Goal: Task Accomplishment & Management: Use online tool/utility

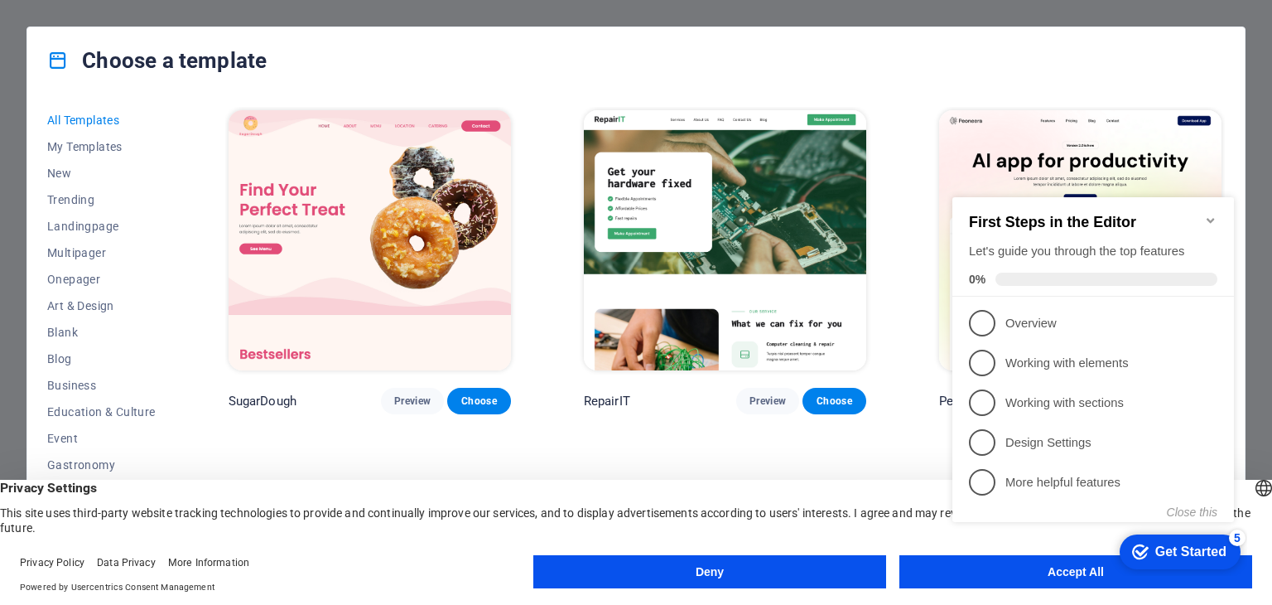
click at [844, 578] on button "Deny" at bounding box center [709, 571] width 353 height 33
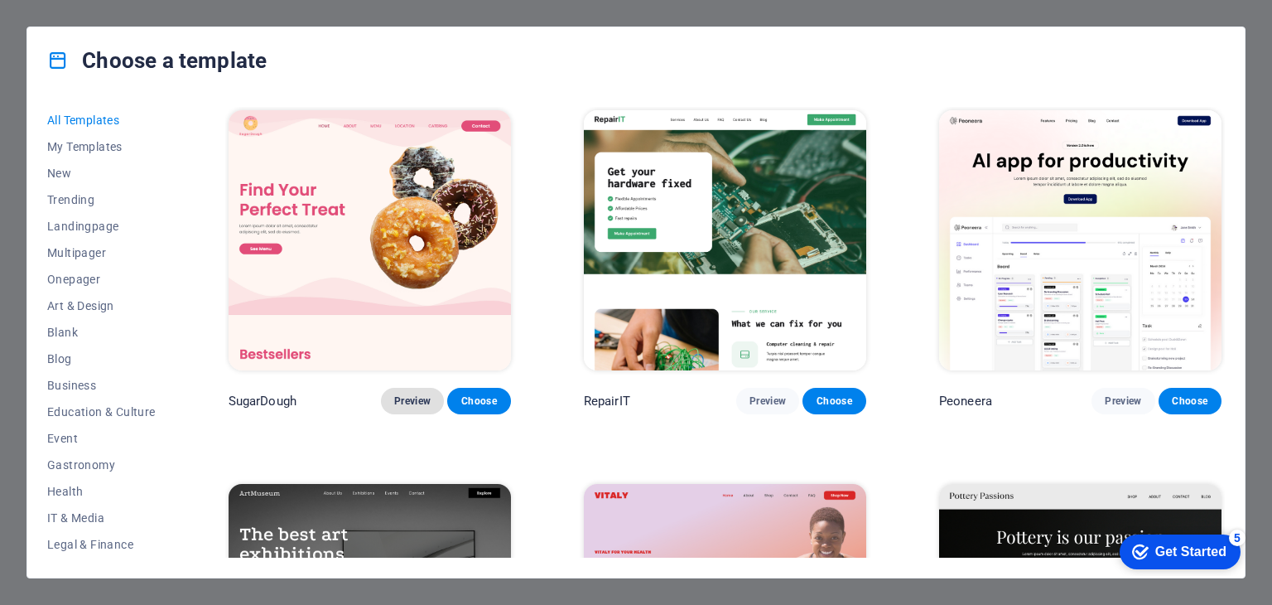
click at [414, 402] on span "Preview" at bounding box center [412, 400] width 36 height 13
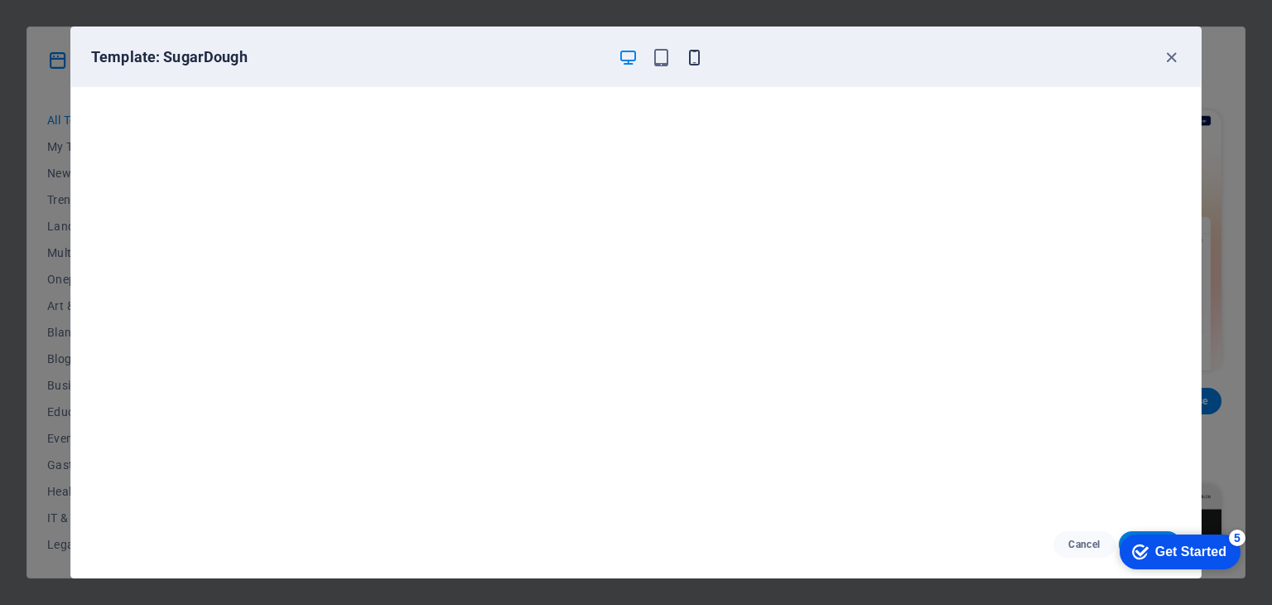
click at [696, 57] on icon "button" at bounding box center [694, 57] width 19 height 19
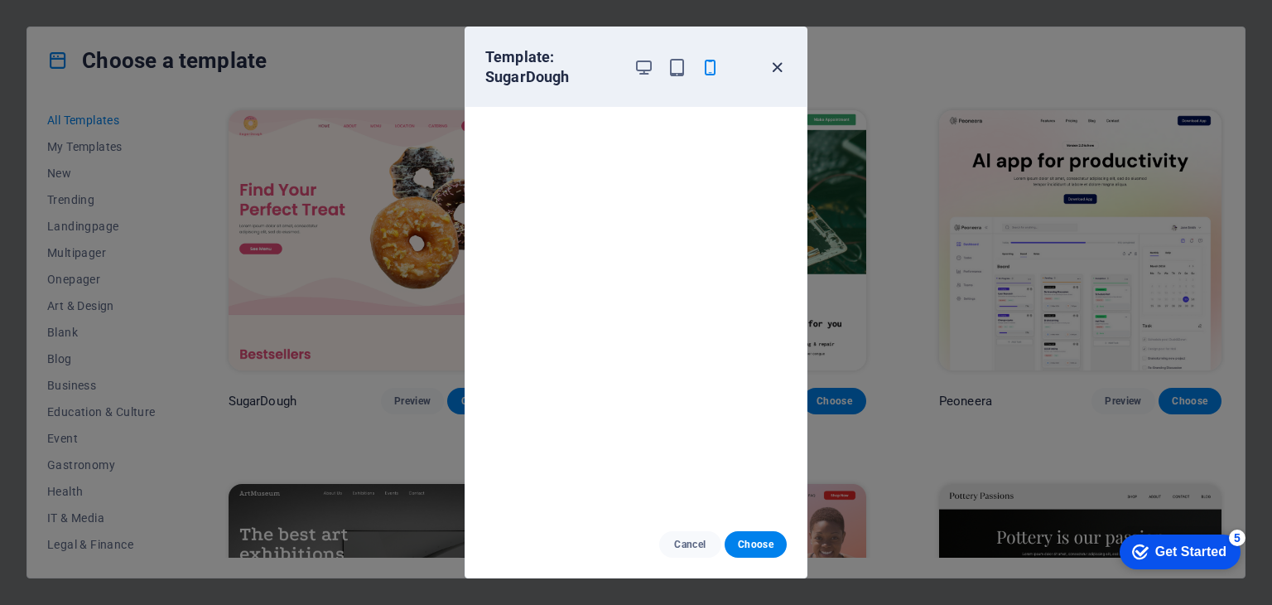
click at [778, 67] on icon "button" at bounding box center [777, 67] width 19 height 19
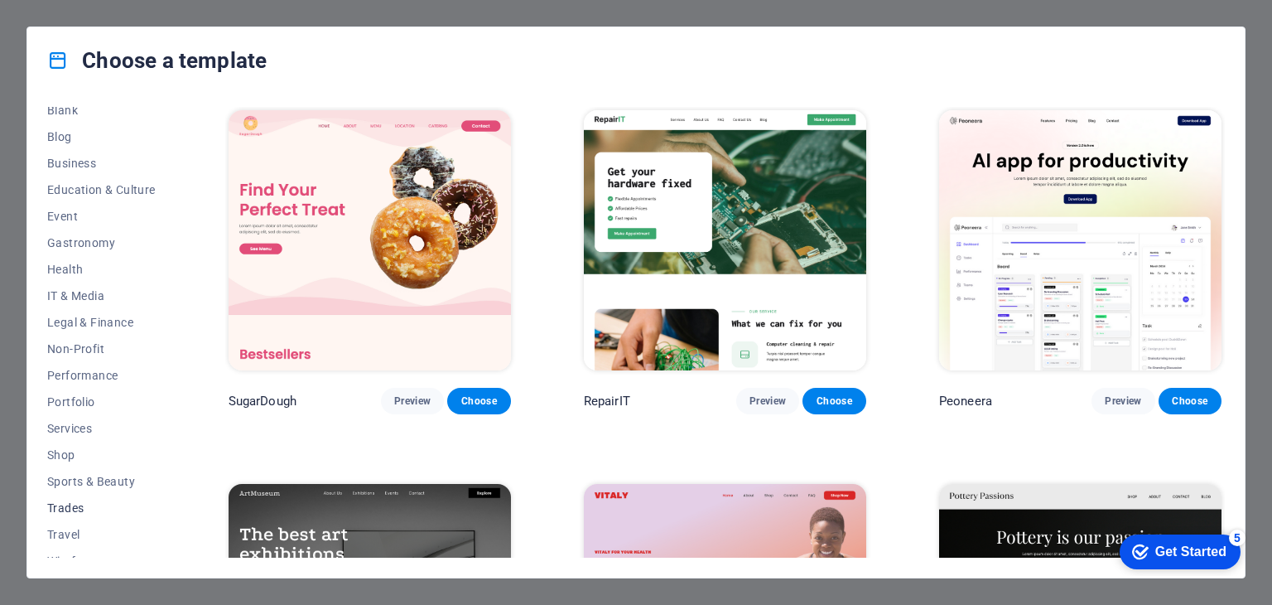
scroll to position [238, 0]
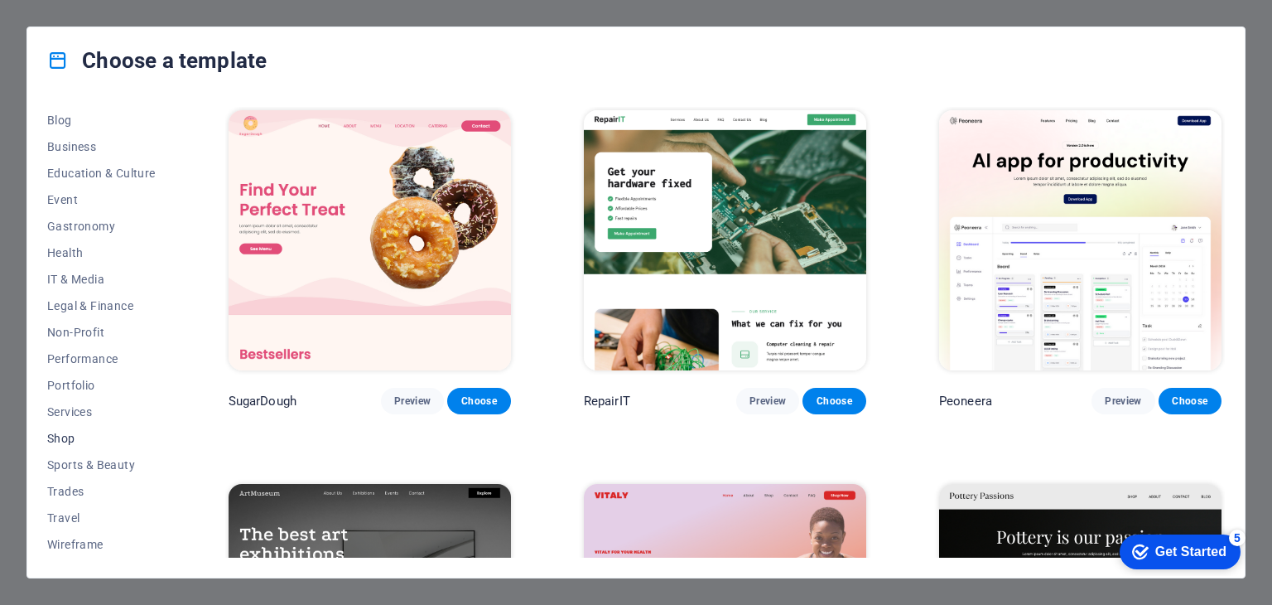
click at [57, 436] on span "Shop" at bounding box center [101, 437] width 108 height 13
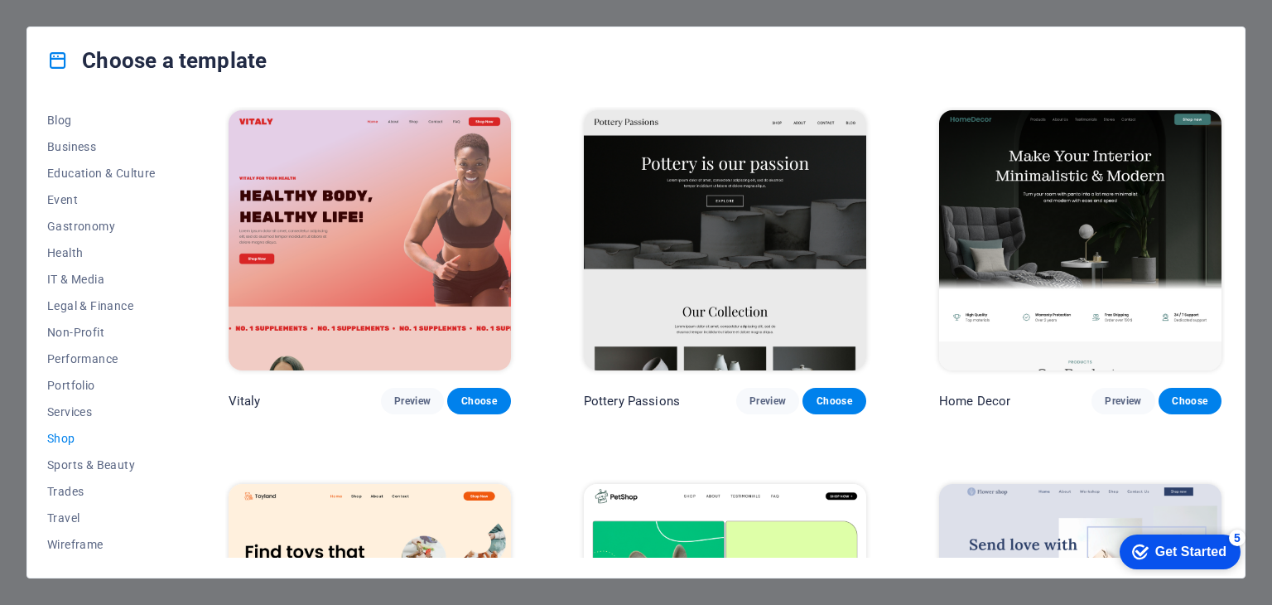
scroll to position [0, 0]
click at [89, 117] on span "All Templates" at bounding box center [101, 119] width 108 height 13
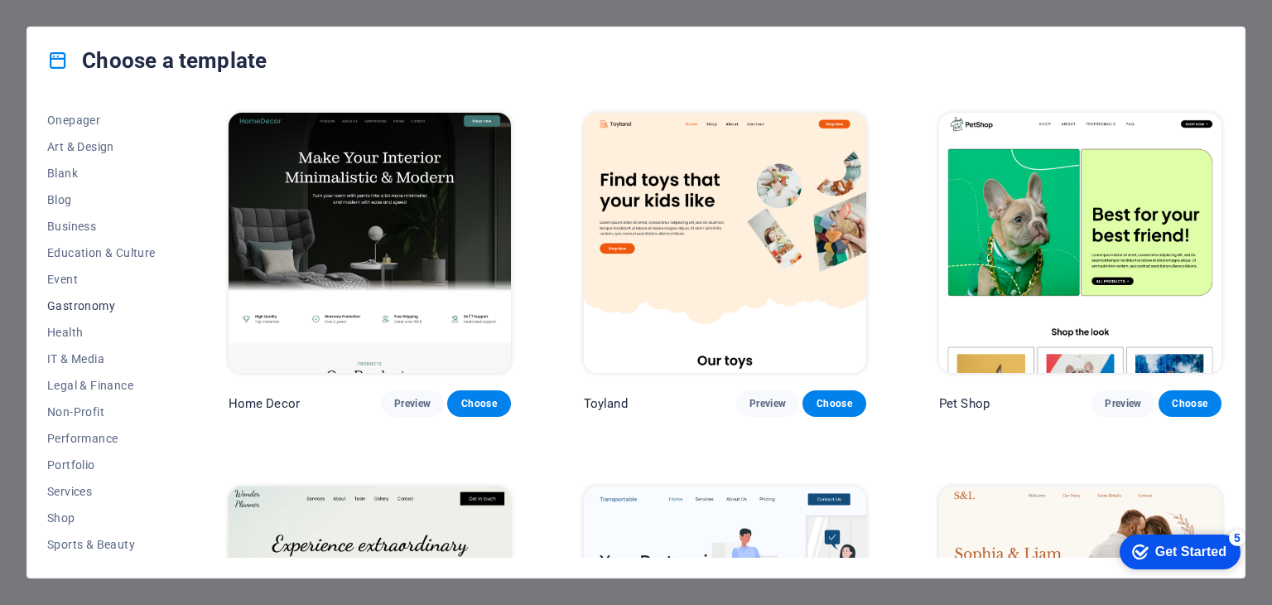
scroll to position [238, 0]
click at [66, 433] on span "Shop" at bounding box center [101, 437] width 108 height 13
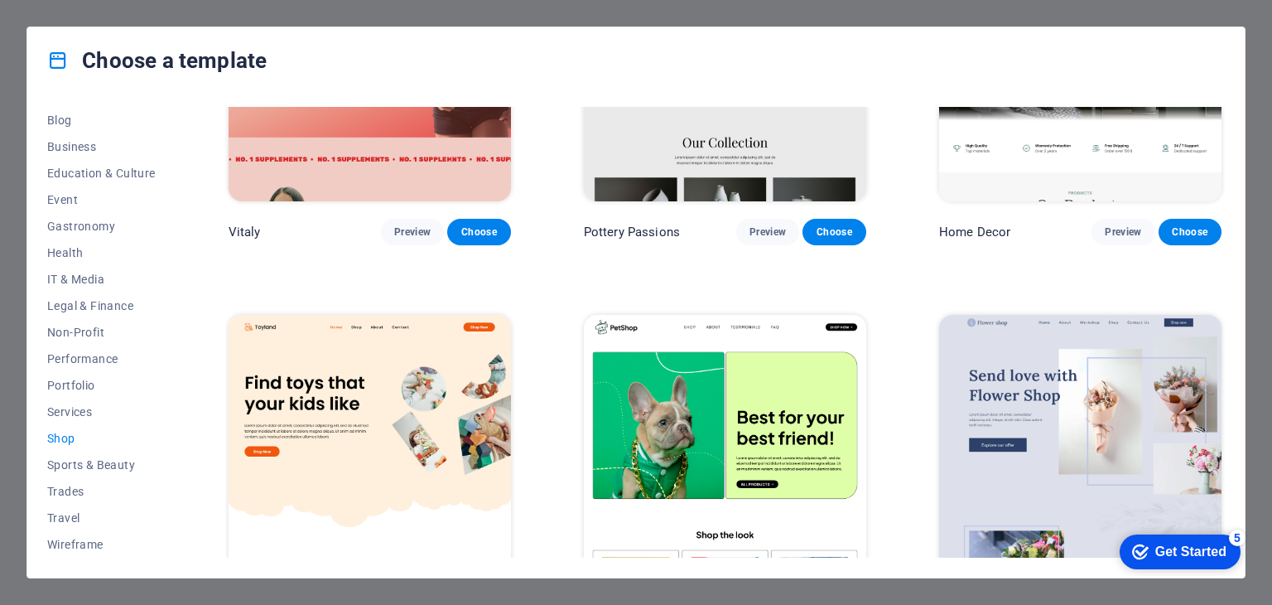
scroll to position [0, 0]
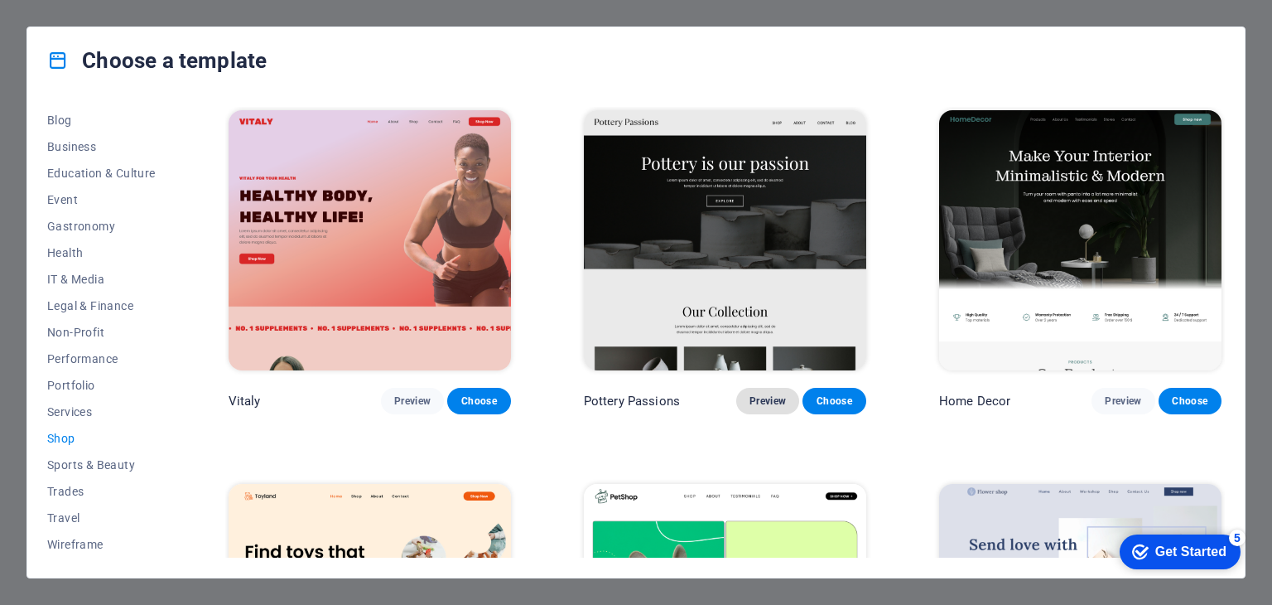
click at [756, 394] on span "Preview" at bounding box center [767, 400] width 36 height 13
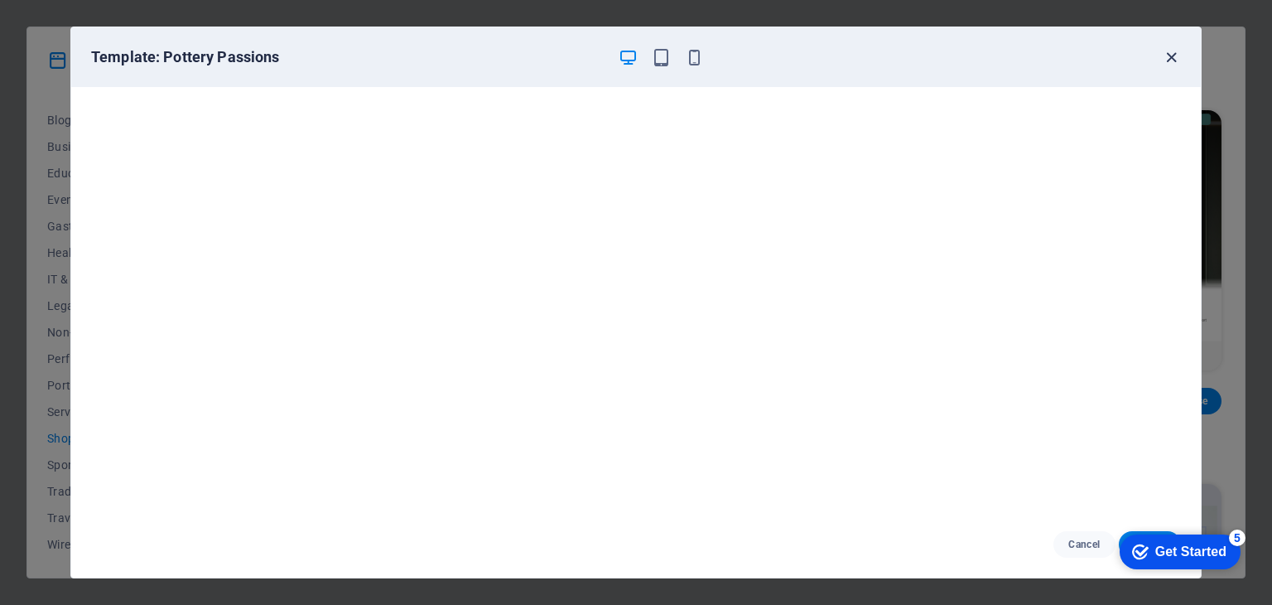
click at [1171, 63] on icon "button" at bounding box center [1171, 57] width 19 height 19
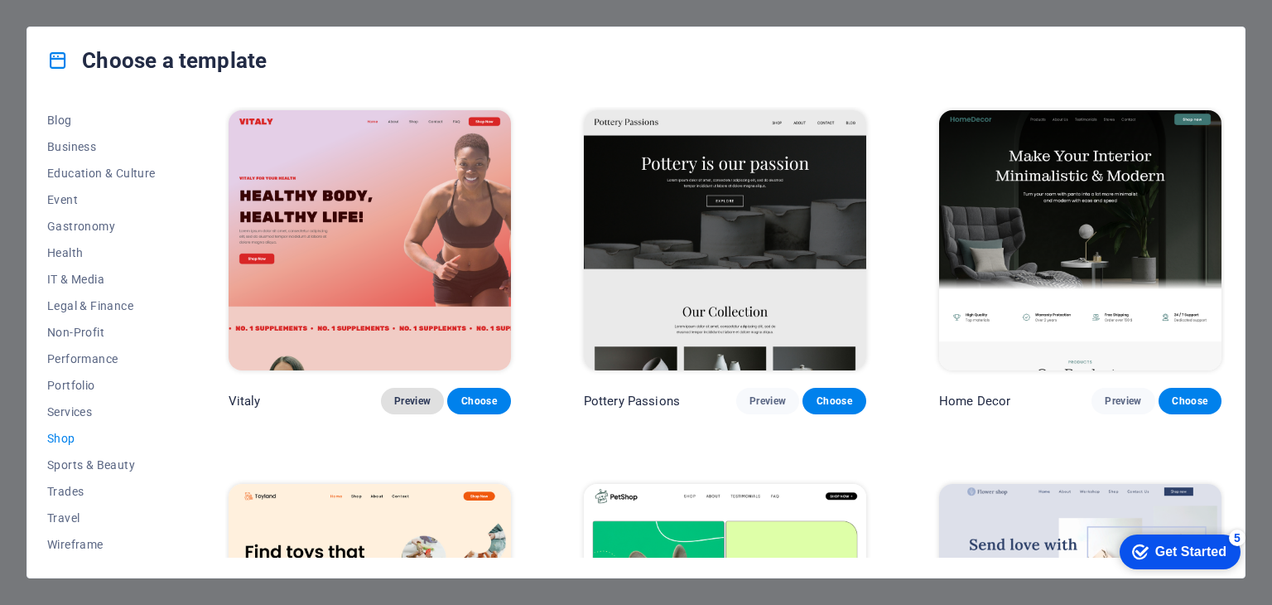
click at [417, 402] on span "Preview" at bounding box center [412, 400] width 36 height 13
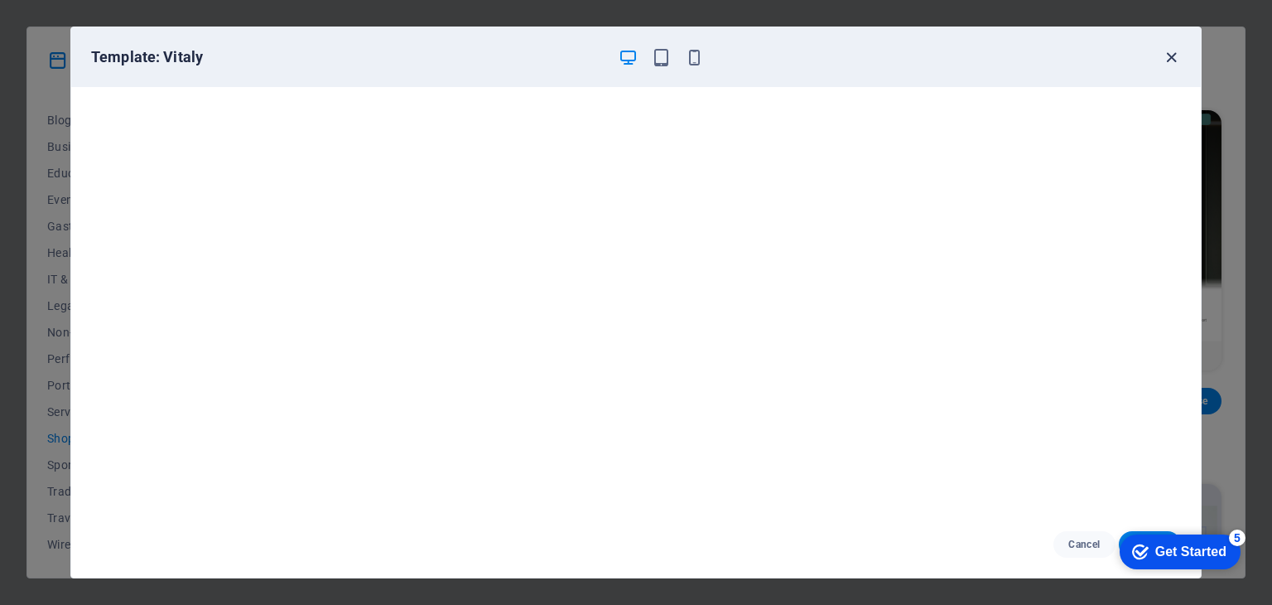
click at [1176, 51] on icon "button" at bounding box center [1171, 57] width 19 height 19
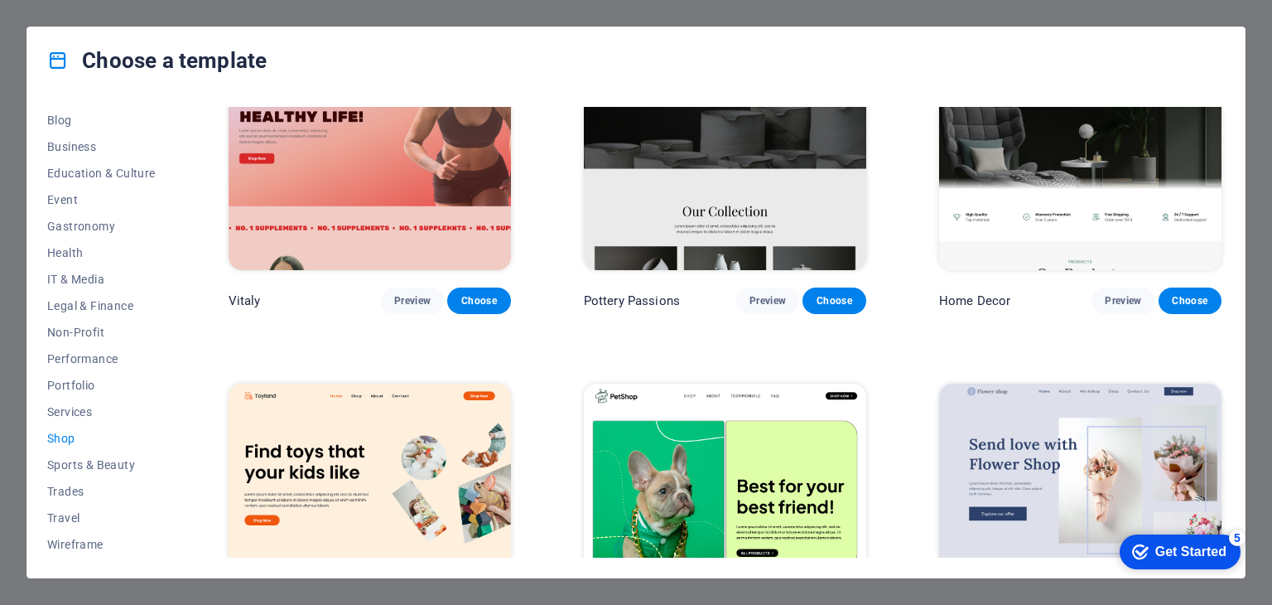
scroll to position [166, 0]
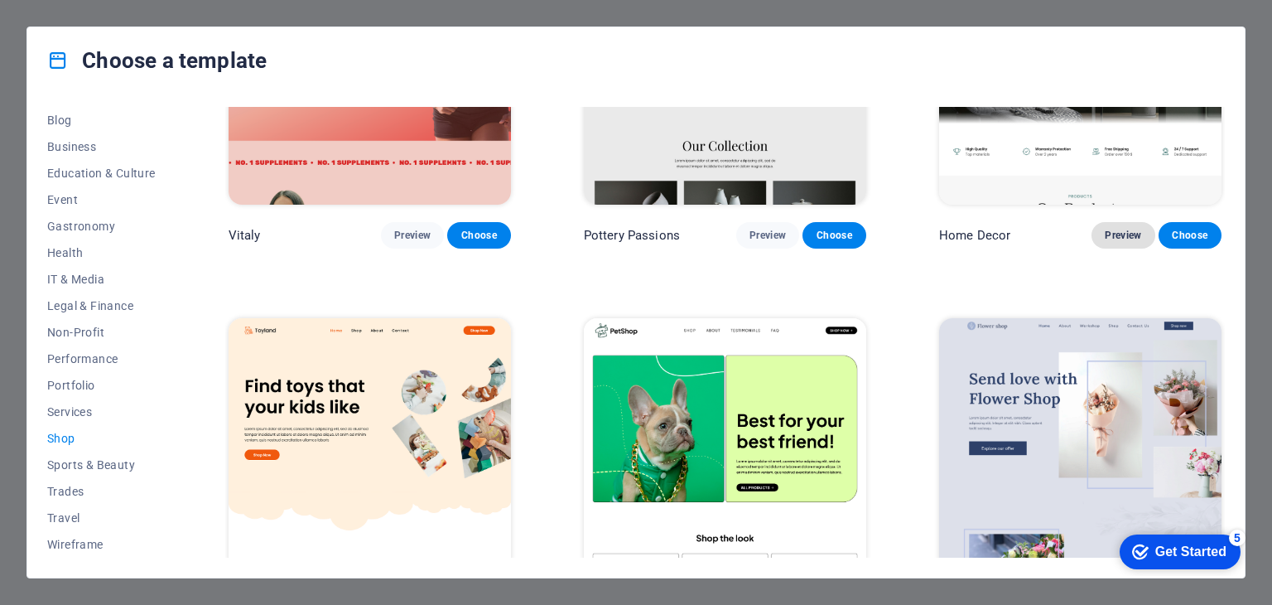
click at [1106, 229] on span "Preview" at bounding box center [1123, 235] width 36 height 13
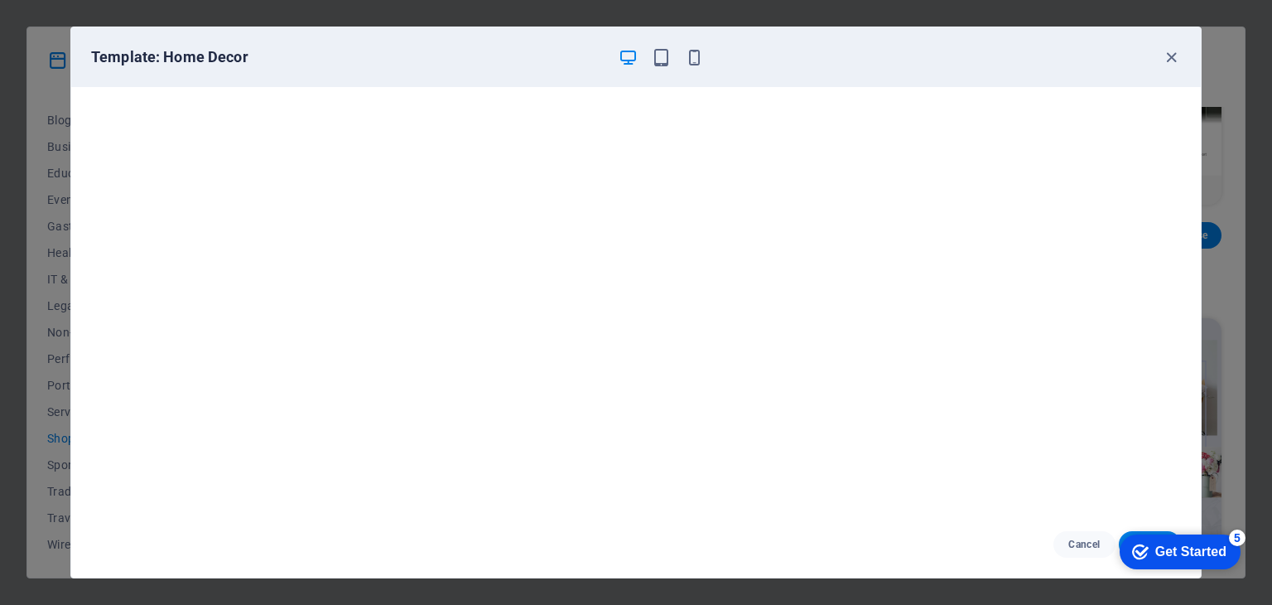
scroll to position [4, 0]
click at [1165, 54] on icon "button" at bounding box center [1171, 57] width 19 height 19
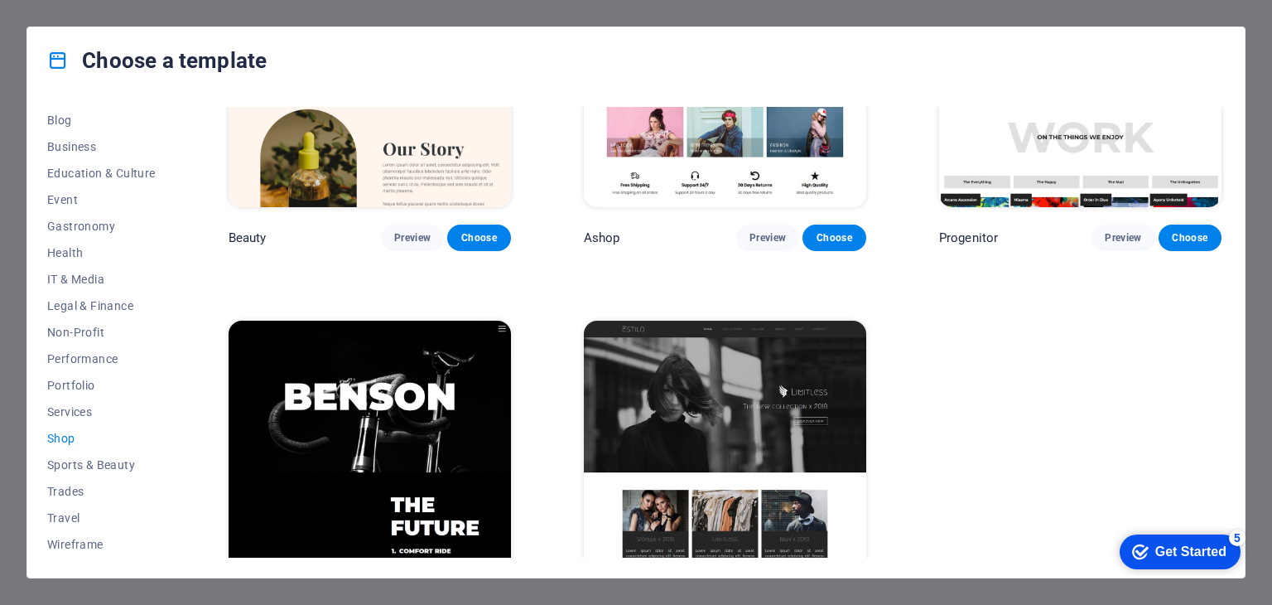
scroll to position [971, 0]
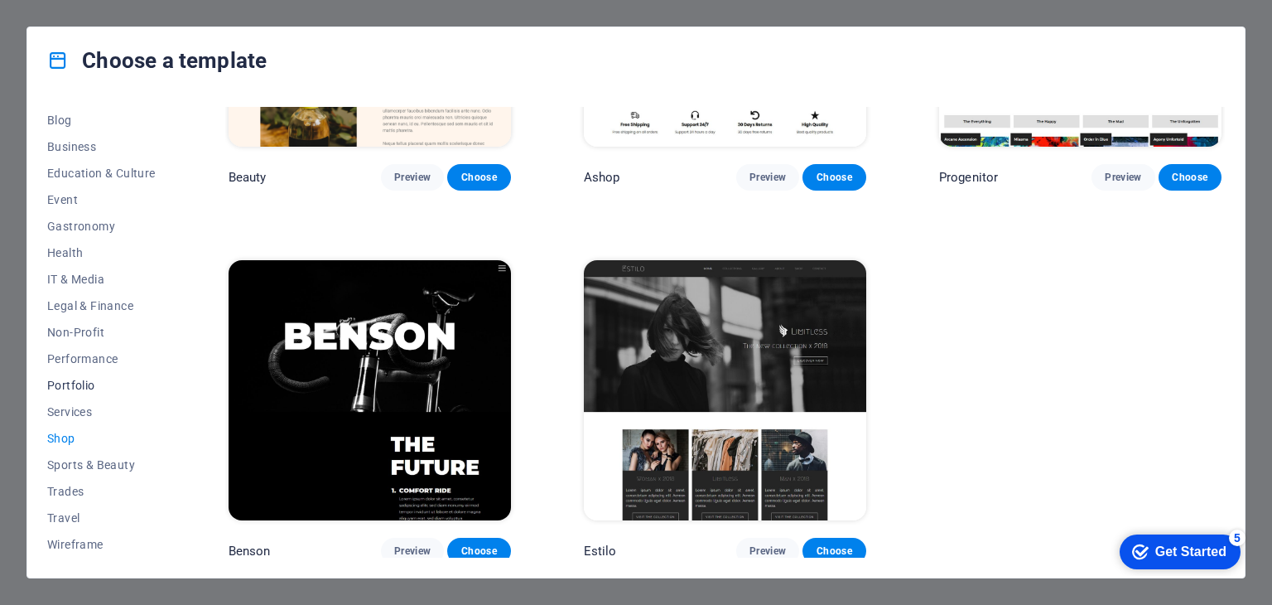
click at [93, 381] on span "Portfolio" at bounding box center [101, 384] width 108 height 13
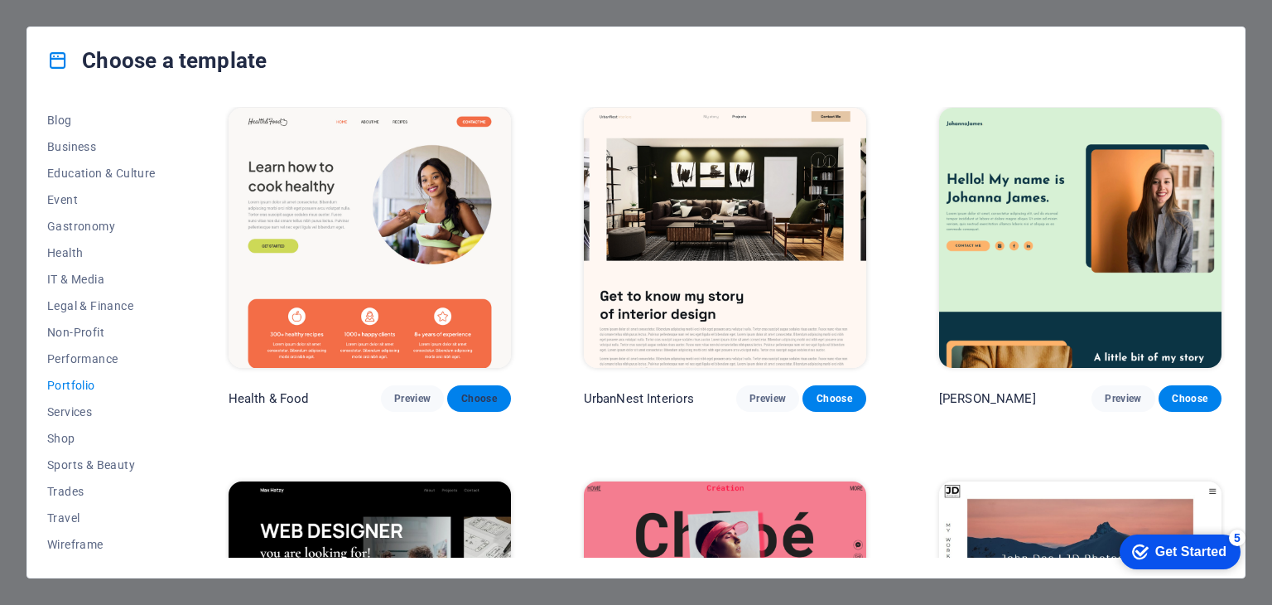
scroll to position [0, 0]
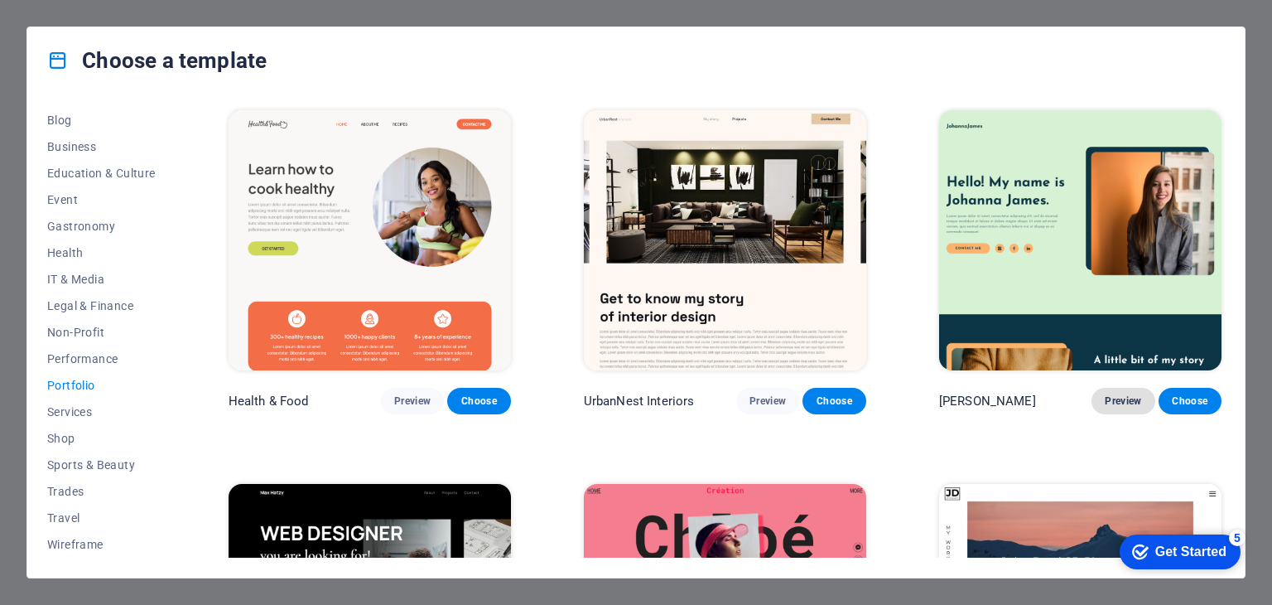
click at [1130, 394] on span "Preview" at bounding box center [1123, 400] width 36 height 13
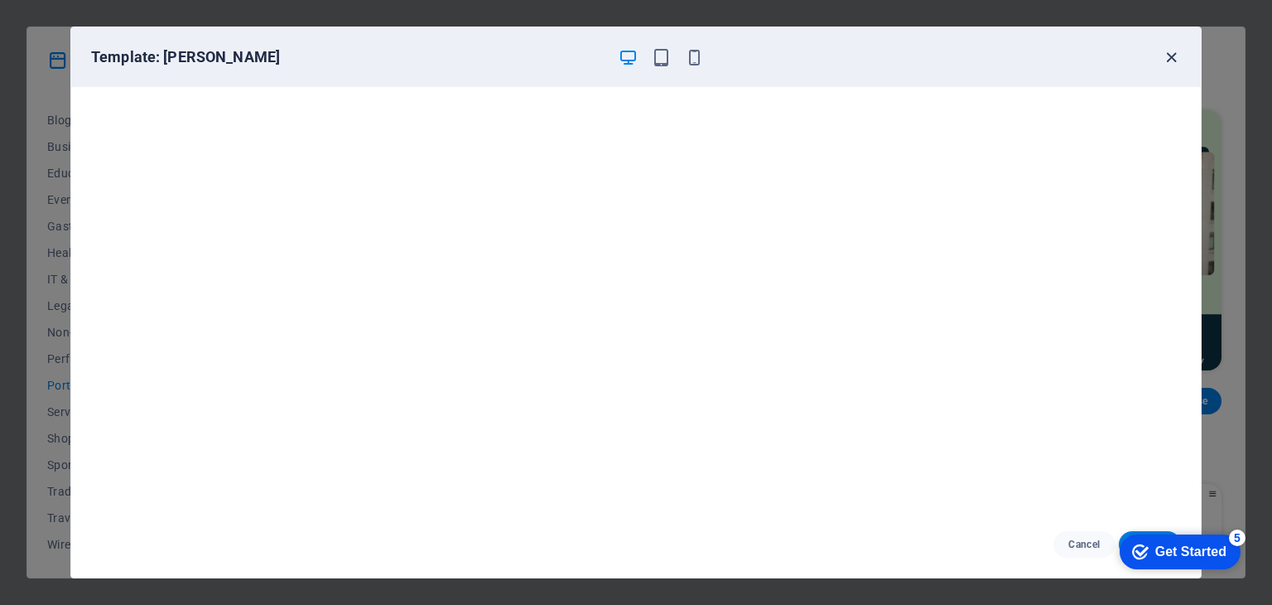
click at [1176, 56] on icon "button" at bounding box center [1171, 57] width 19 height 19
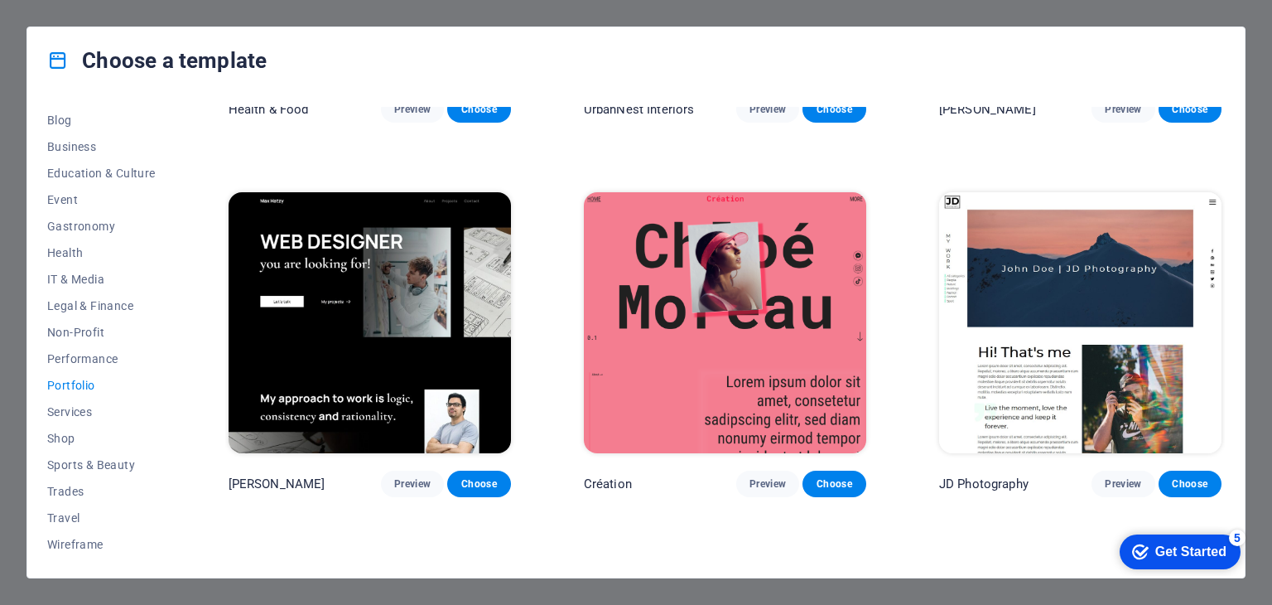
scroll to position [331, 0]
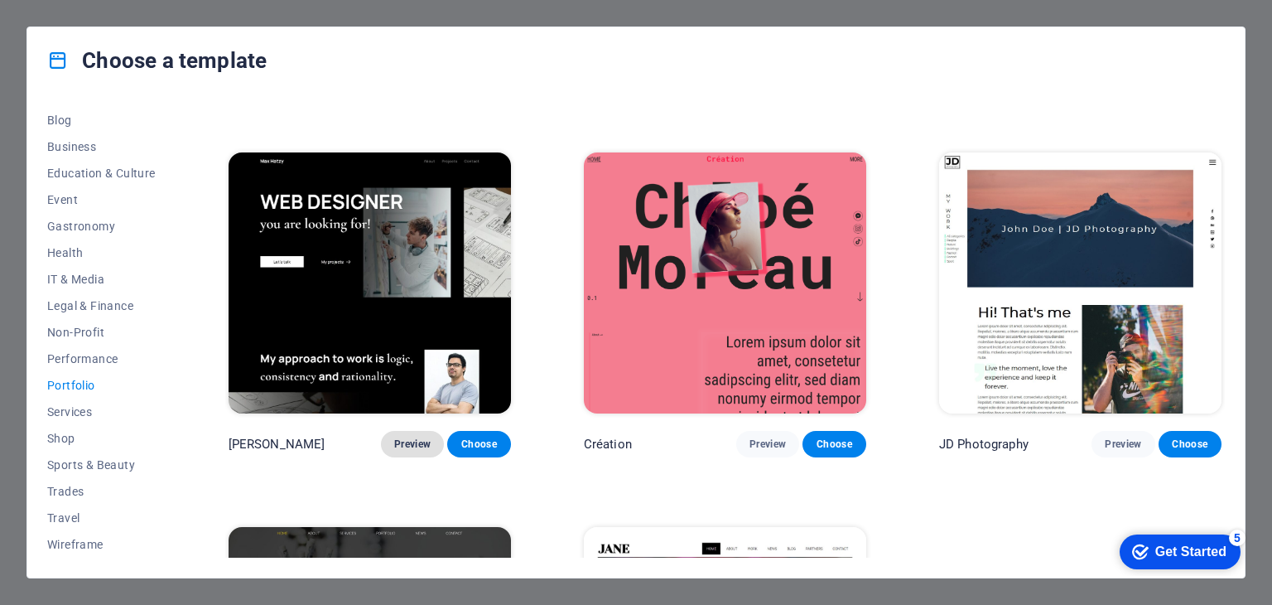
click at [410, 443] on span "Preview" at bounding box center [412, 443] width 36 height 13
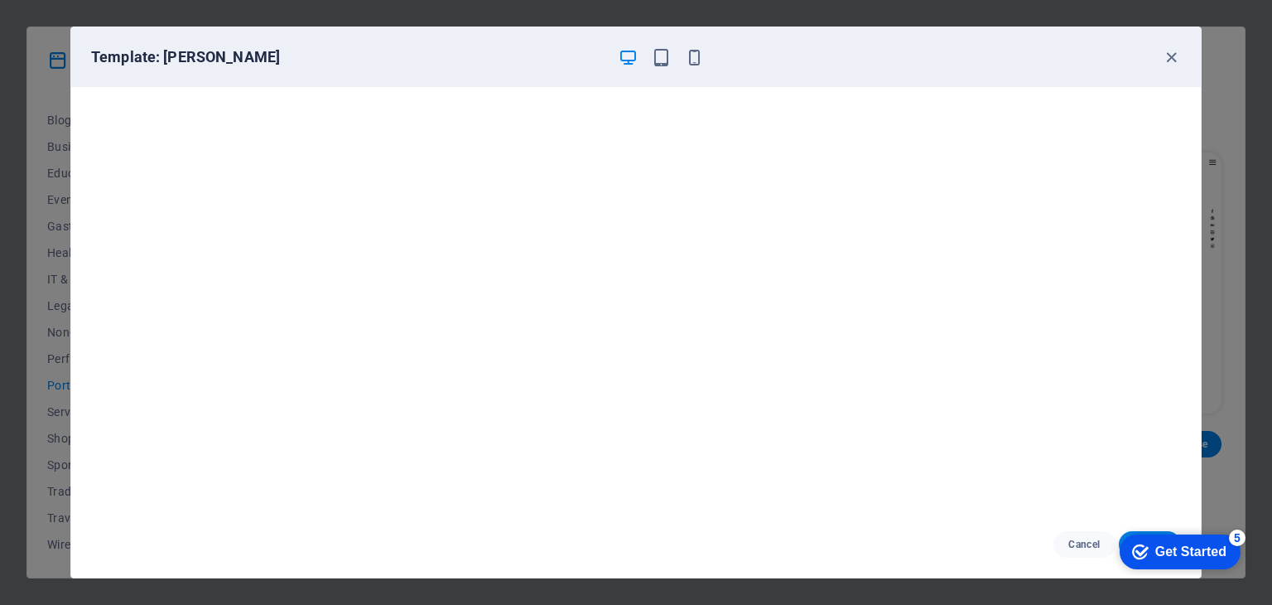
scroll to position [0, 0]
click at [1169, 60] on icon "button" at bounding box center [1171, 57] width 19 height 19
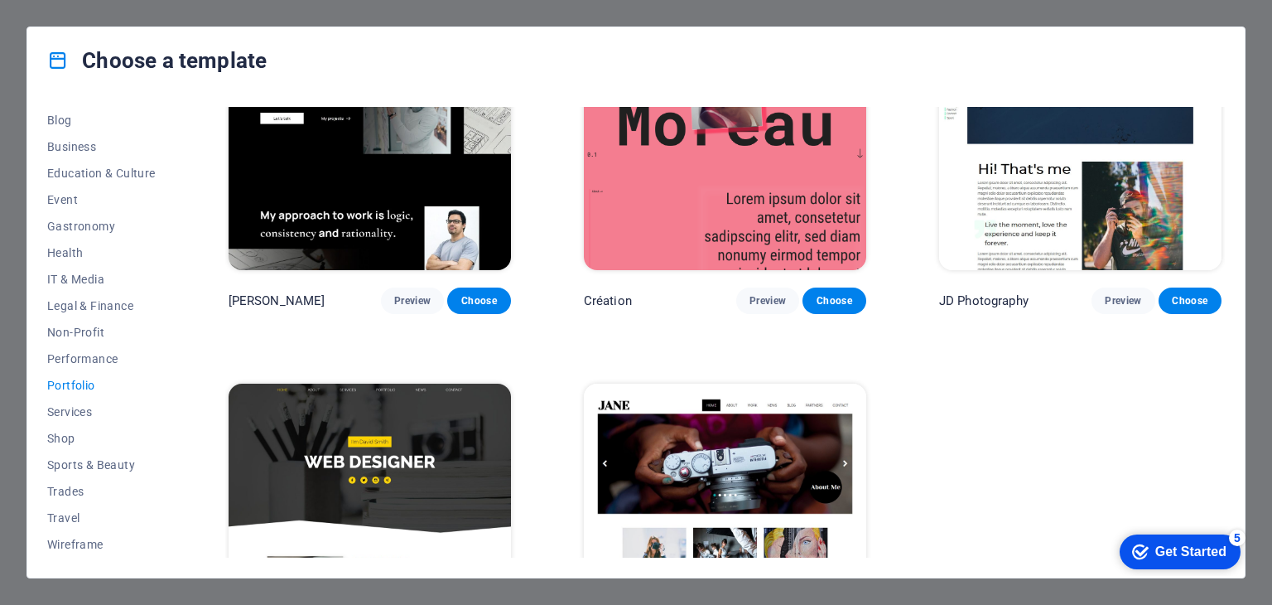
scroll to position [600, 0]
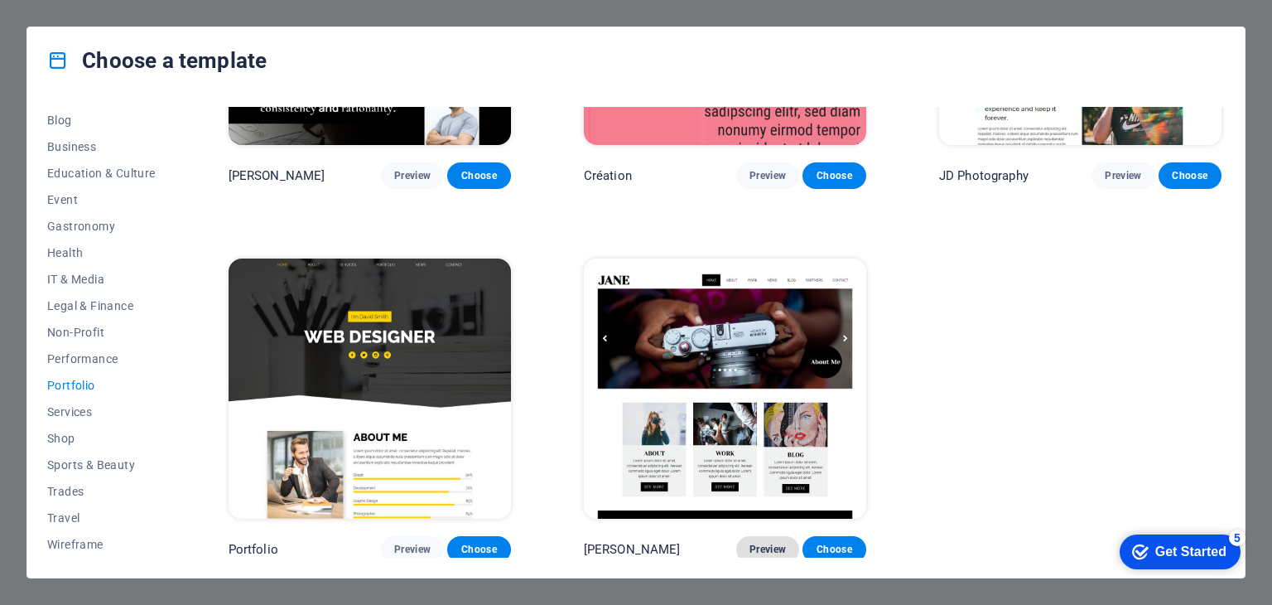
click at [770, 542] on span "Preview" at bounding box center [767, 548] width 36 height 13
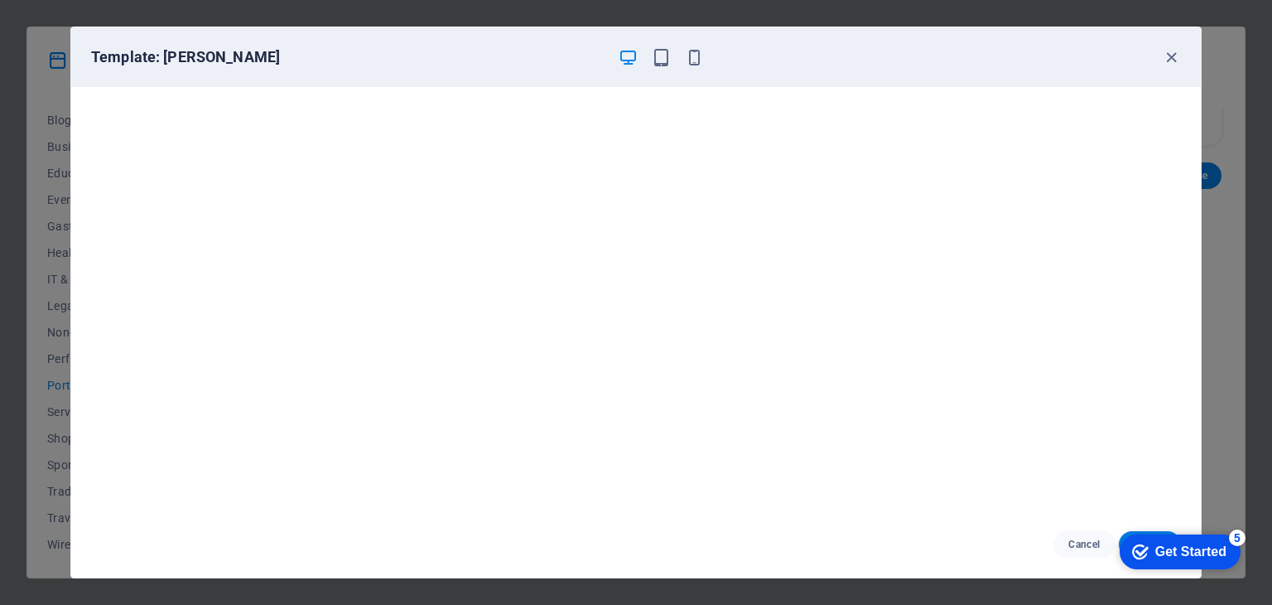
scroll to position [4, 0]
click at [1169, 63] on icon "button" at bounding box center [1171, 57] width 19 height 19
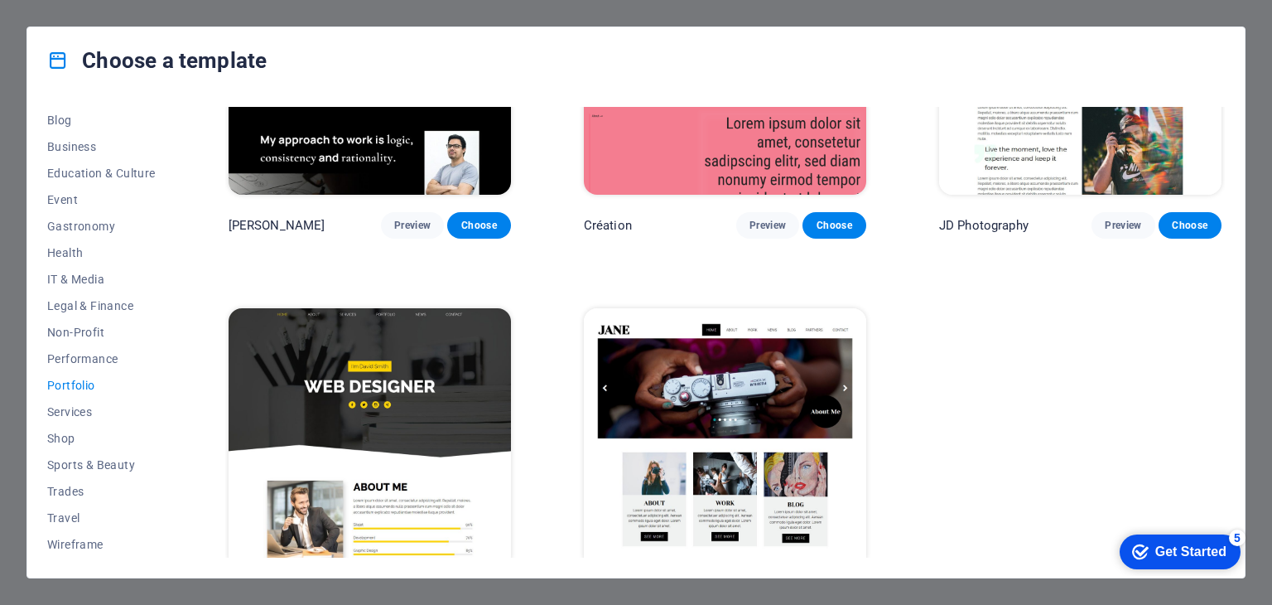
scroll to position [600, 0]
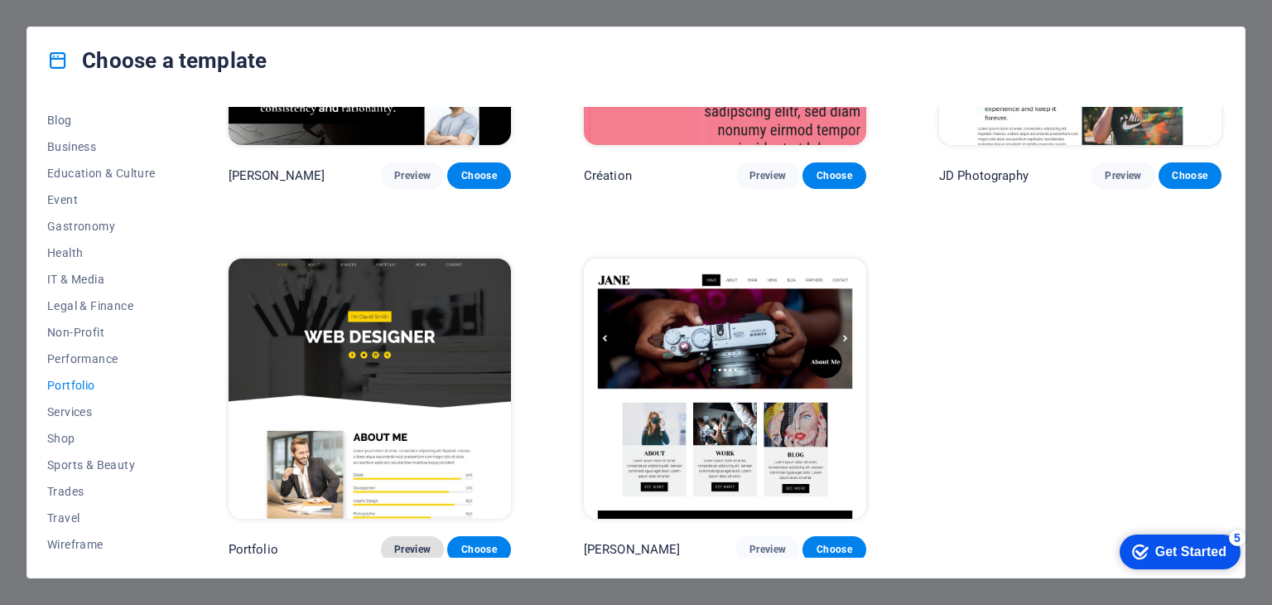
click at [427, 542] on span "Preview" at bounding box center [412, 548] width 36 height 13
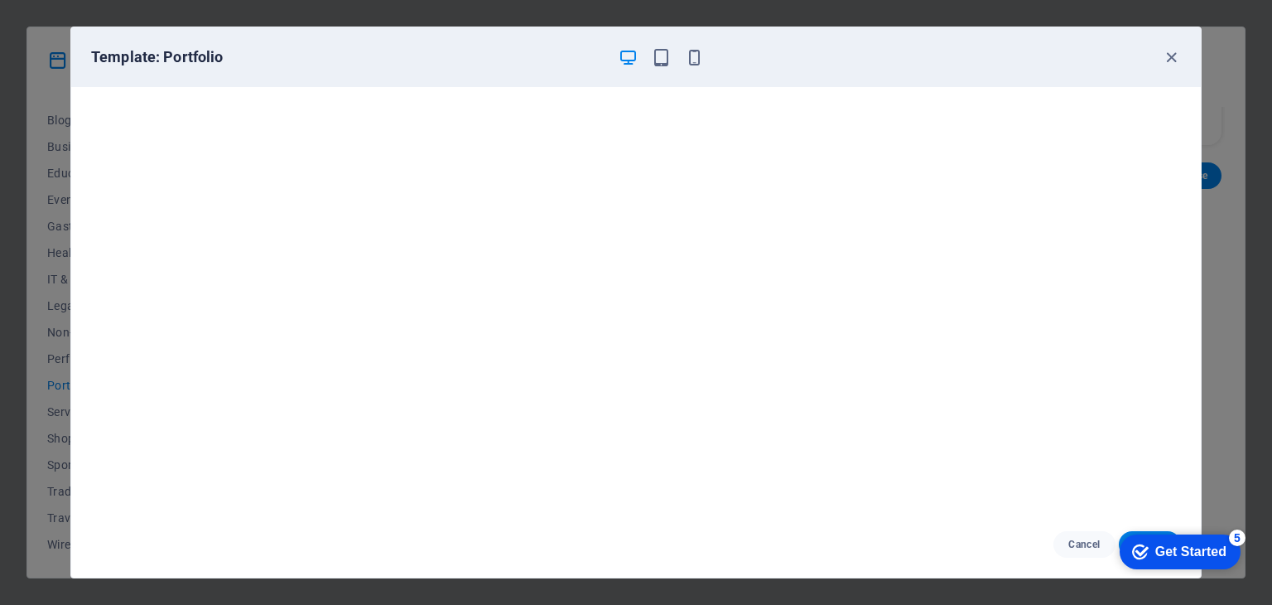
scroll to position [0, 0]
click at [1165, 55] on icon "button" at bounding box center [1171, 57] width 19 height 19
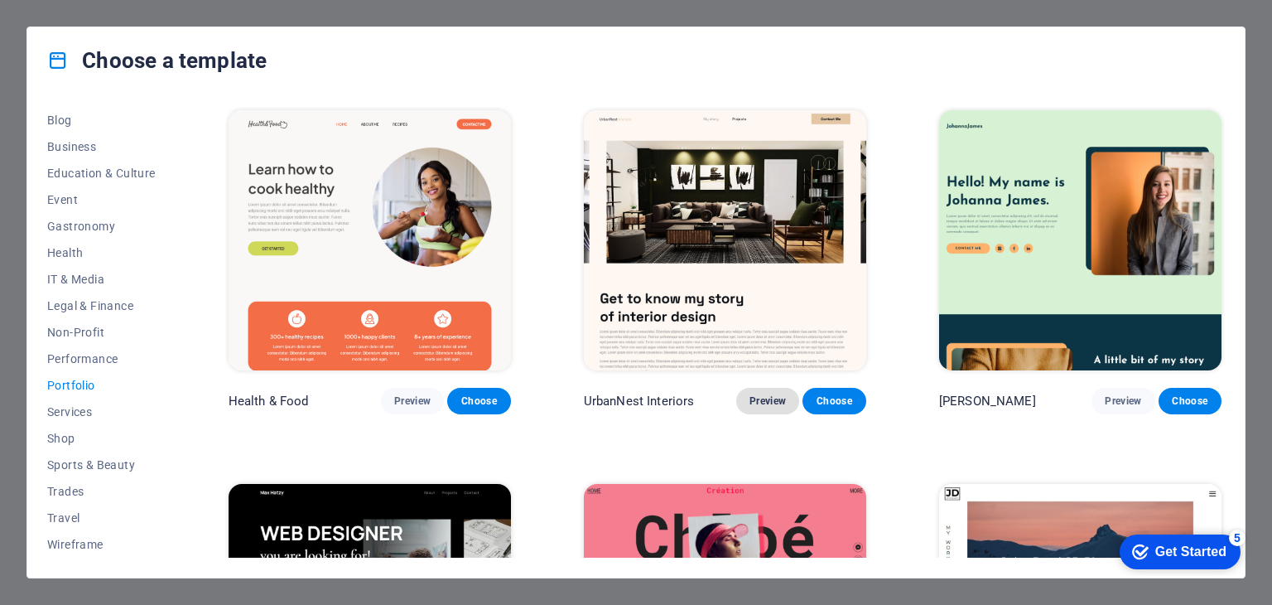
click at [776, 401] on span "Preview" at bounding box center [767, 400] width 36 height 13
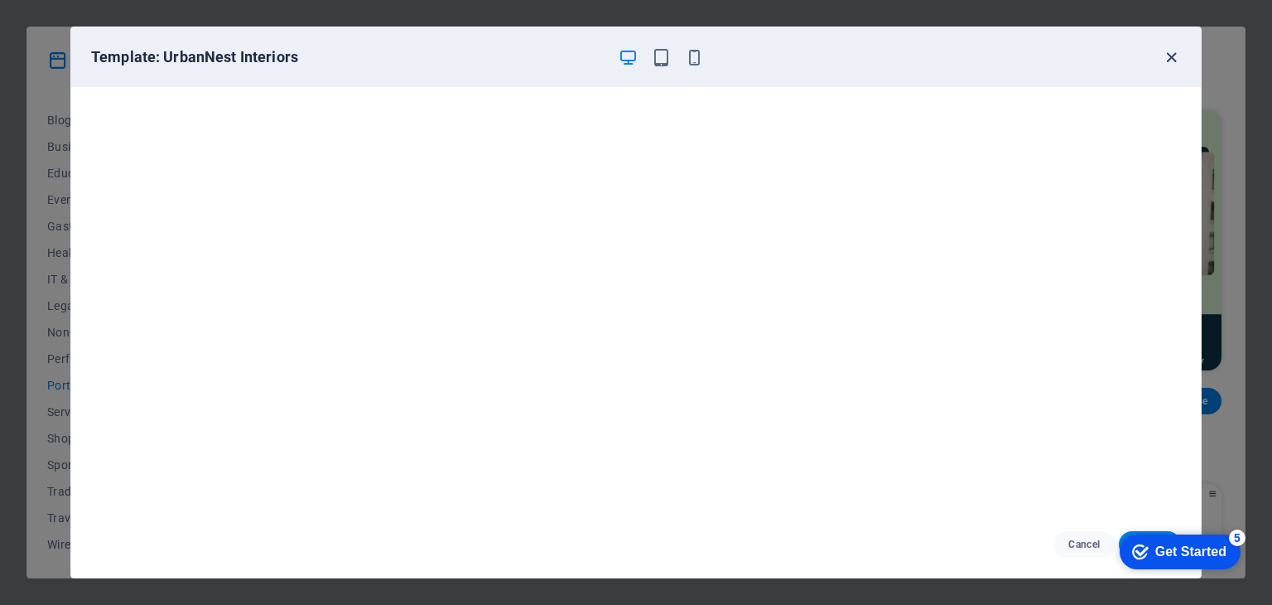
click at [1176, 48] on icon "button" at bounding box center [1171, 57] width 19 height 19
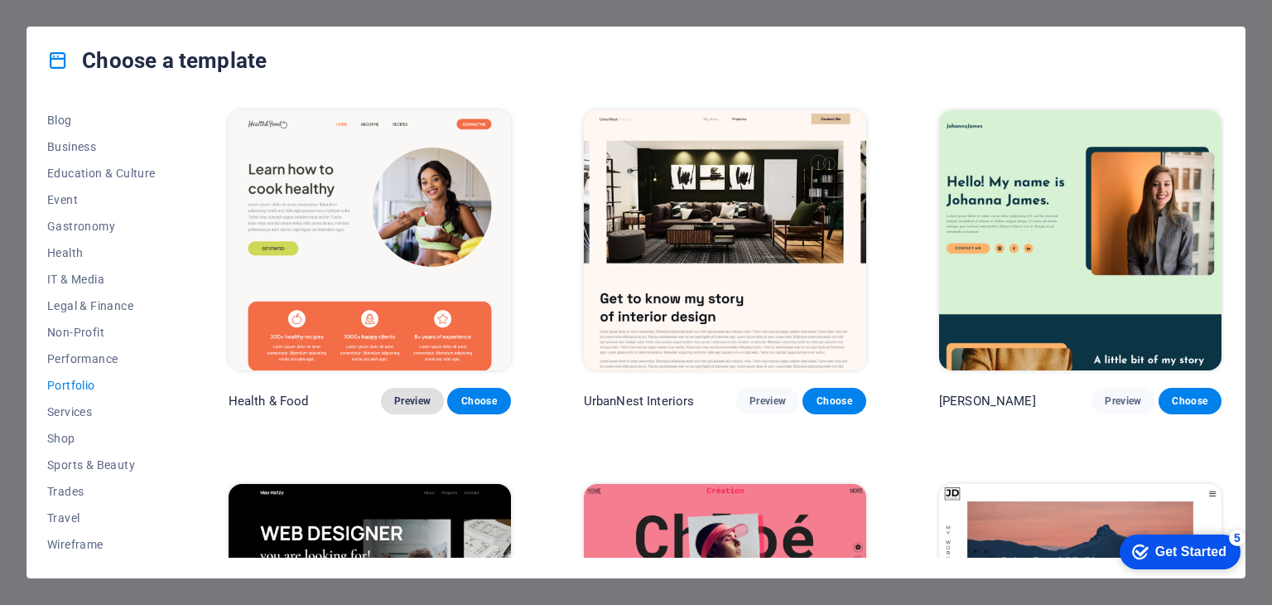
click at [431, 396] on span "Preview" at bounding box center [412, 400] width 36 height 13
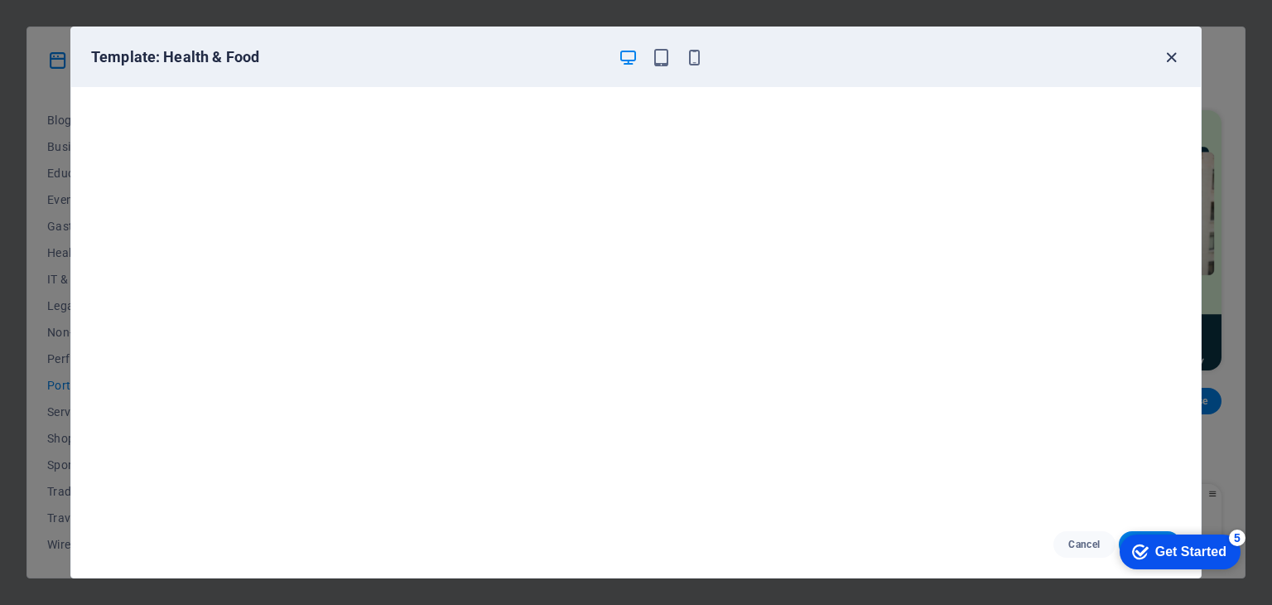
click at [1167, 54] on icon "button" at bounding box center [1171, 57] width 19 height 19
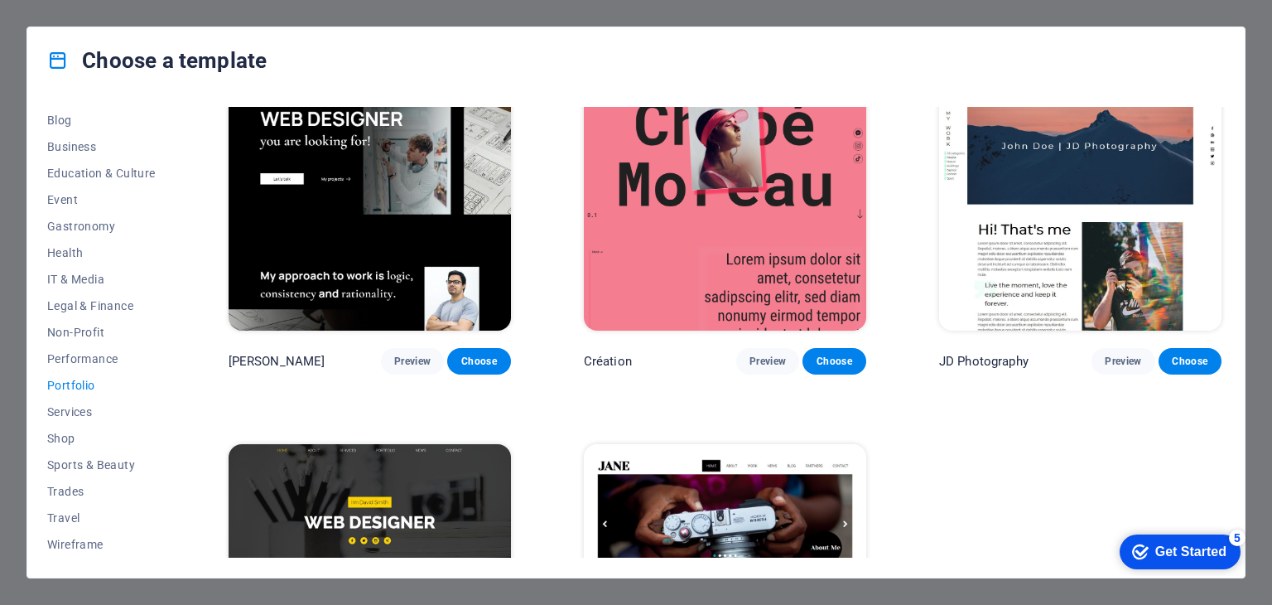
scroll to position [331, 0]
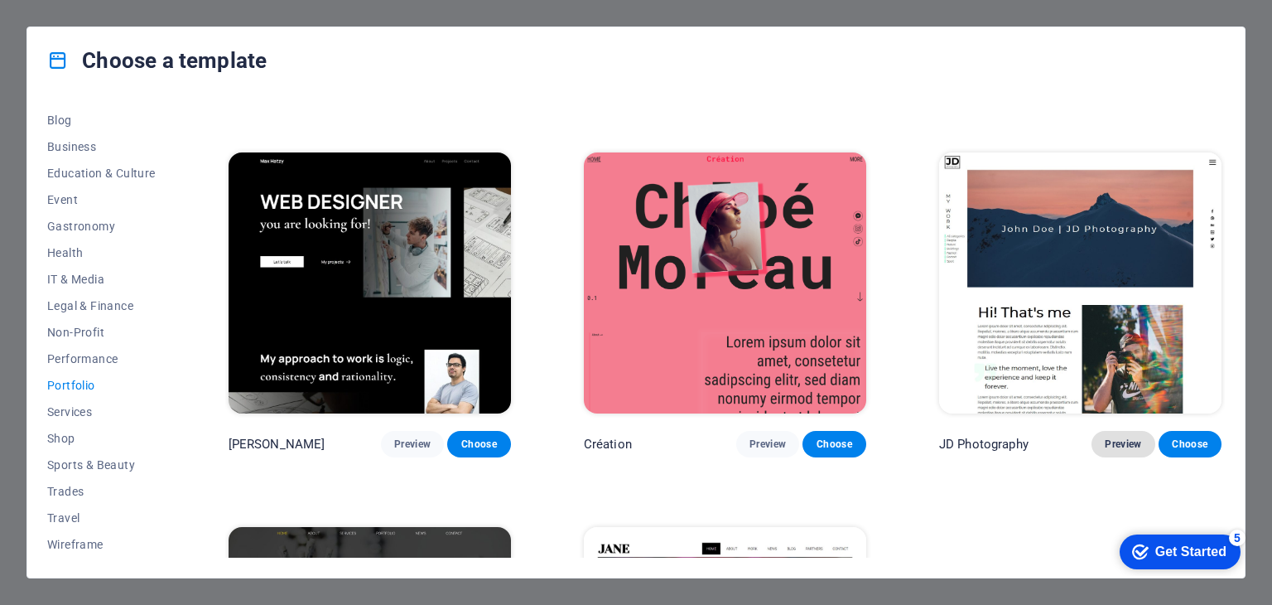
click at [1120, 441] on span "Preview" at bounding box center [1123, 443] width 36 height 13
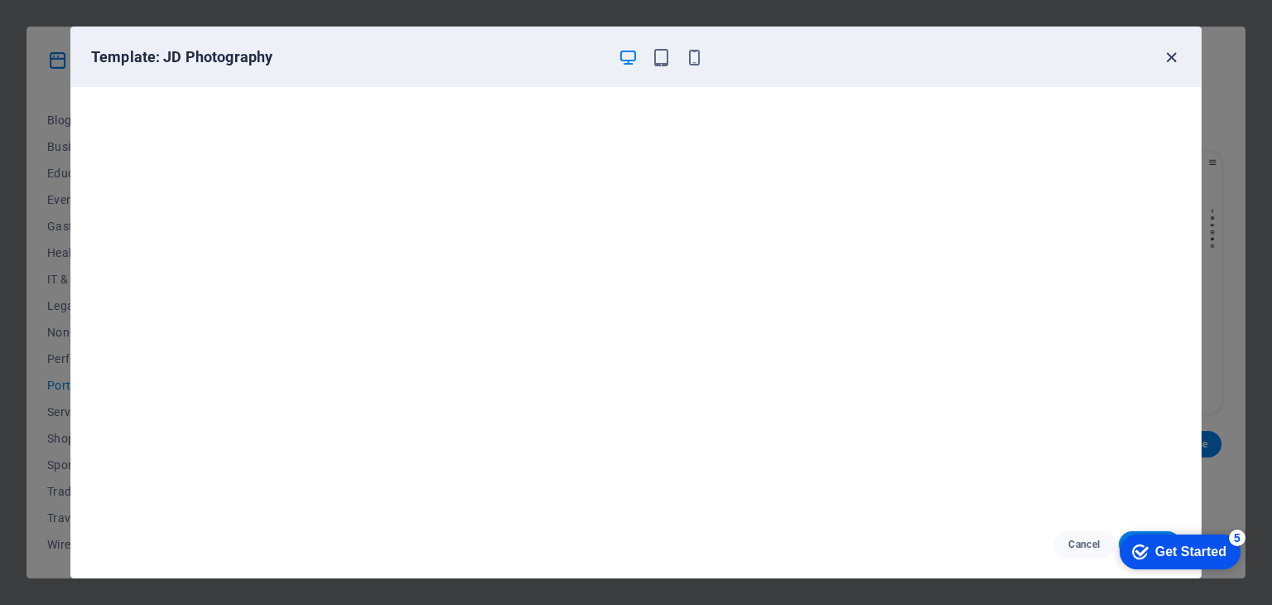
click at [1172, 54] on icon "button" at bounding box center [1171, 57] width 19 height 19
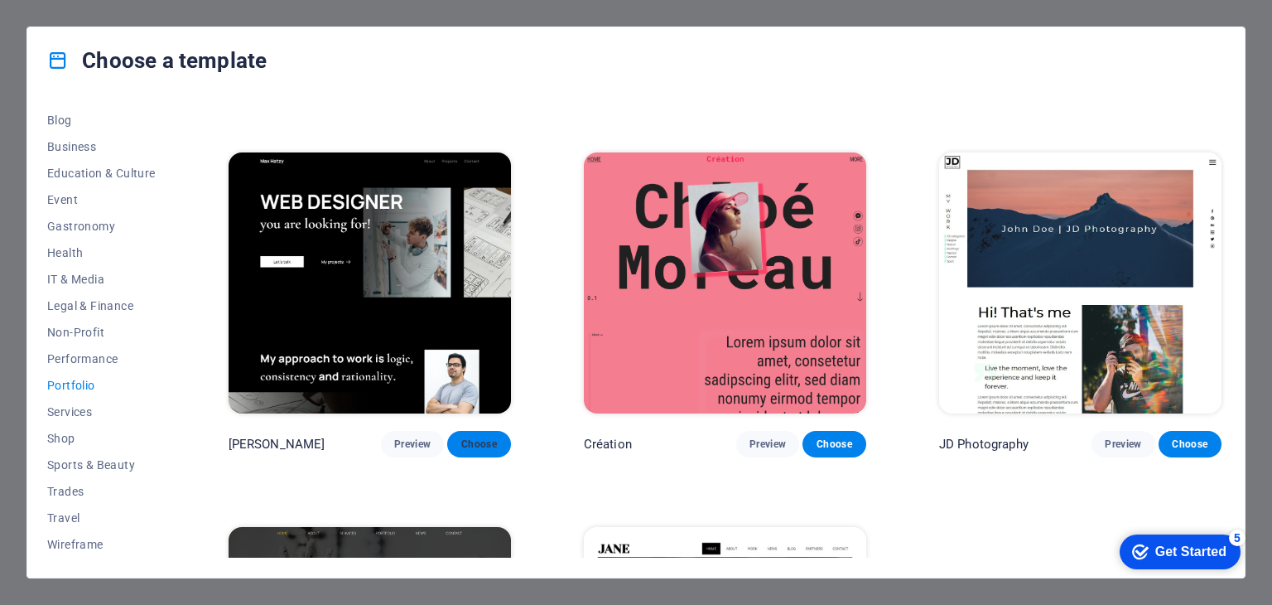
click at [478, 438] on span "Choose" at bounding box center [478, 443] width 36 height 13
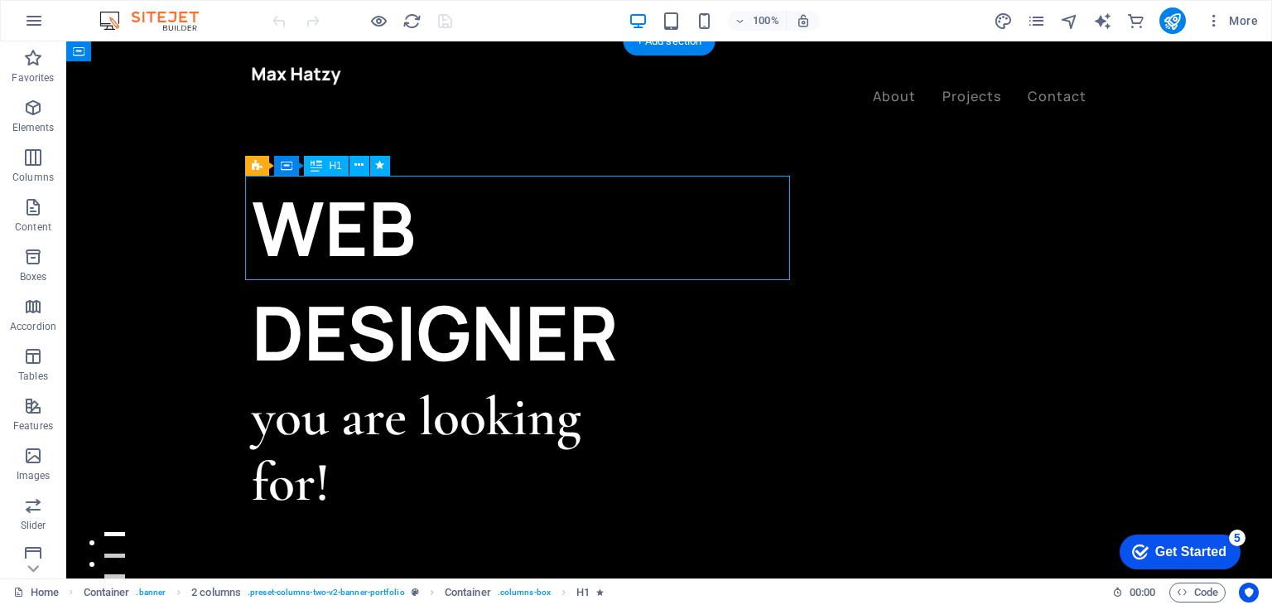
click at [397, 229] on div "WEB DESIGNER" at bounding box center [460, 280] width 417 height 209
click at [407, 223] on div "WEB DESIGNER" at bounding box center [460, 280] width 417 height 209
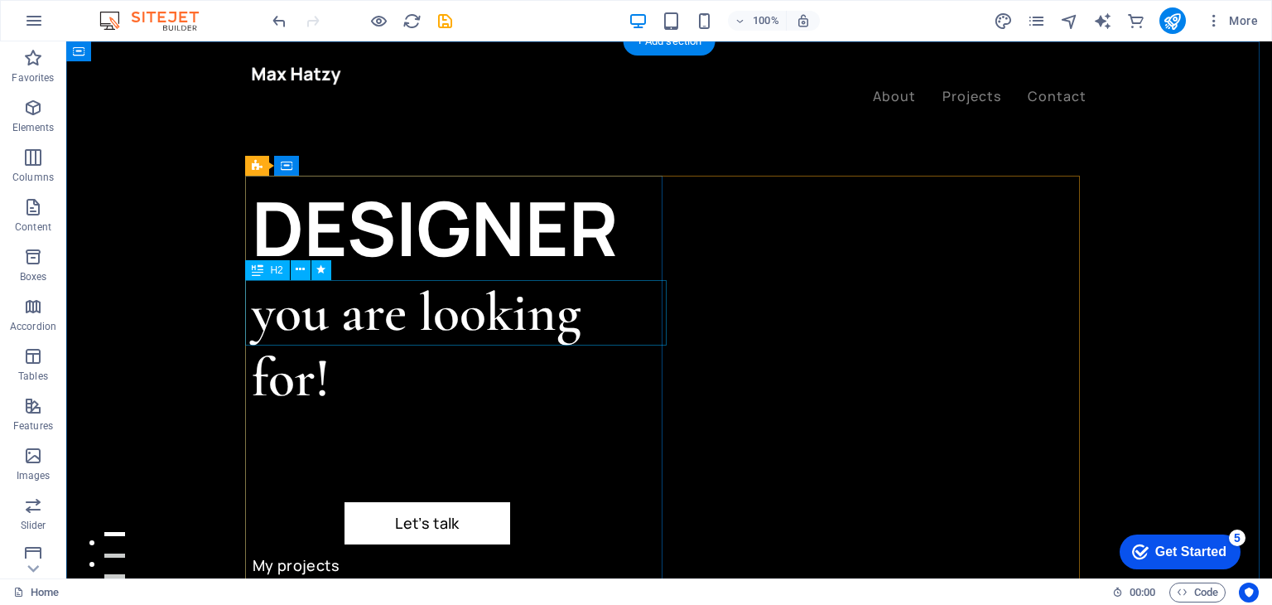
click at [268, 319] on div "you are looking for!" at bounding box center [460, 345] width 417 height 131
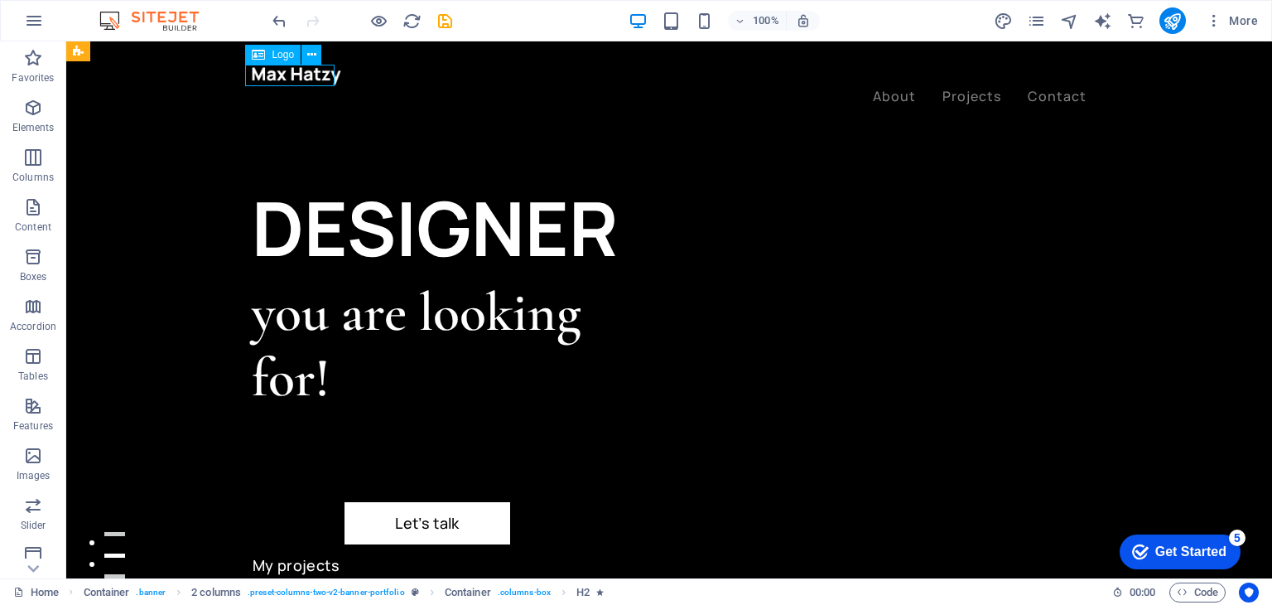
click at [301, 77] on div at bounding box center [669, 76] width 835 height 22
select select "px"
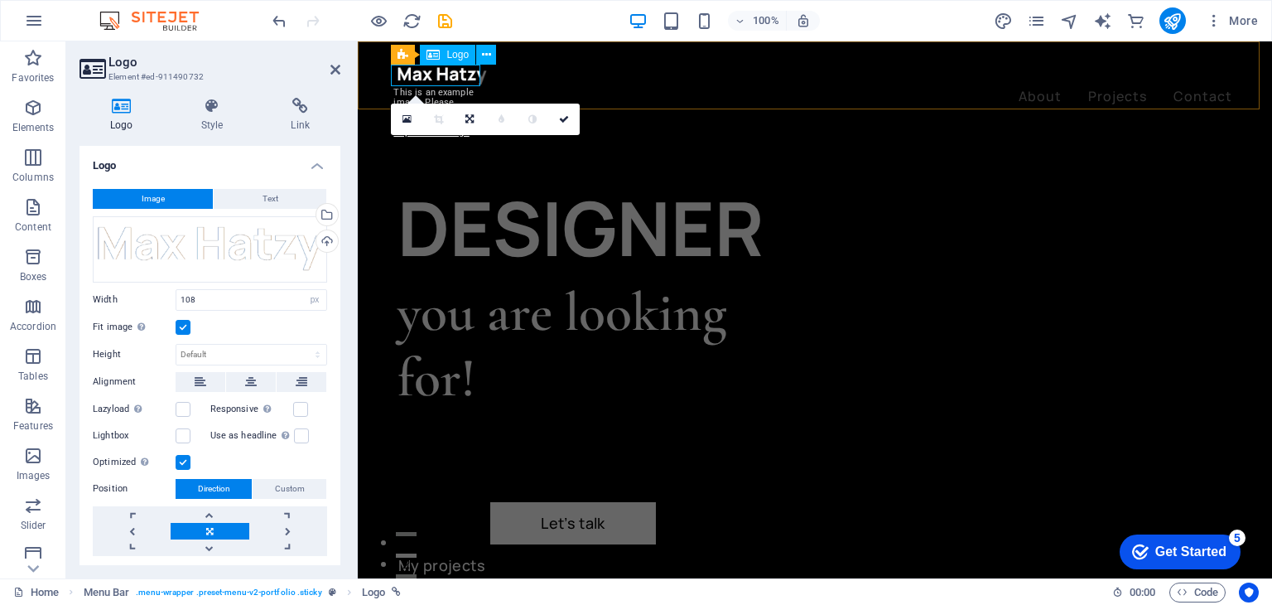
click at [446, 74] on div at bounding box center [814, 76] width 835 height 22
click at [447, 74] on div at bounding box center [814, 76] width 835 height 22
click at [447, 73] on div at bounding box center [814, 76] width 835 height 22
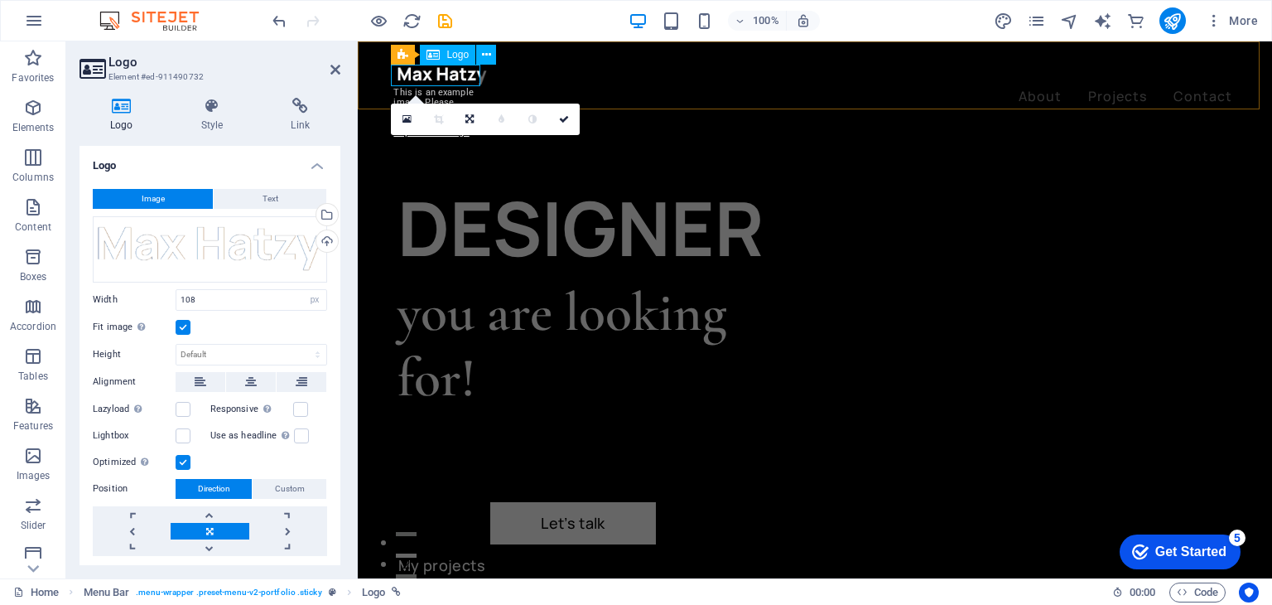
click at [447, 73] on div at bounding box center [814, 76] width 835 height 22
click at [656, 86] on nav "About Projects Contact" at bounding box center [814, 97] width 835 height 22
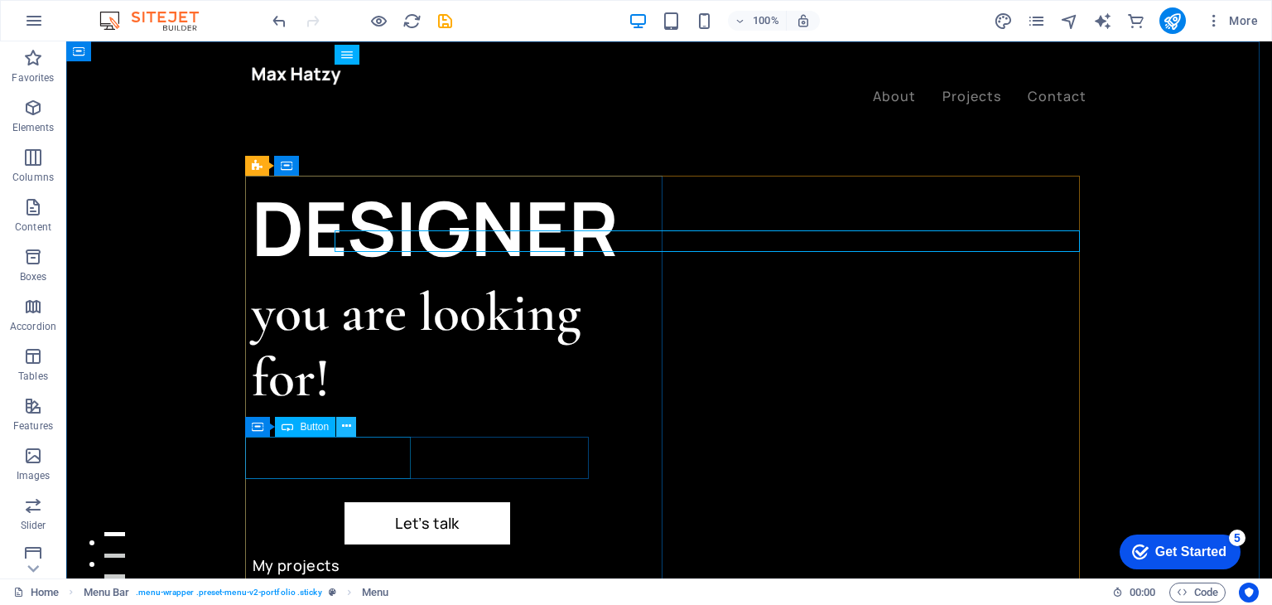
click at [342, 428] on icon at bounding box center [346, 425] width 9 height 17
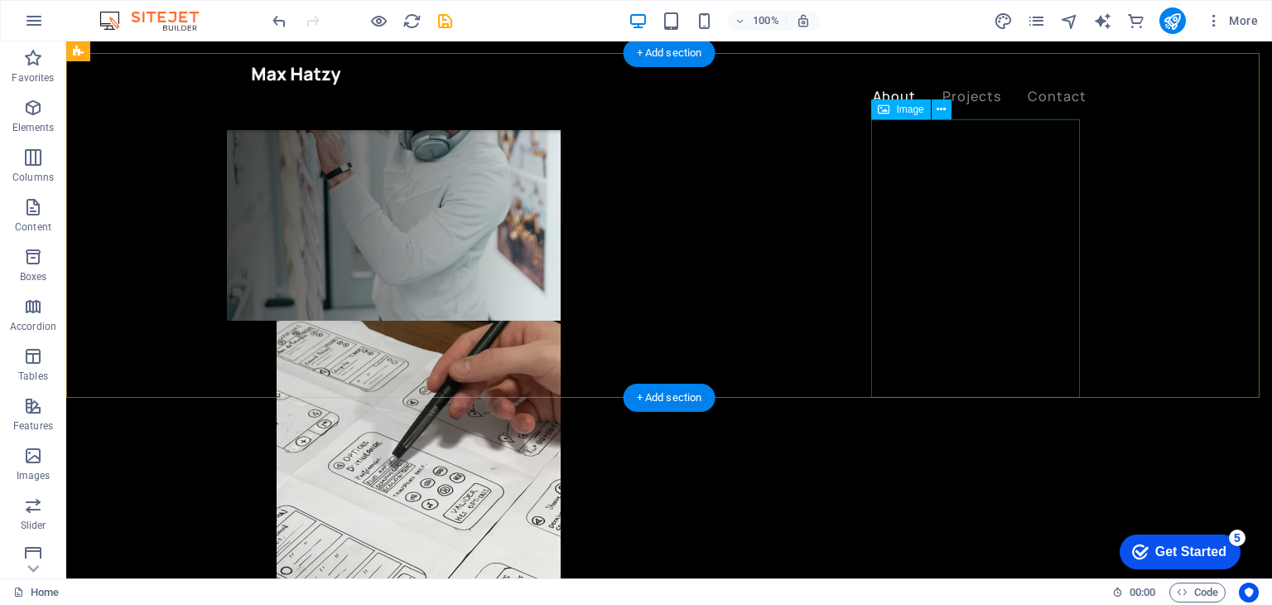
scroll to position [662, 0]
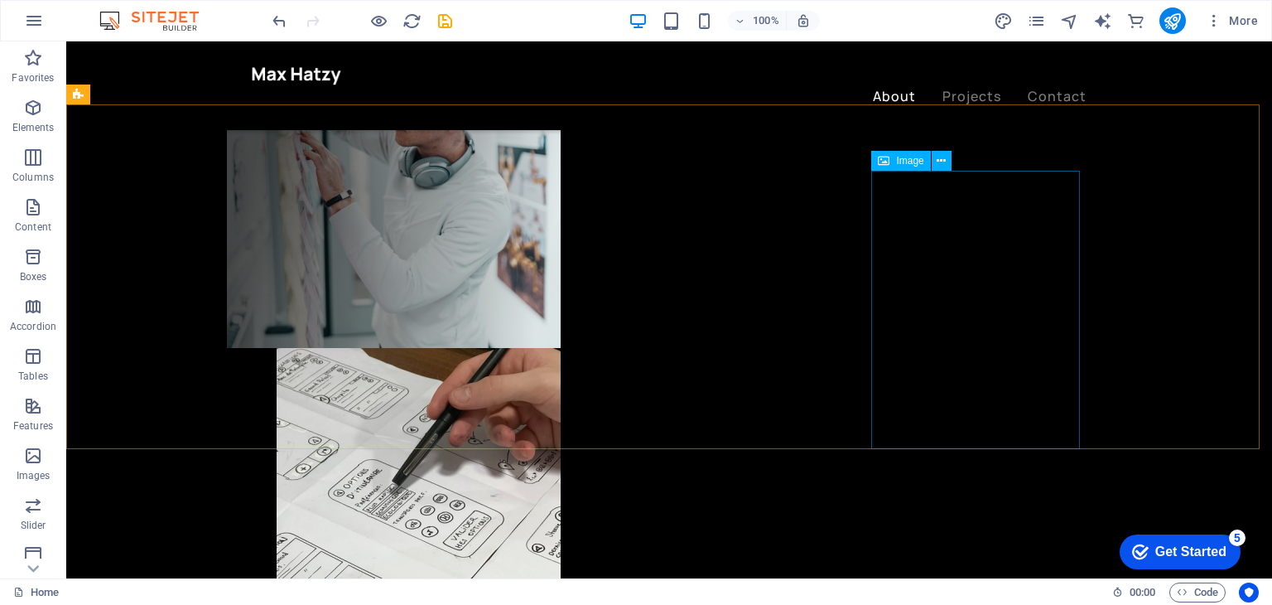
click at [918, 159] on span "Image" at bounding box center [909, 161] width 27 height 10
click at [885, 163] on icon at bounding box center [884, 161] width 12 height 20
click at [944, 157] on icon at bounding box center [941, 160] width 9 height 17
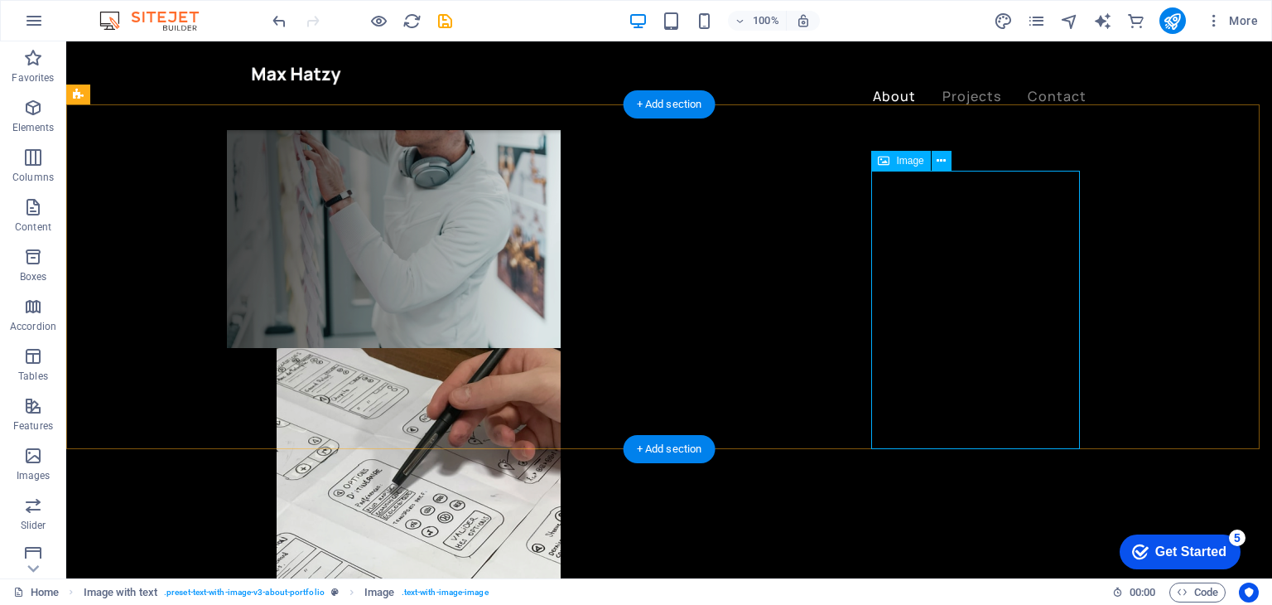
click at [908, 163] on span "Image" at bounding box center [909, 161] width 27 height 10
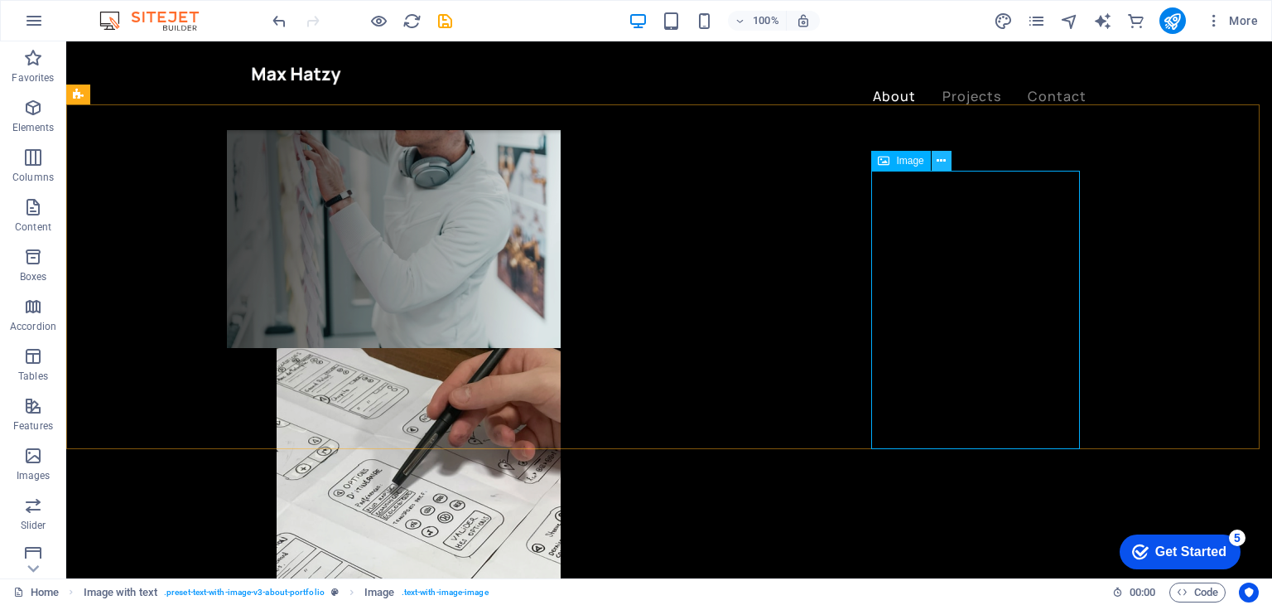
click at [942, 162] on icon at bounding box center [941, 160] width 9 height 17
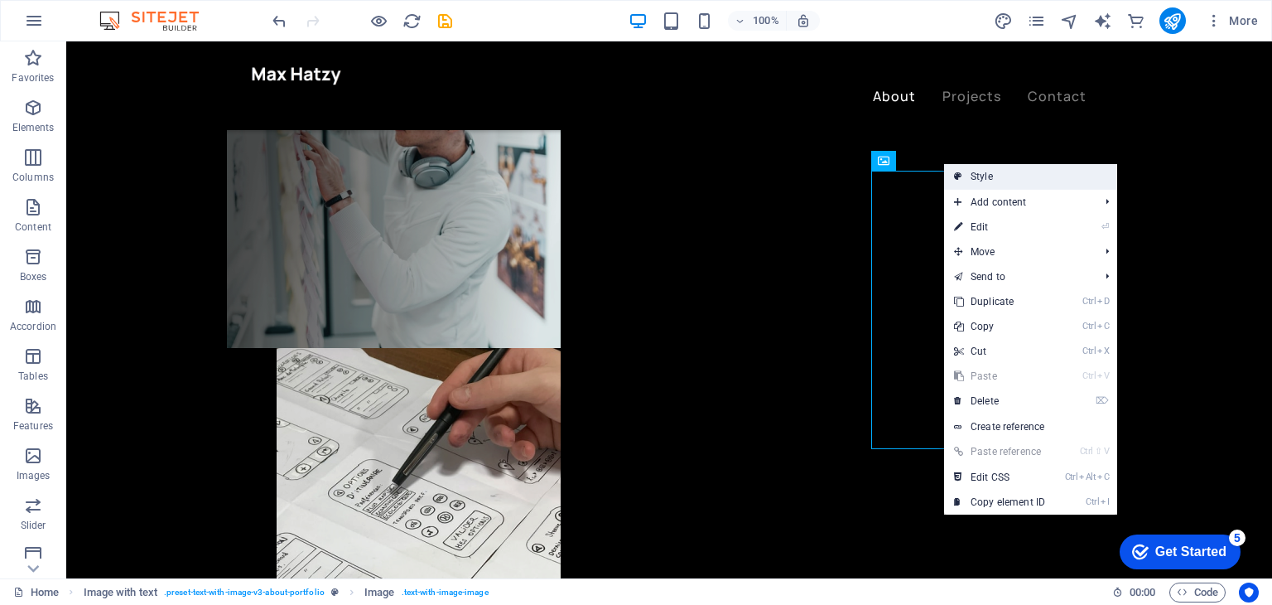
click at [974, 176] on link "Style" at bounding box center [1030, 176] width 173 height 25
select select "rem"
select select "px"
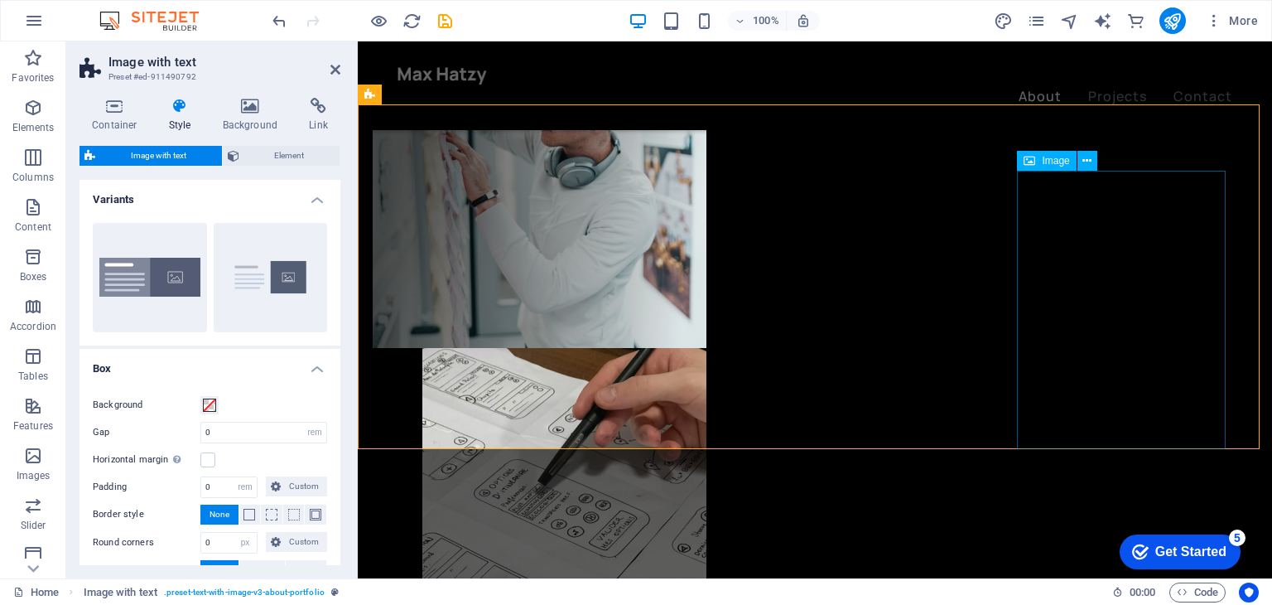
drag, startPoint x: 1126, startPoint y: 279, endPoint x: 1418, endPoint y: 280, distance: 291.5
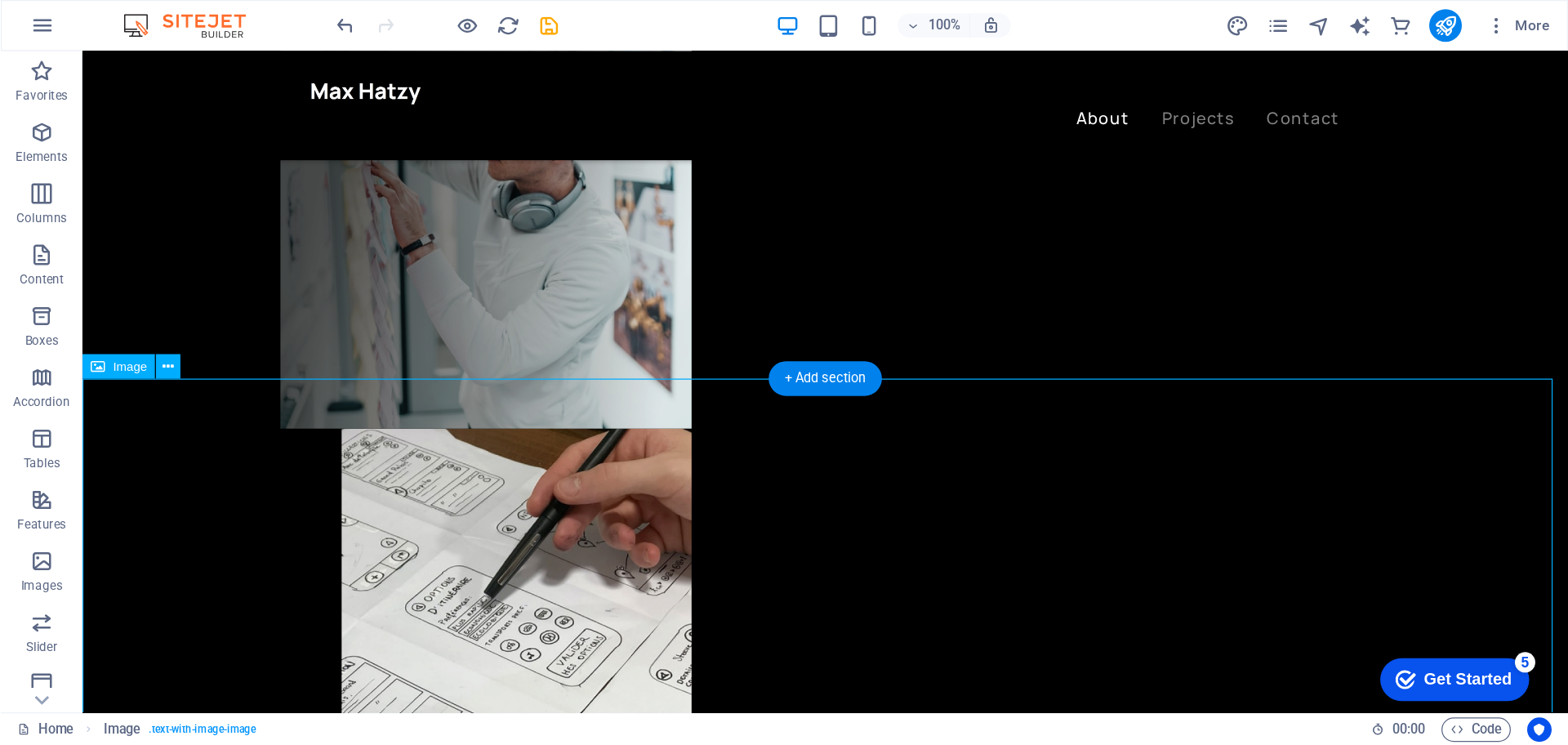
scroll to position [817, 0]
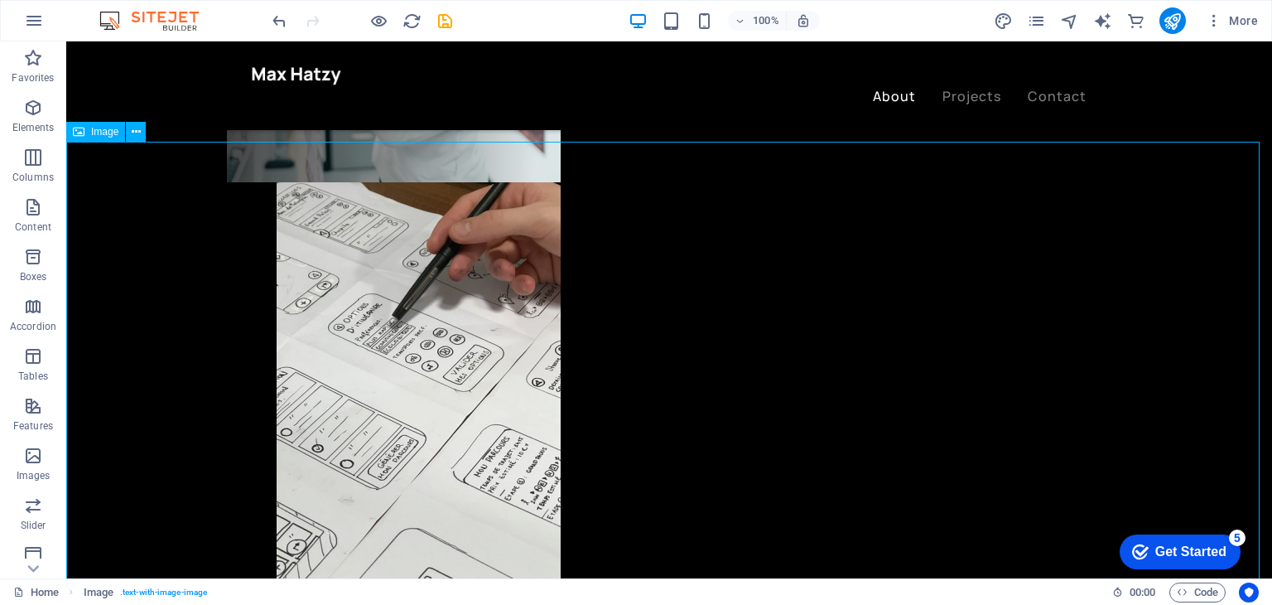
click at [100, 132] on span "Image" at bounding box center [104, 132] width 27 height 10
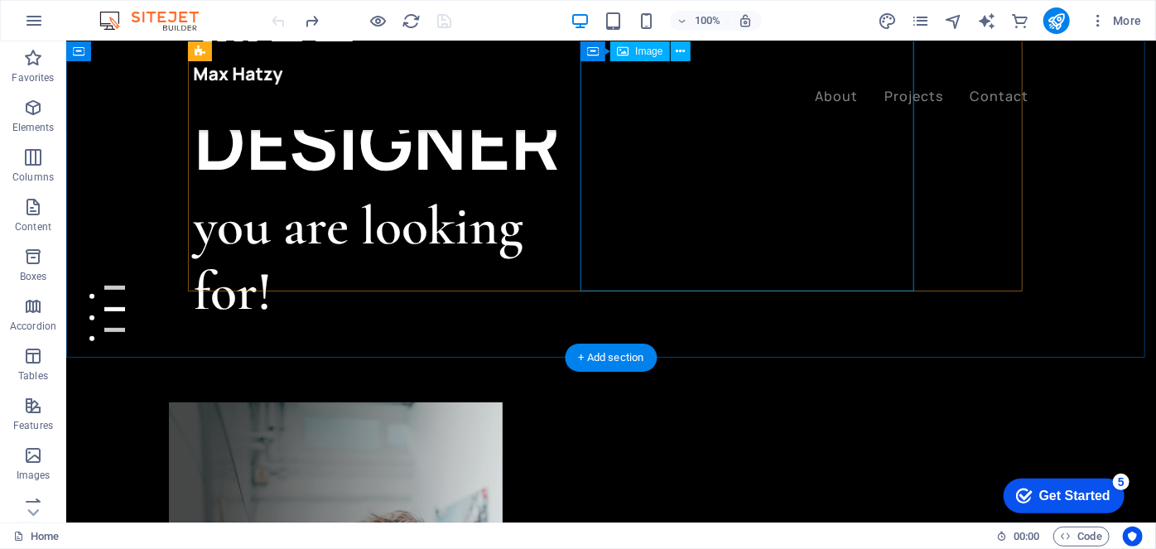
scroll to position [75, 0]
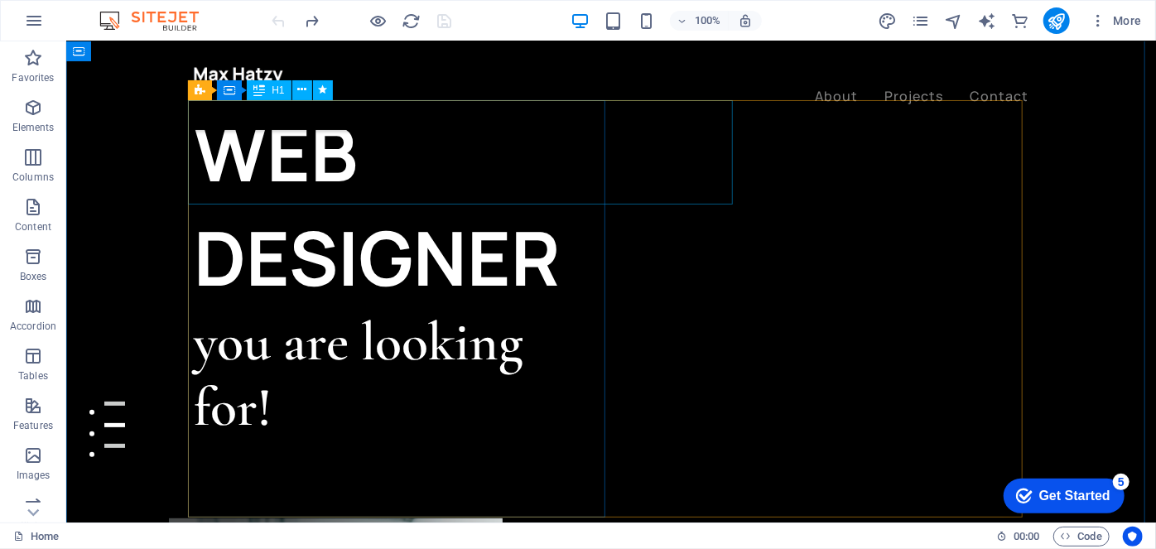
click at [378, 142] on div "WEB DESIGNER" at bounding box center [401, 204] width 417 height 209
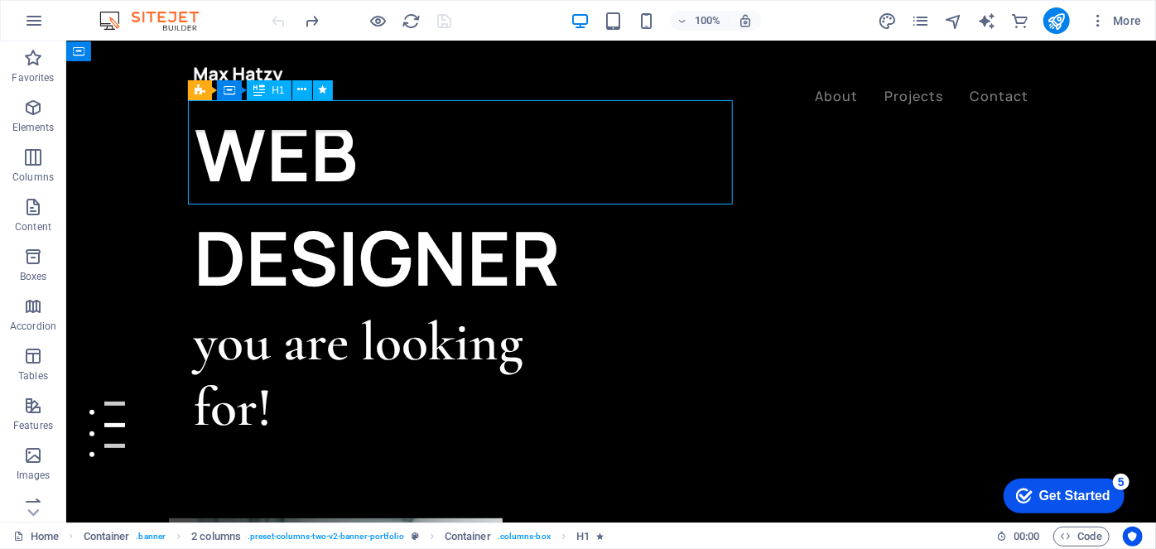
click at [365, 145] on div "WEB DESIGNER" at bounding box center [401, 204] width 417 height 209
click at [366, 144] on div "WEB DESIGNER" at bounding box center [401, 204] width 417 height 209
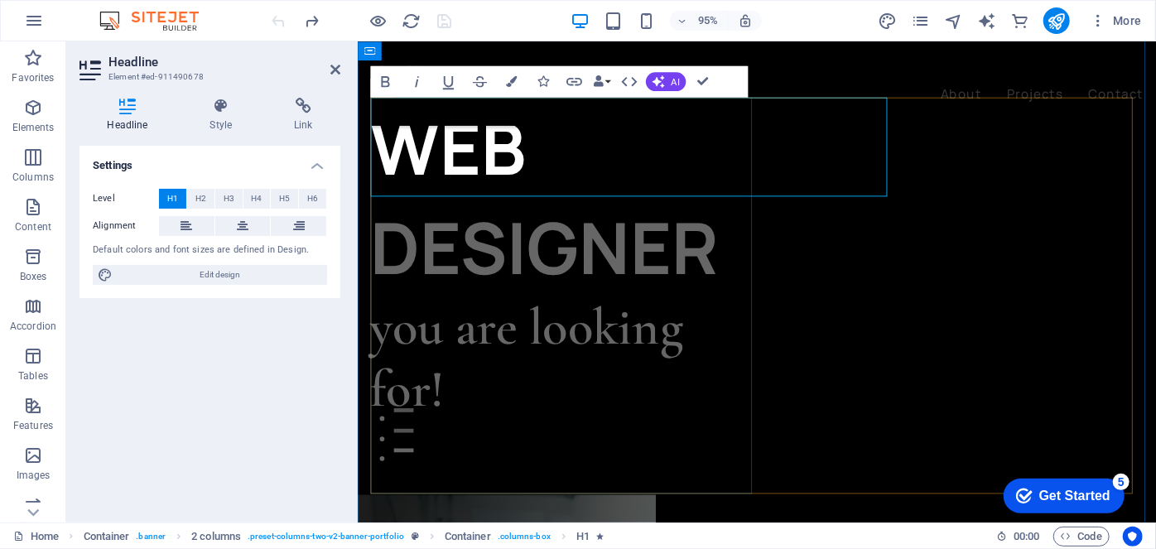
click at [550, 149] on h1 "WEB DESIGNER" at bounding box center [573, 205] width 407 height 209
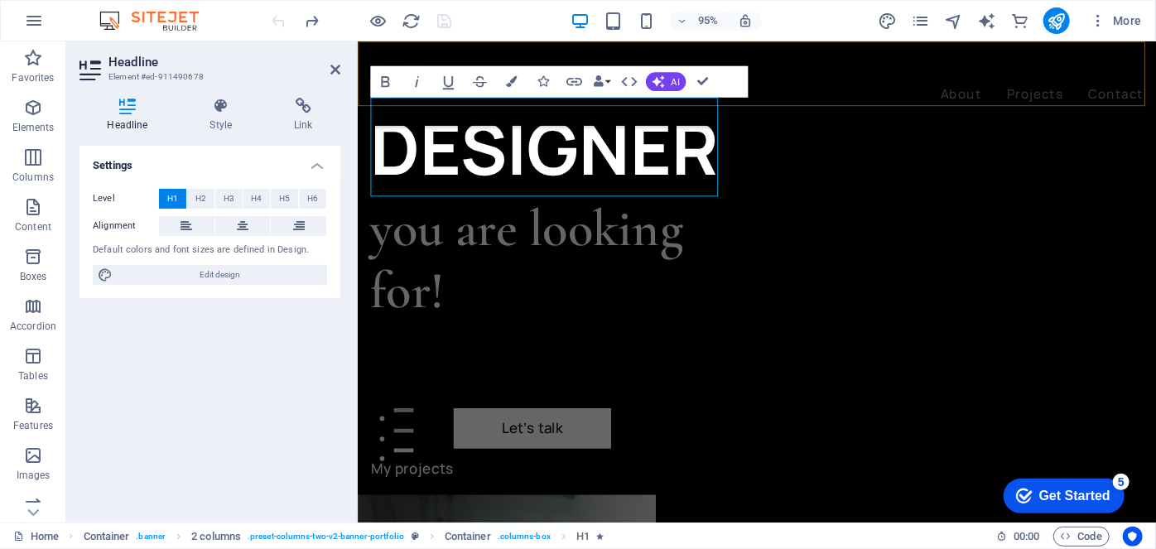
click at [821, 89] on div "About Projects Contact" at bounding box center [777, 85] width 841 height 89
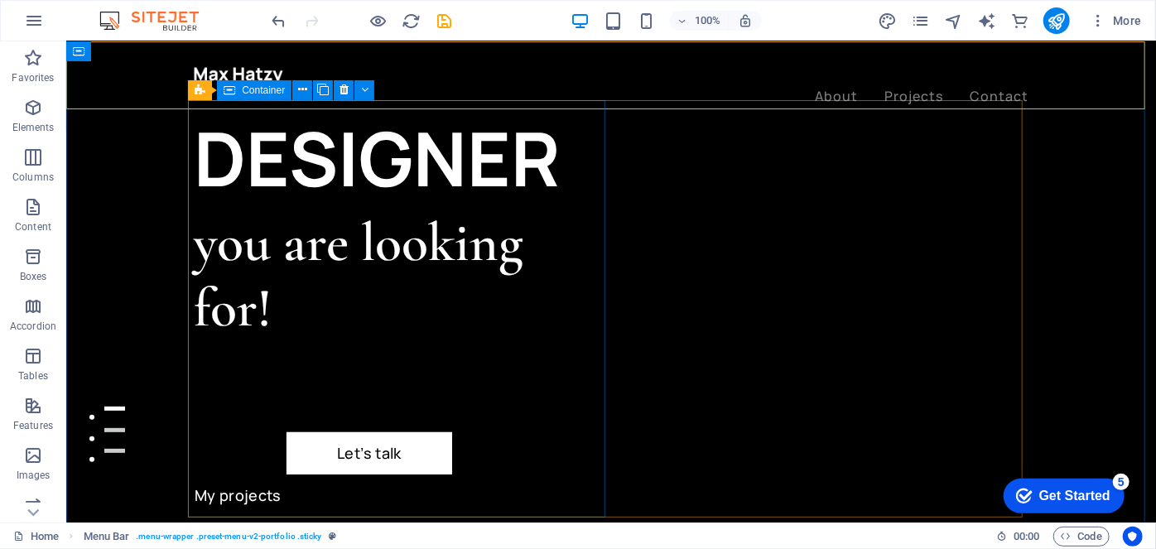
scroll to position [0, 0]
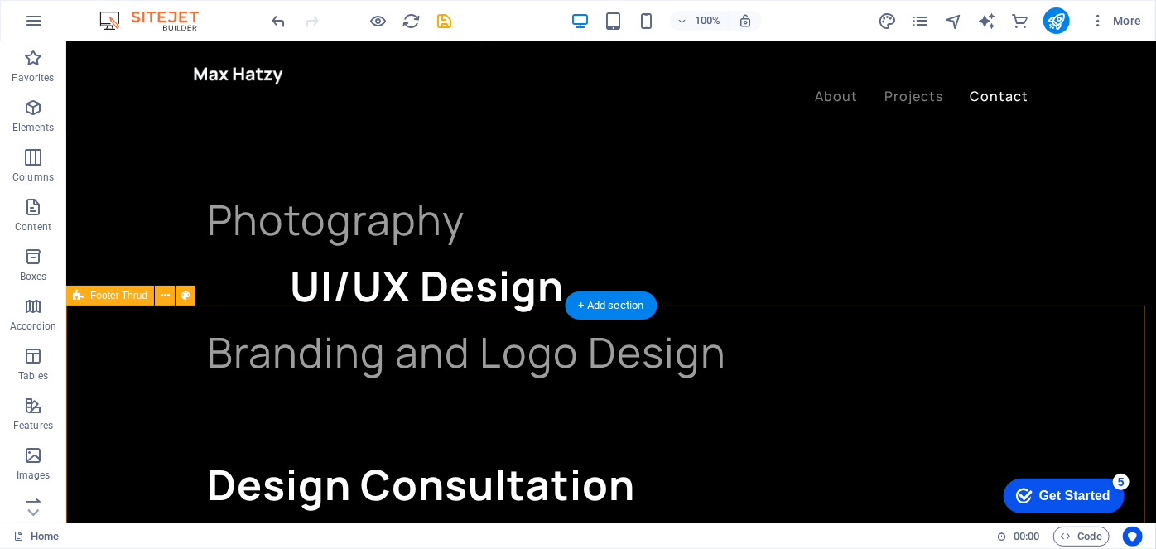
scroll to position [4237, 0]
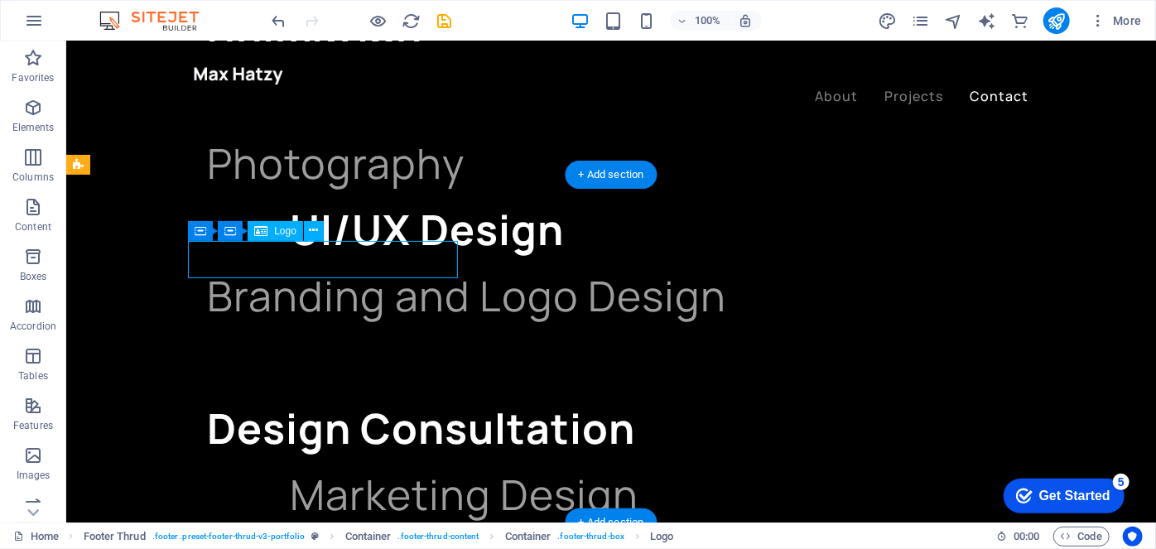
select select "px"
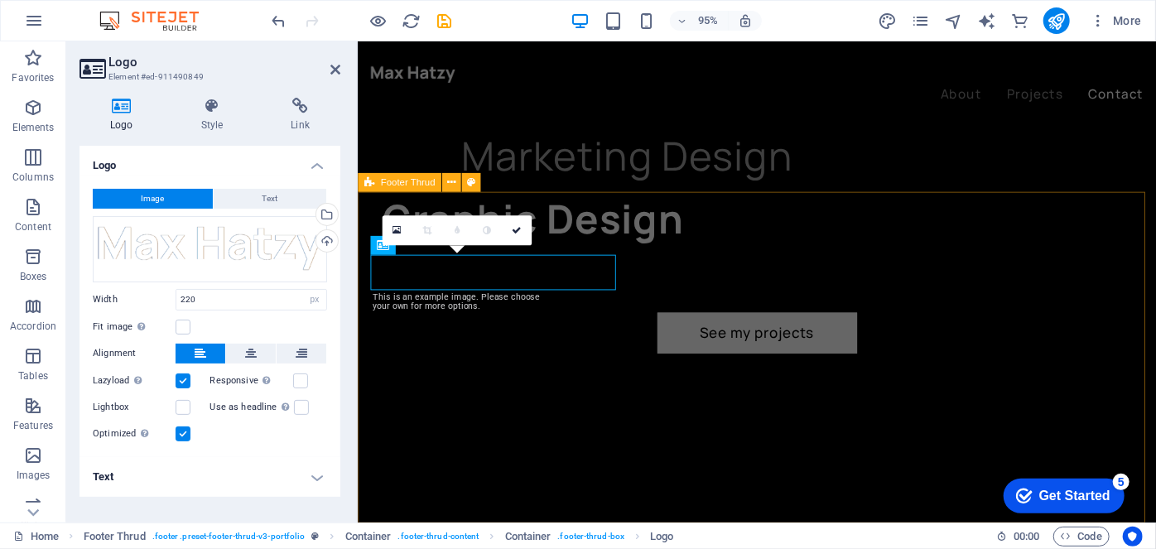
scroll to position [4201, 0]
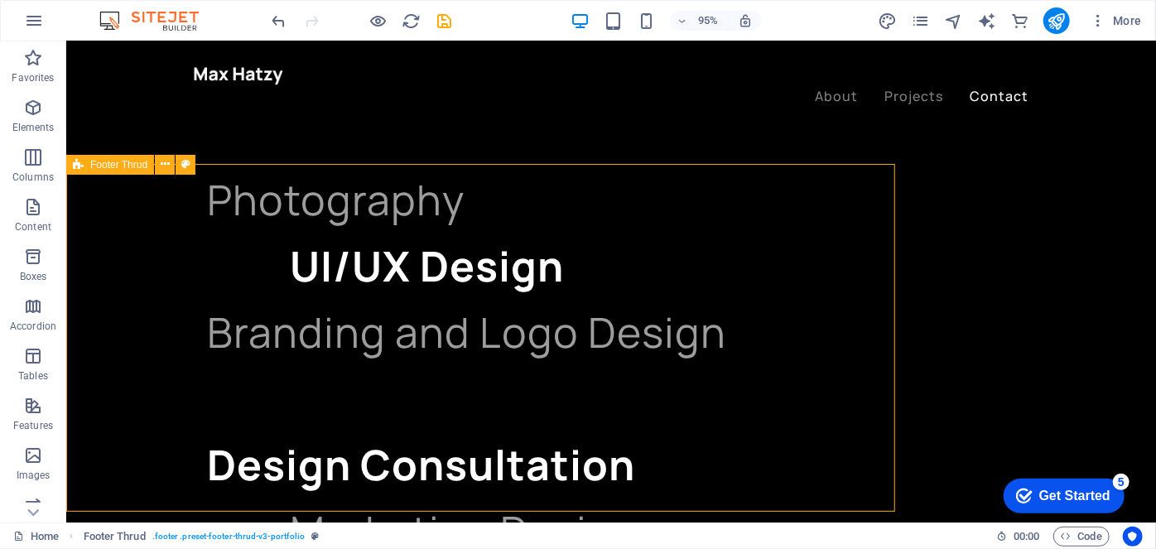
scroll to position [4237, 0]
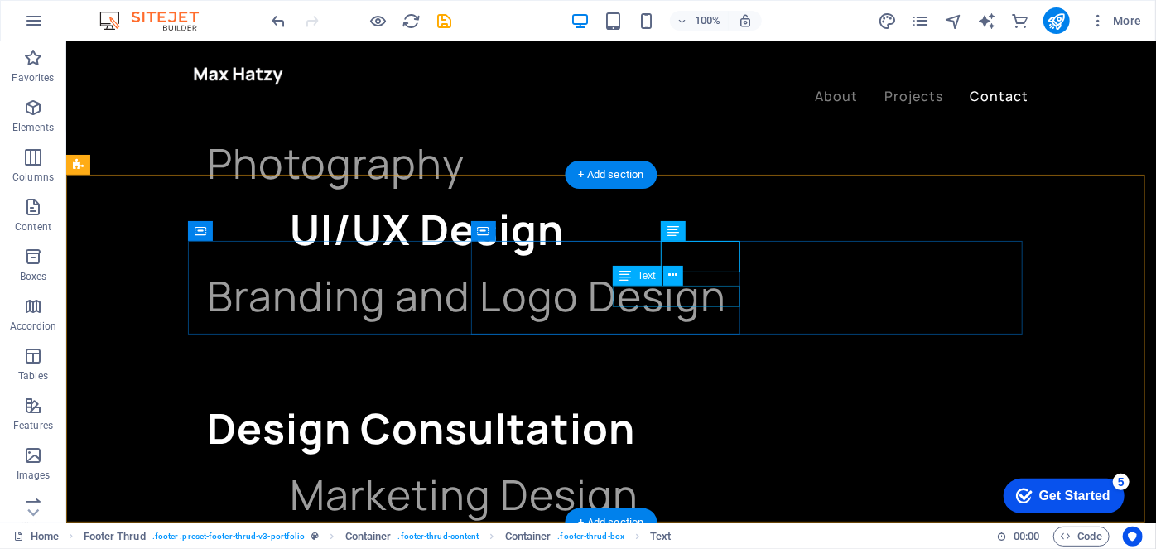
drag, startPoint x: 701, startPoint y: 292, endPoint x: 427, endPoint y: 304, distance: 273.5
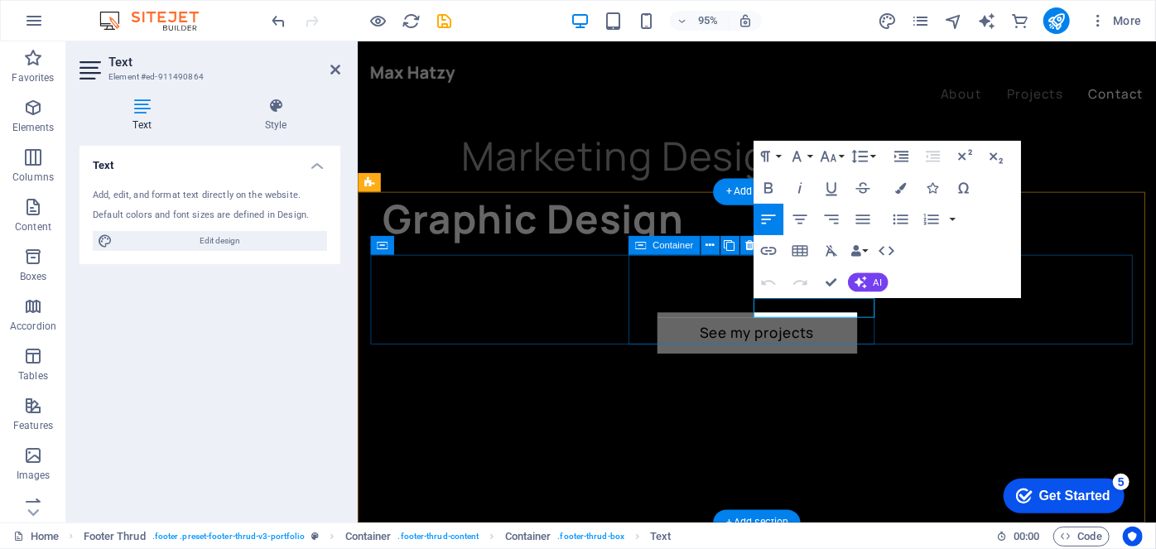
scroll to position [4201, 0]
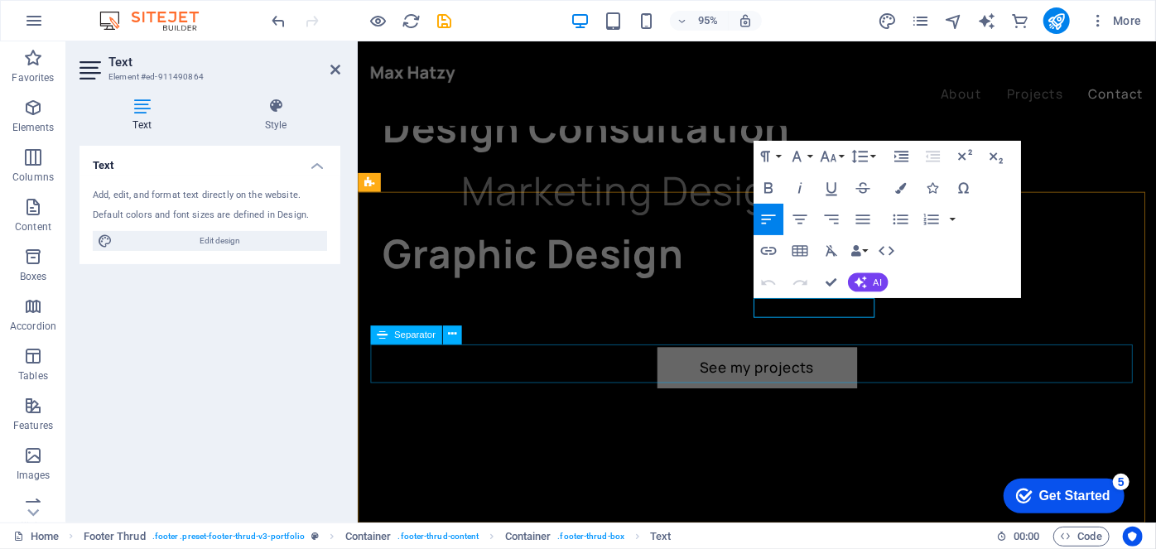
drag, startPoint x: 730, startPoint y: 387, endPoint x: 1004, endPoint y: 368, distance: 274.8
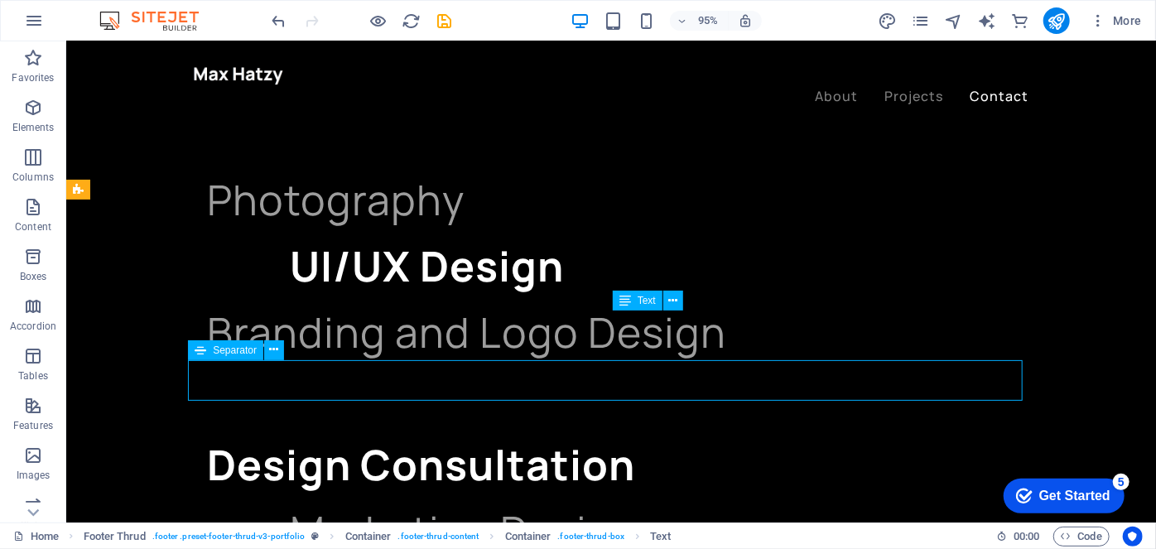
scroll to position [4212, 0]
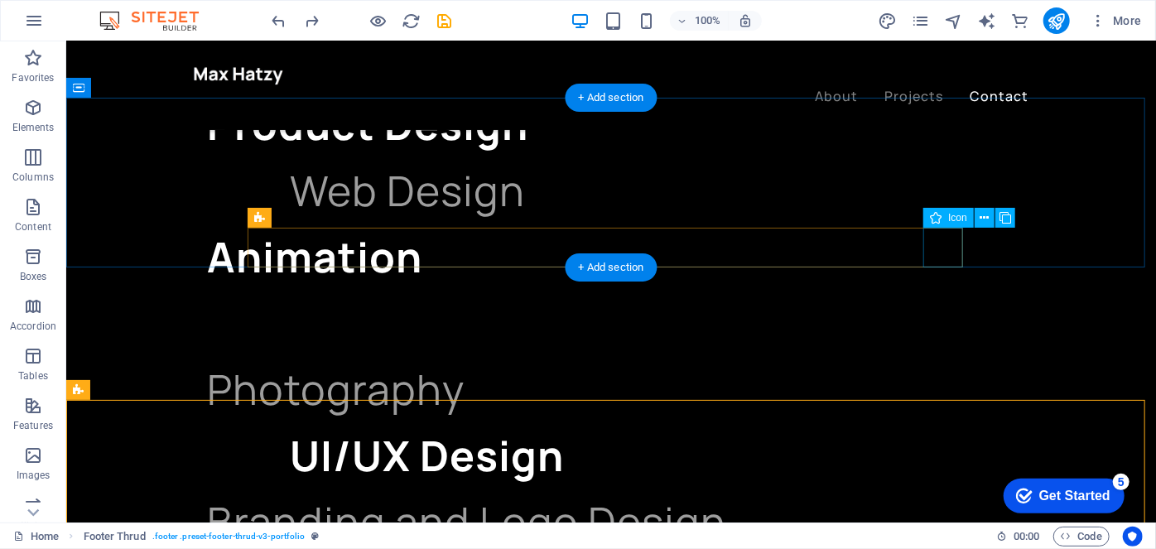
scroll to position [4237, 0]
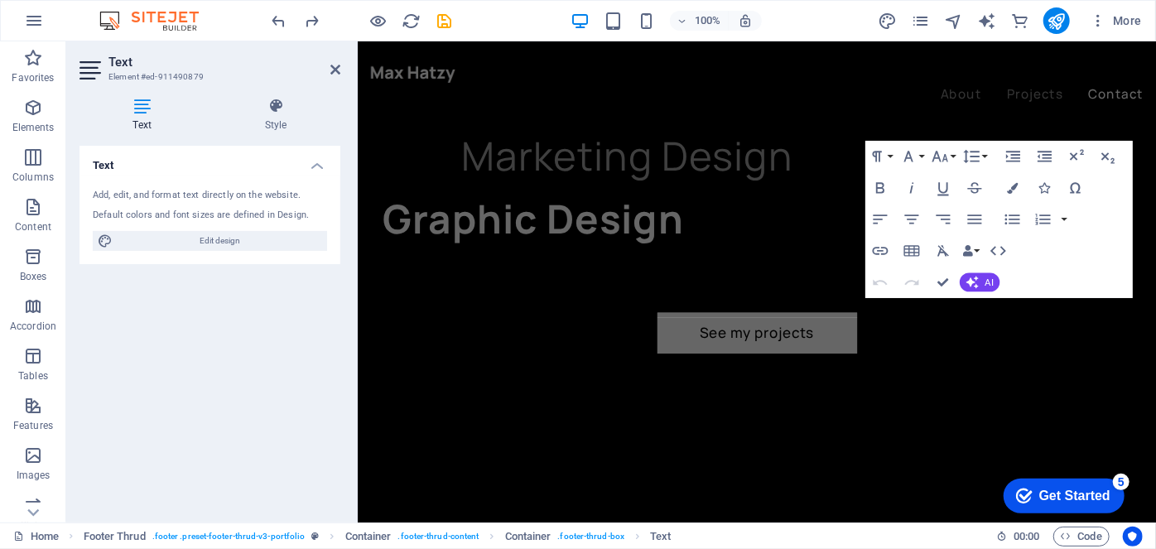
click at [992, 291] on div "Undo Redo Confirm (Ctrl+⏎) AI Improve Make shorter Make longer Fix spelling & g…" at bounding box center [932, 281] width 135 height 31
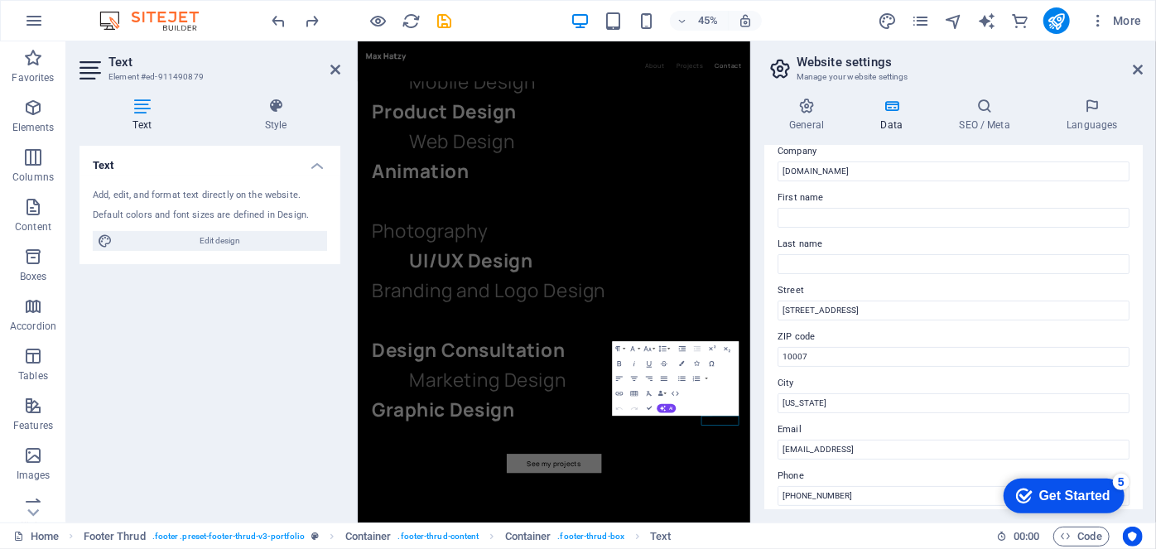
scroll to position [75, 0]
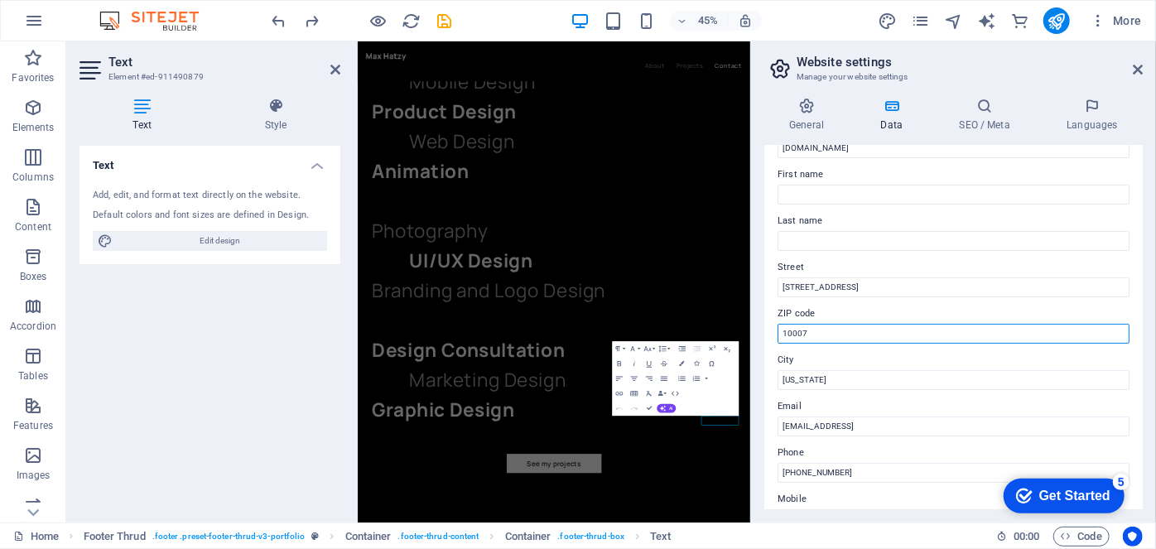
click at [878, 331] on input "10007" at bounding box center [954, 334] width 352 height 20
click at [879, 331] on input "10007" at bounding box center [954, 334] width 352 height 20
type input "711204"
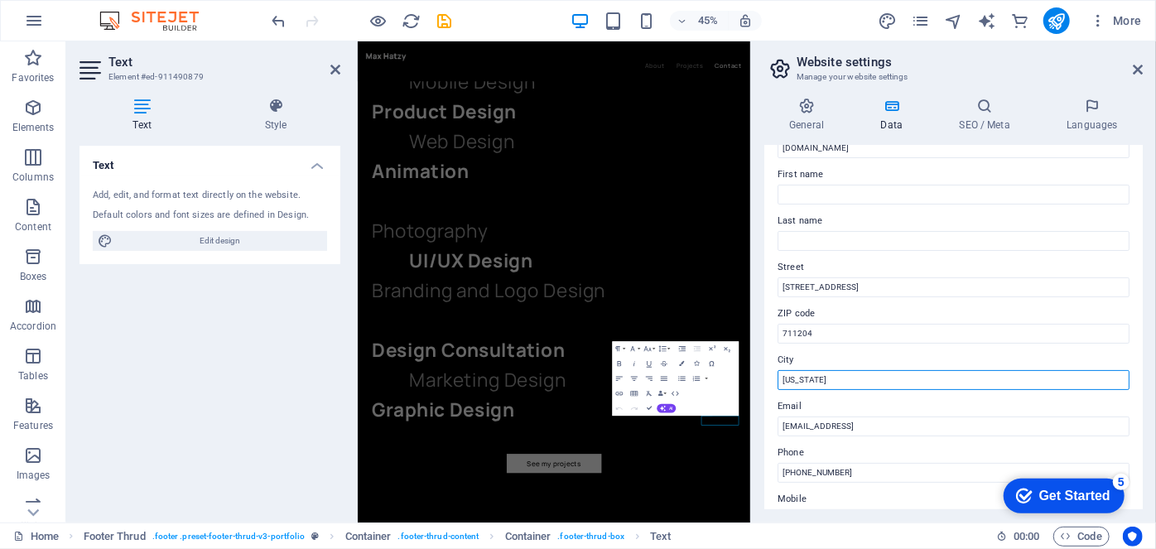
click at [902, 380] on input "New York" at bounding box center [954, 380] width 352 height 20
click at [903, 378] on input "New York" at bounding box center [954, 380] width 352 height 20
type input "HOWRAH"
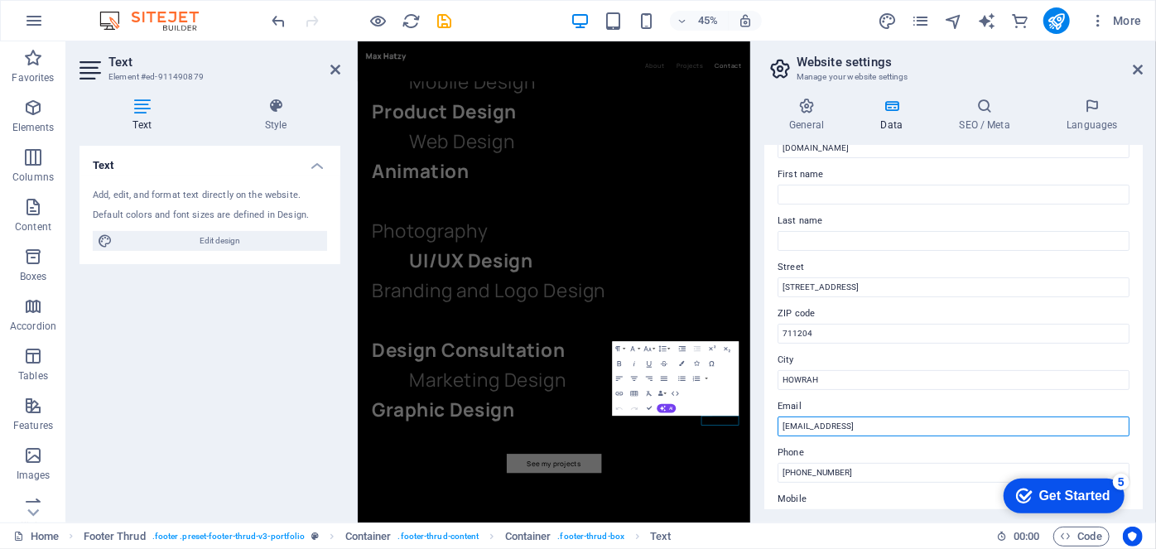
click at [993, 419] on input "59567b4c13743598971fa8d05401bf@cpanel.local" at bounding box center [954, 427] width 352 height 20
click at [993, 420] on input "59567b4c13743598971fa8d05401bf@cpanel.local" at bounding box center [954, 427] width 352 height 20
type input "K"
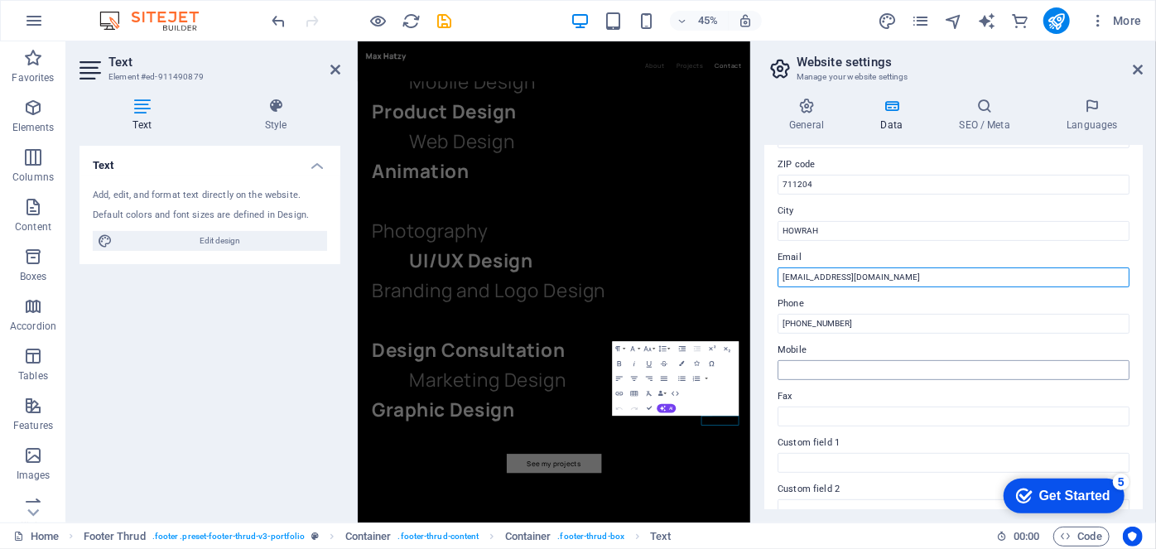
scroll to position [225, 0]
type input "[EMAIL_ADDRESS][DOMAIN_NAME]"
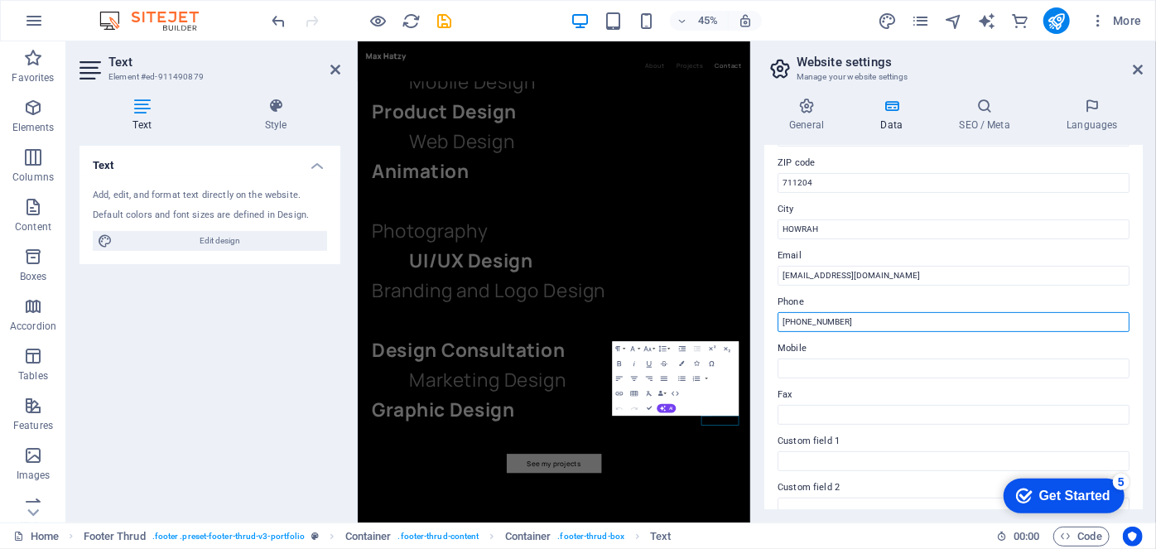
click at [850, 312] on input "212-978-0578" at bounding box center [954, 322] width 352 height 20
click at [853, 316] on input "212-978-0578" at bounding box center [954, 322] width 352 height 20
click at [854, 316] on input "212-978-0578" at bounding box center [954, 322] width 352 height 20
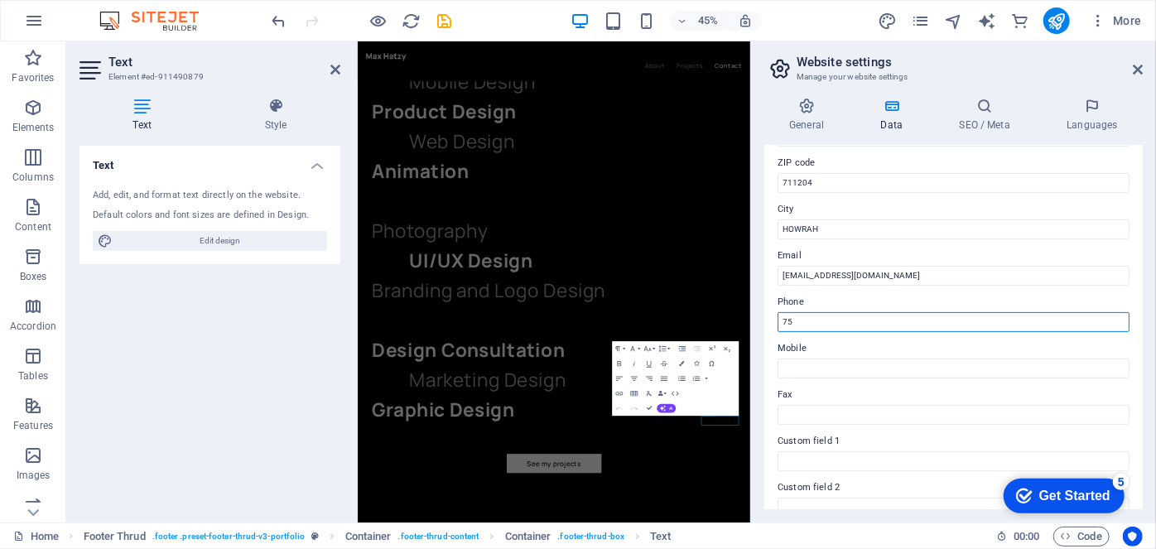
type input "7"
type input "+91 7596825061"
drag, startPoint x: 866, startPoint y: 318, endPoint x: 784, endPoint y: 322, distance: 82.1
click at [784, 322] on input "+91 7596825061" at bounding box center [954, 322] width 352 height 20
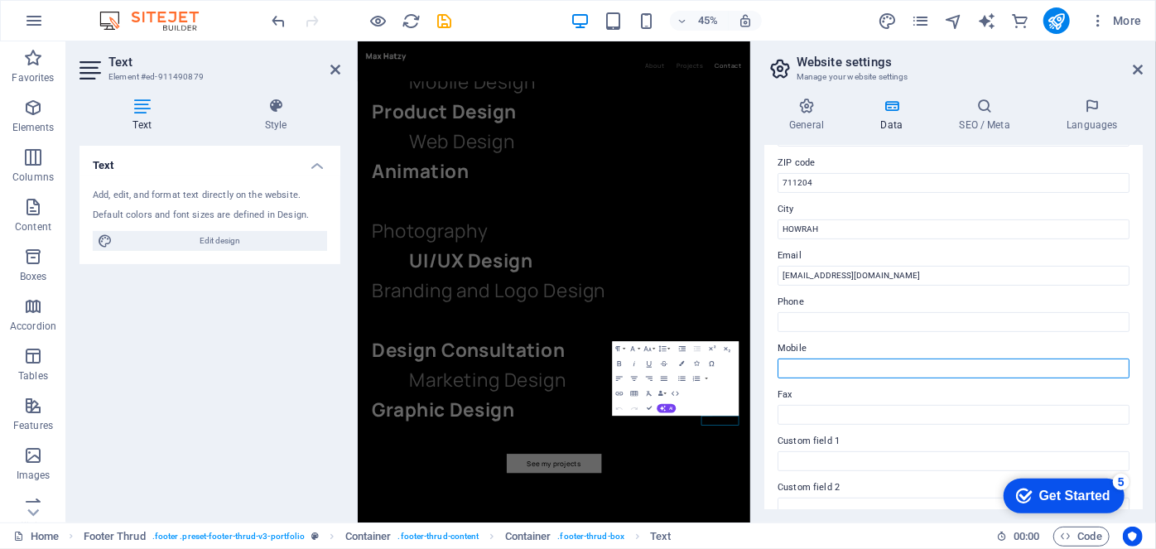
click at [839, 359] on input "Mobile" at bounding box center [954, 369] width 352 height 20
paste input "+91 7596825061"
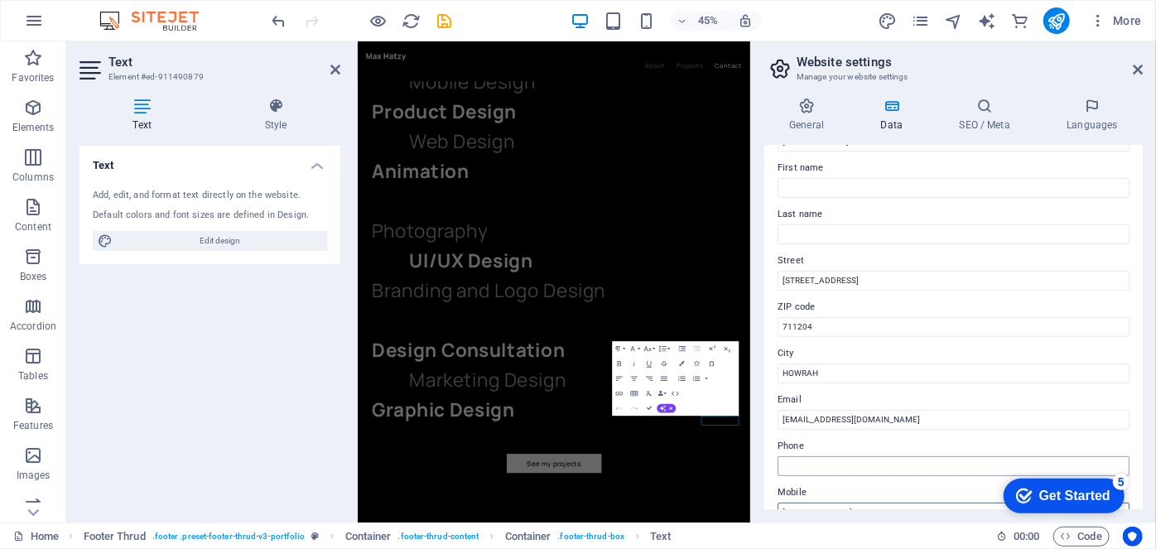
scroll to position [0, 0]
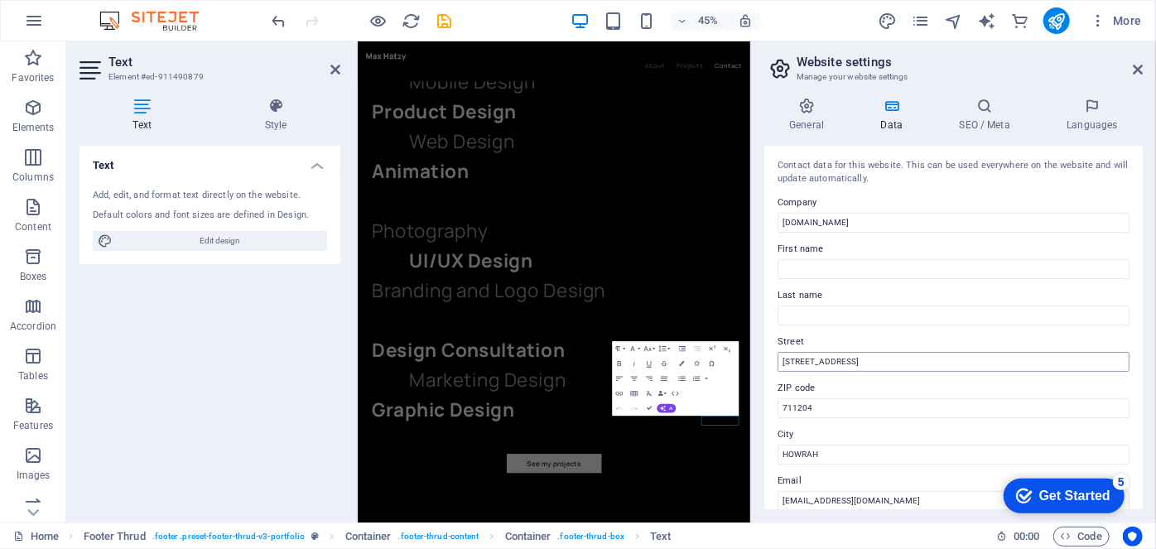
type input "+91 7596825061"
click at [896, 358] on input "4451 Rosewood Lane" at bounding box center [954, 362] width 352 height 20
click at [896, 357] on input "4451 Rosewood Lane" at bounding box center [954, 362] width 352 height 20
click at [896, 356] on input "4451 Rosewood Lane" at bounding box center [954, 362] width 352 height 20
type input "l"
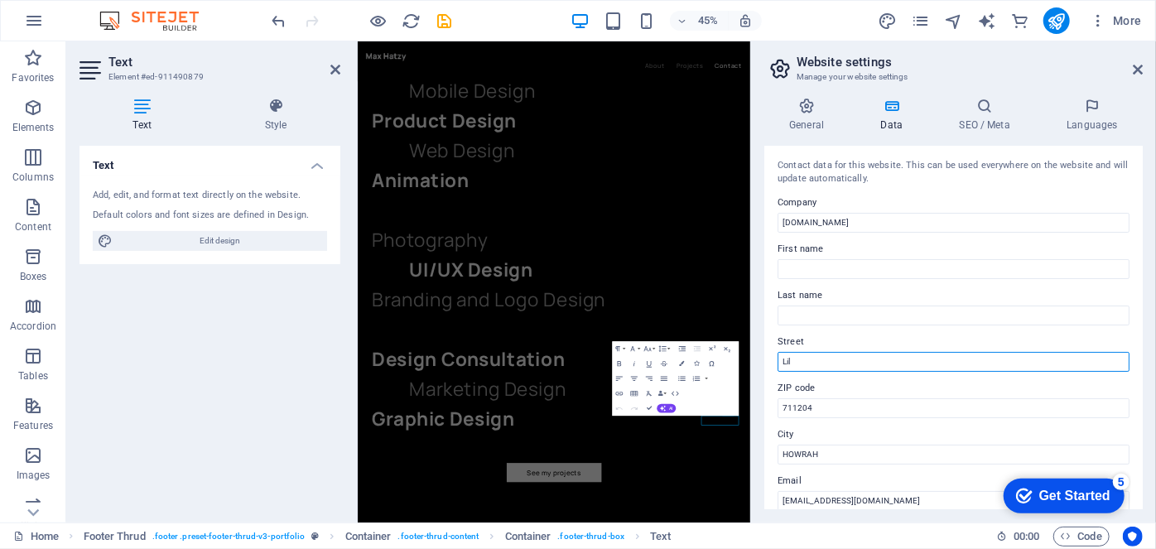
scroll to position [3649, 0]
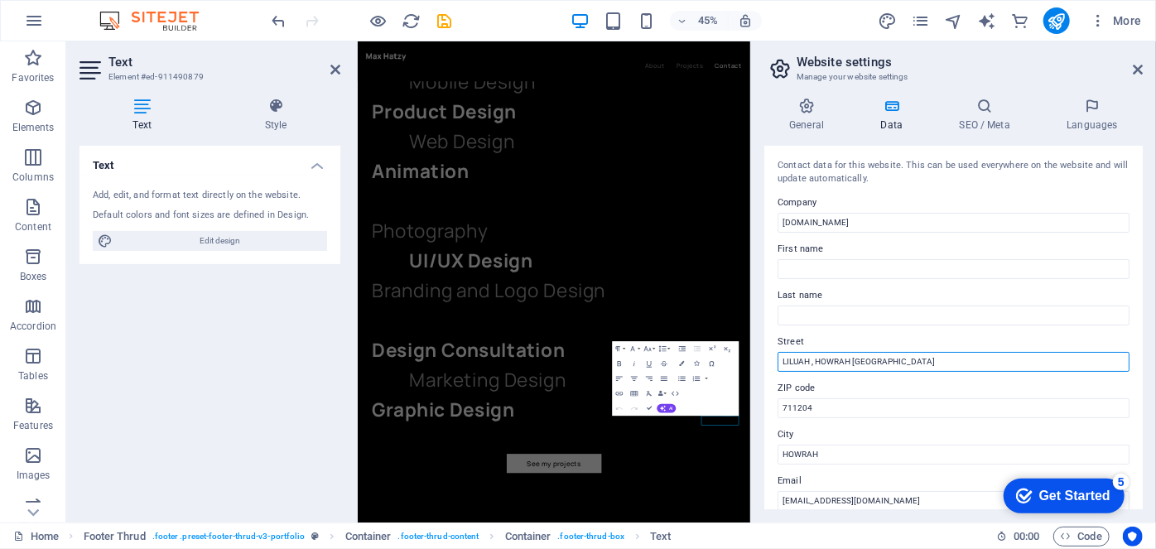
click at [815, 360] on input "LILUAH , HOWRAH WEST BENGAL" at bounding box center [954, 362] width 352 height 20
click at [850, 360] on input "LILUAH HOWRAH WEST BENGAL" at bounding box center [954, 362] width 352 height 20
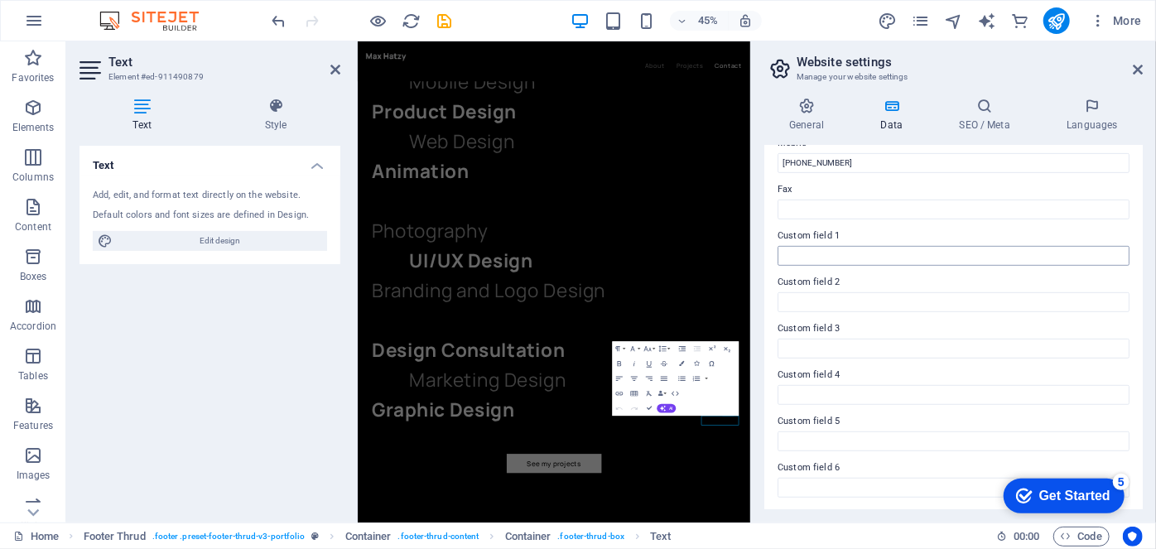
scroll to position [0, 0]
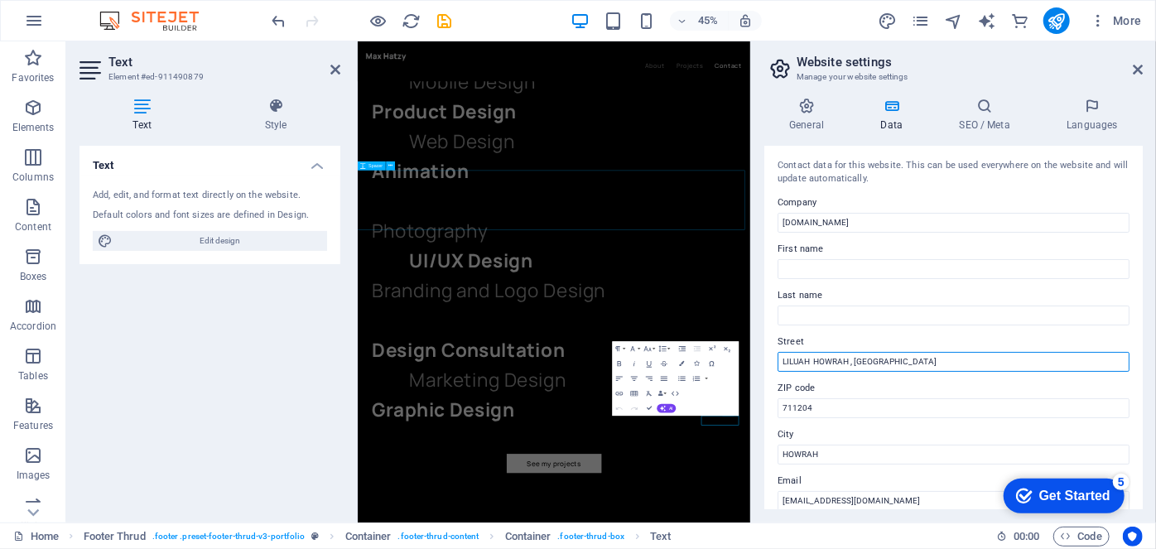
type input "LILUAH HOWRAH , [GEOGRAPHIC_DATA]"
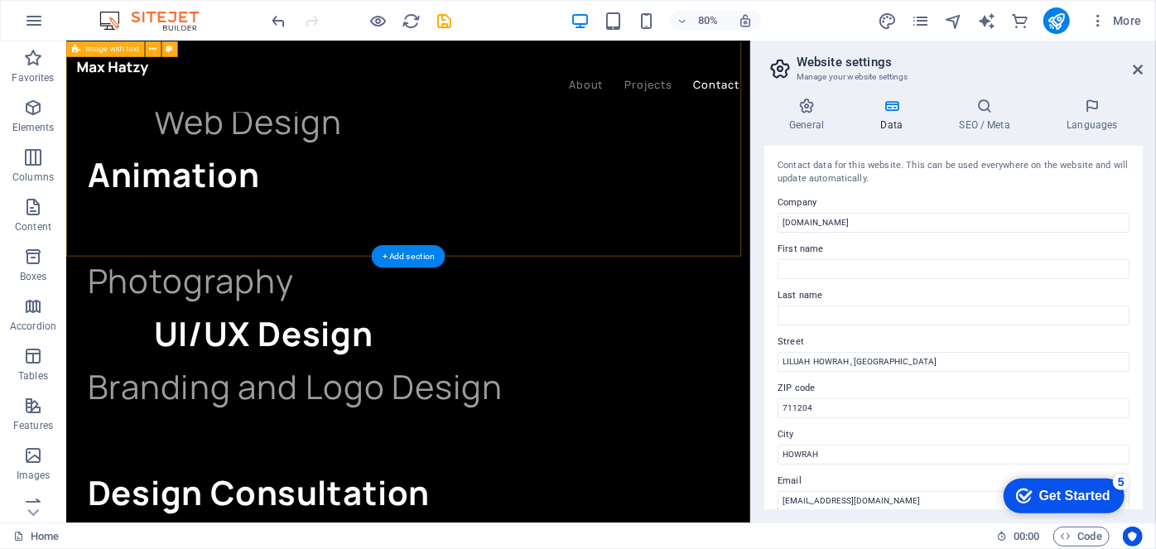
scroll to position [3885, 0]
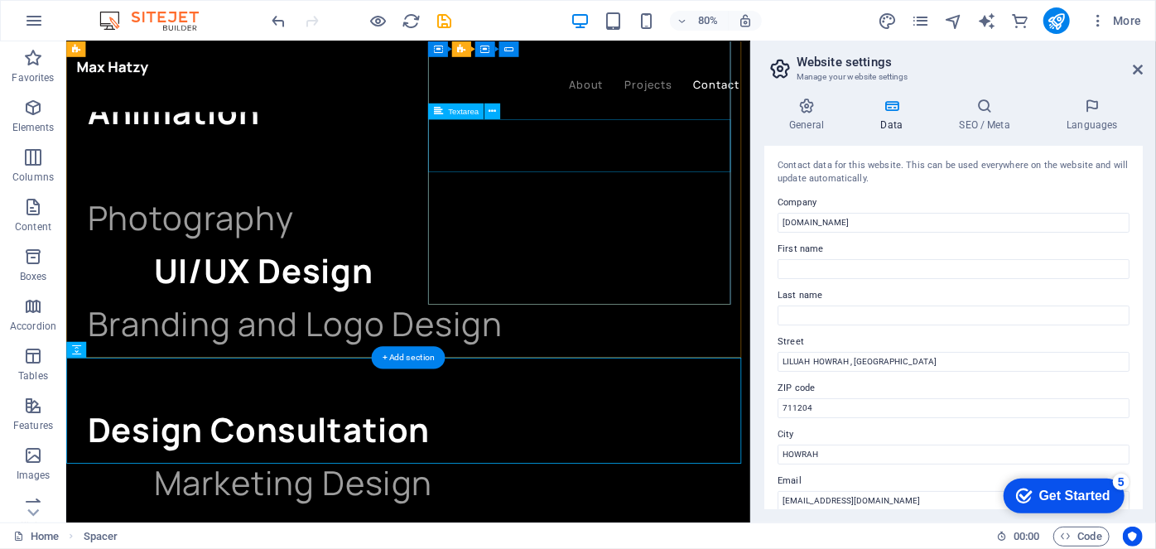
scroll to position [3433, 0]
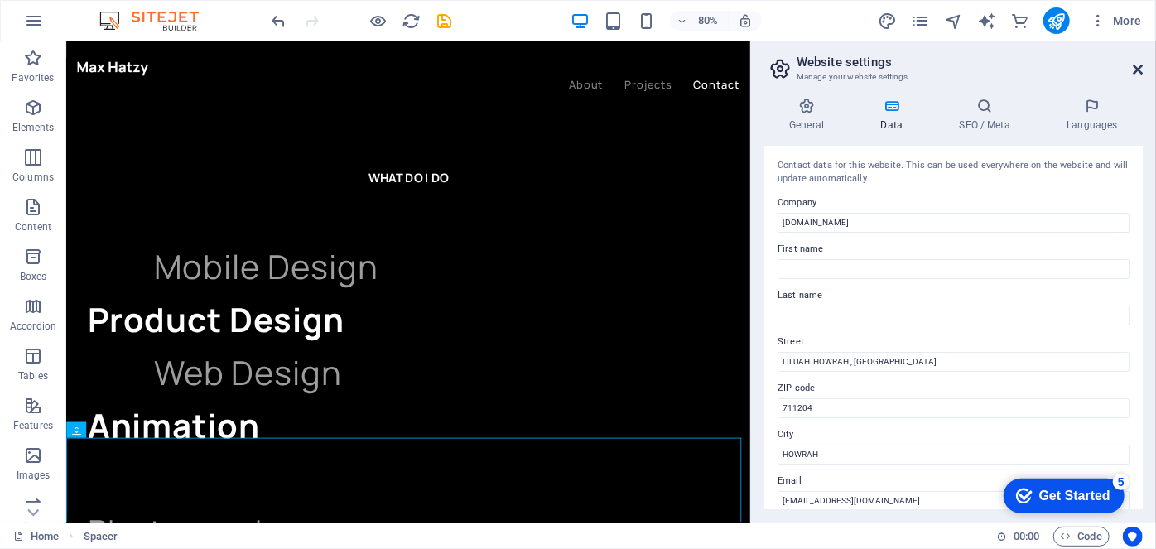
click at [1141, 66] on icon at bounding box center [1138, 69] width 10 height 13
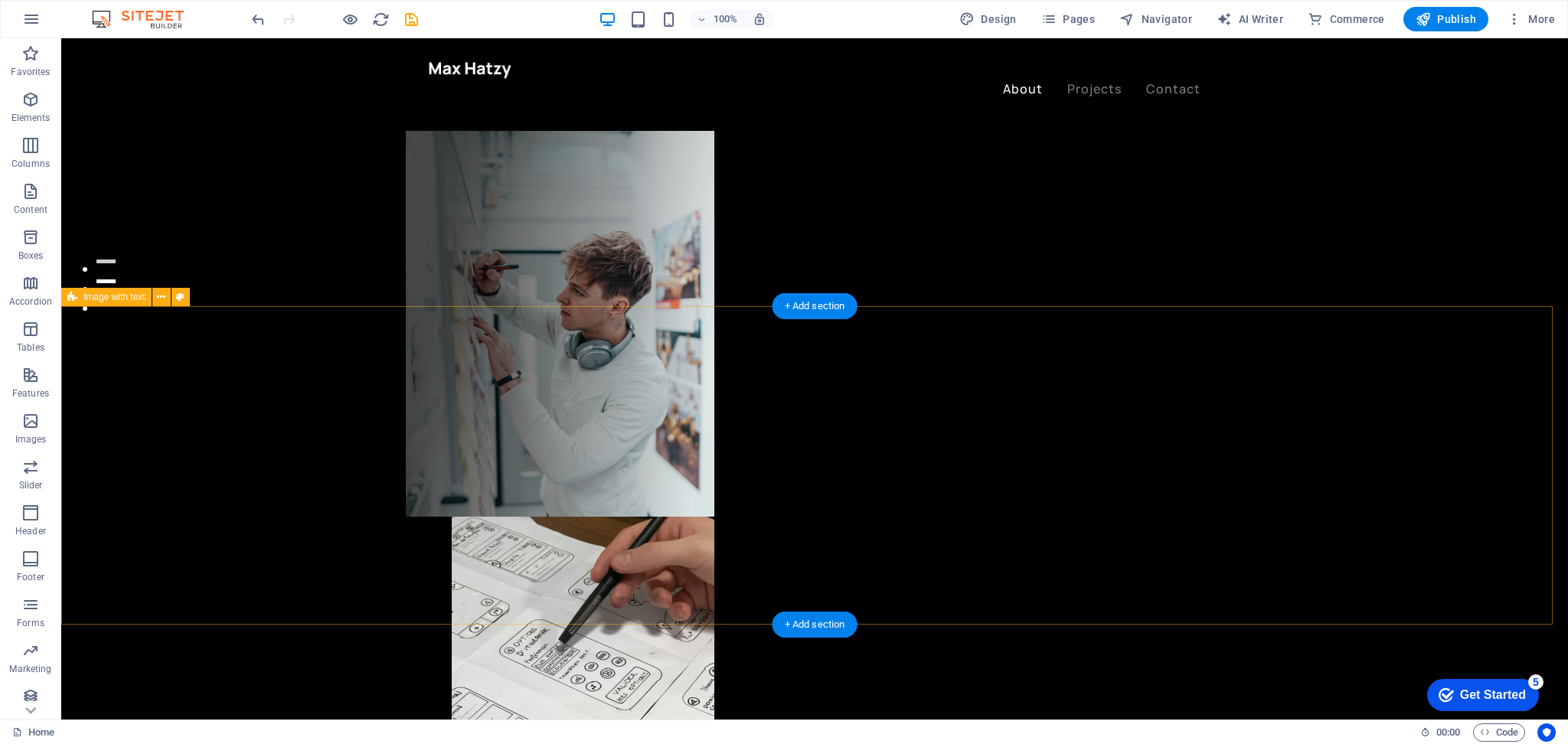
scroll to position [510, 0]
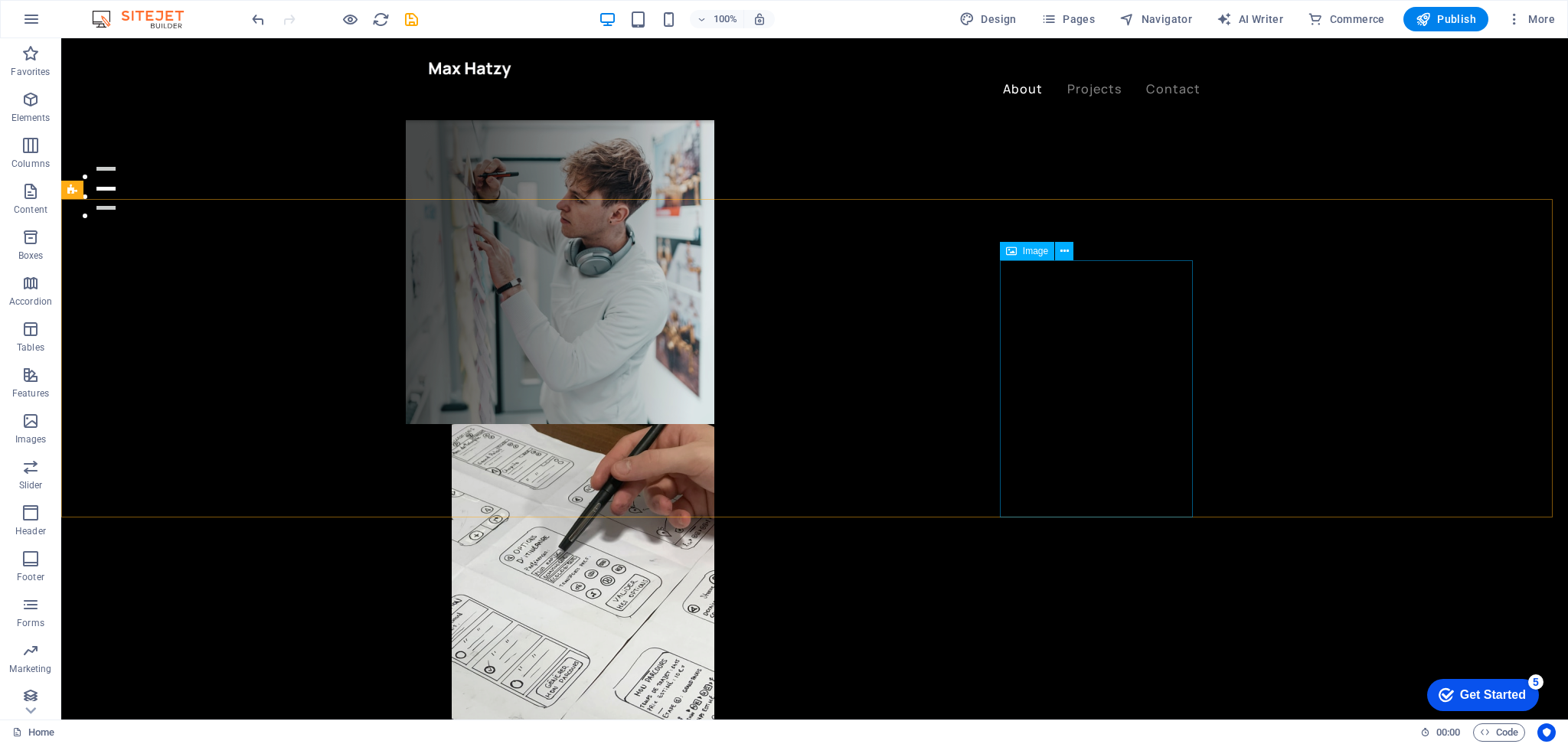
click at [1025, 254] on span "Image" at bounding box center [1035, 251] width 25 height 9
click at [1026, 251] on span "Image" at bounding box center [1035, 251] width 25 height 9
click at [1027, 251] on span "Image" at bounding box center [1035, 251] width 25 height 9
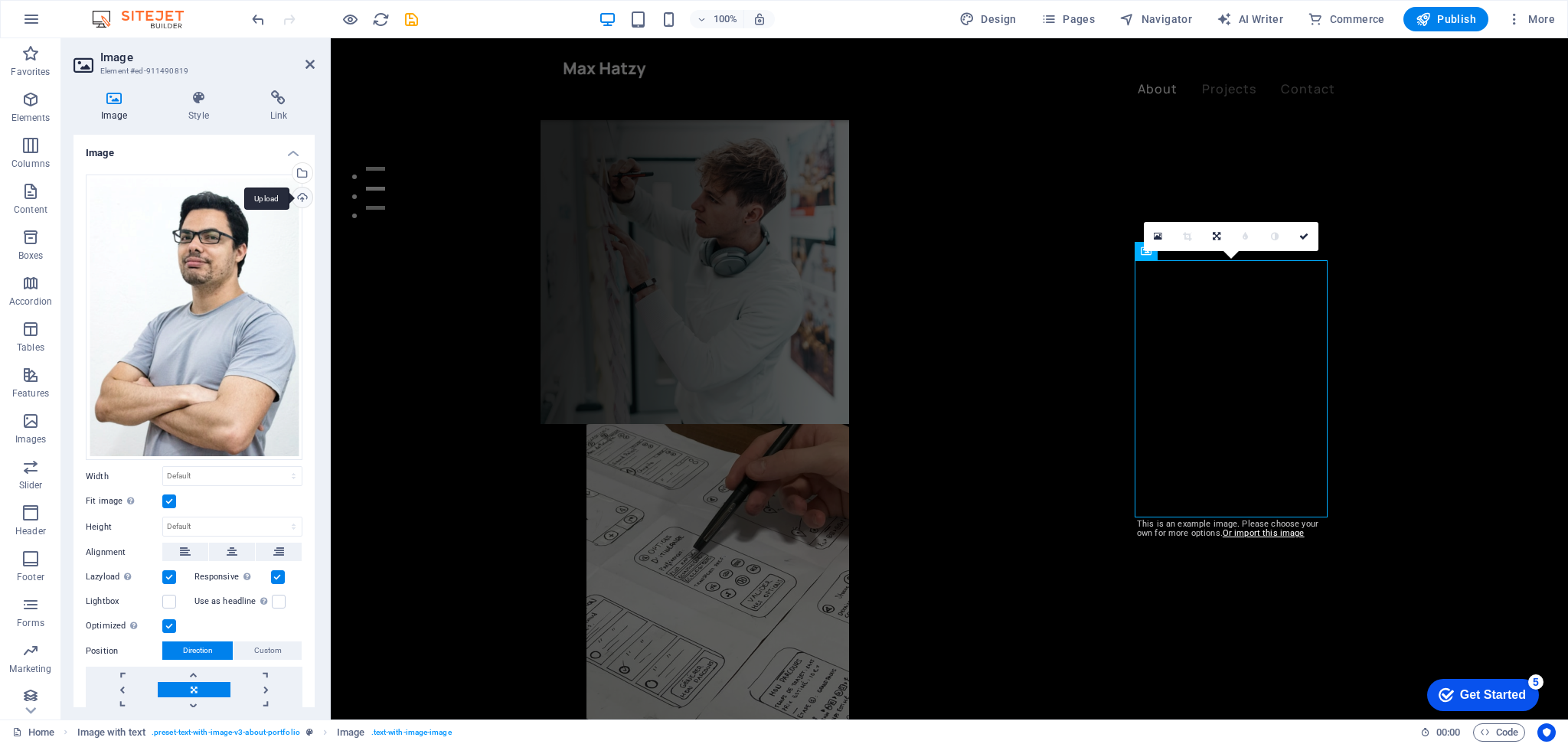
click at [300, 194] on div "Upload" at bounding box center [300, 199] width 23 height 23
click at [297, 194] on div "Upload" at bounding box center [300, 199] width 23 height 23
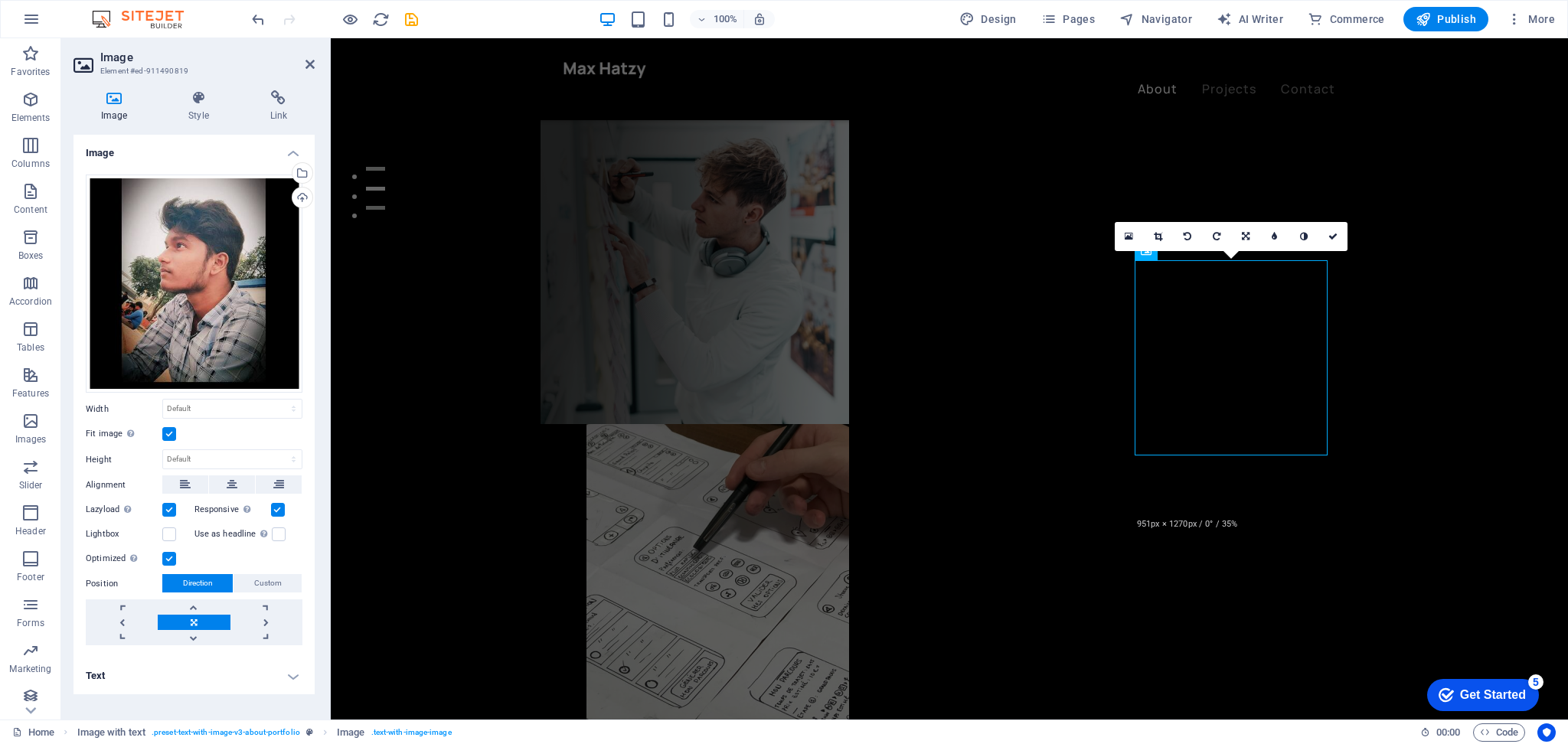
click at [1162, 237] on link at bounding box center [1158, 236] width 29 height 29
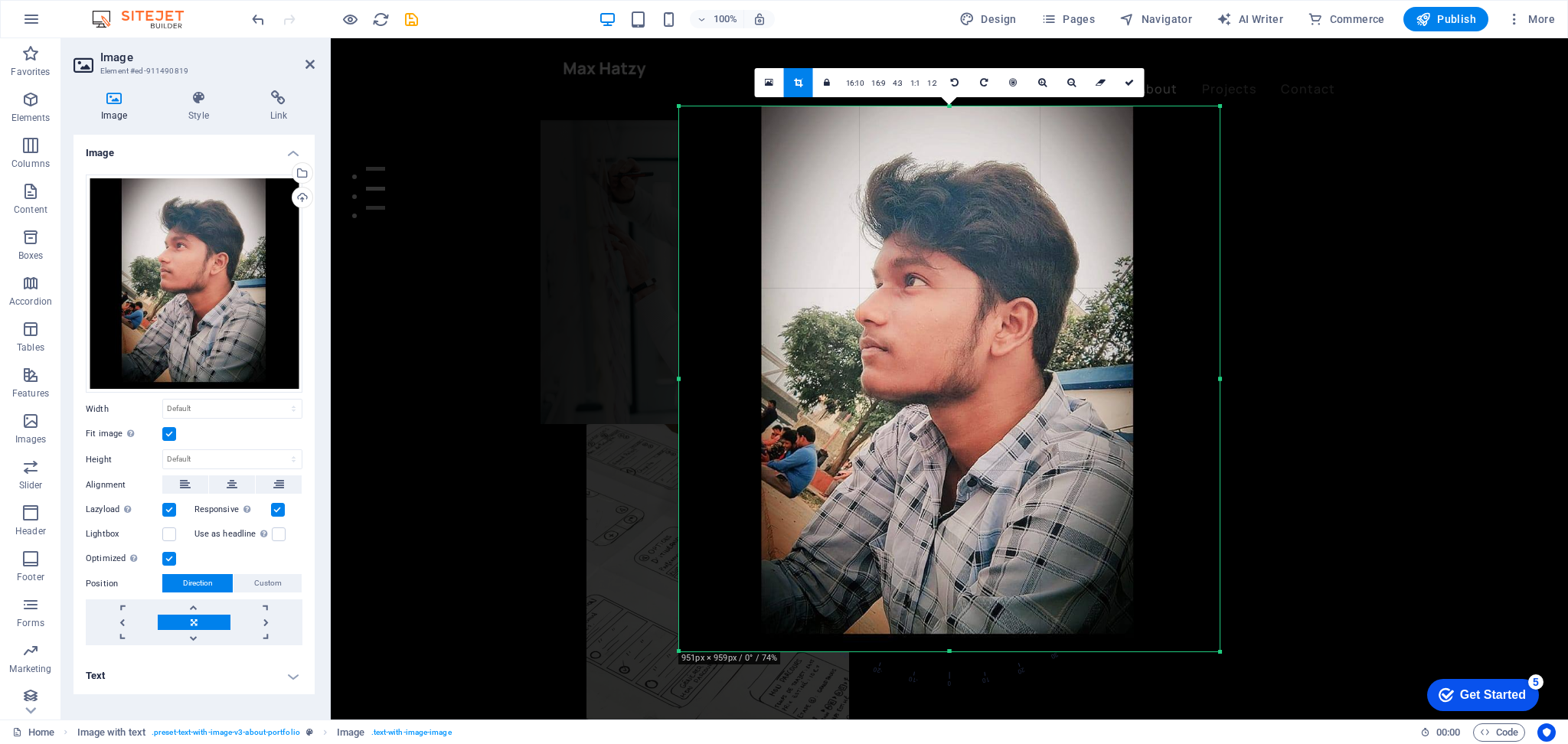
click at [688, 148] on div at bounding box center [949, 379] width 541 height 545
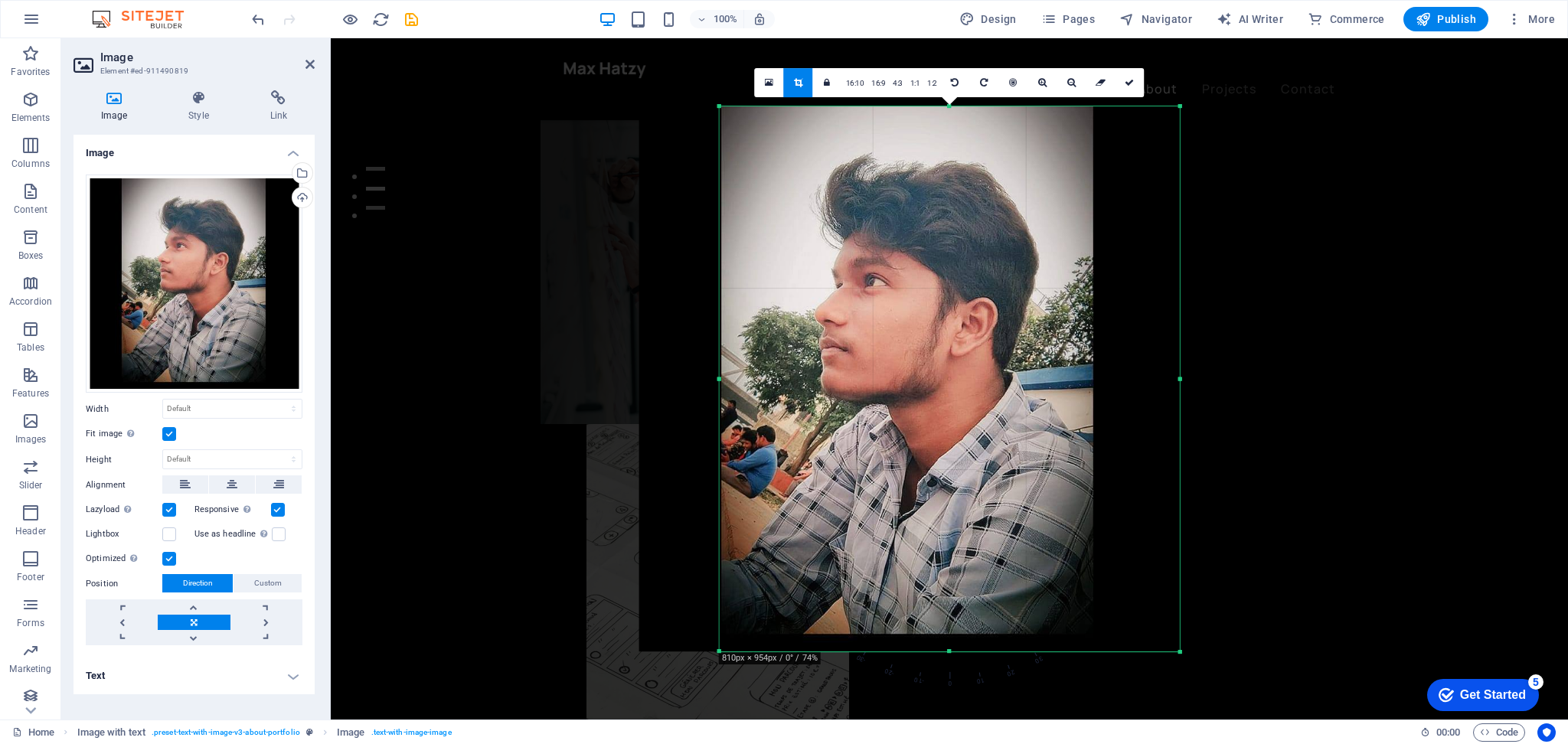
drag, startPoint x: 681, startPoint y: 558, endPoint x: 762, endPoint y: 571, distance: 82.0
click at [762, 558] on div "180 170 160 150 140 130 120 110 100 90 80 70 60 50 40 30 20 10 0 -10 -20 -30 -4…" at bounding box center [949, 379] width 460 height 545
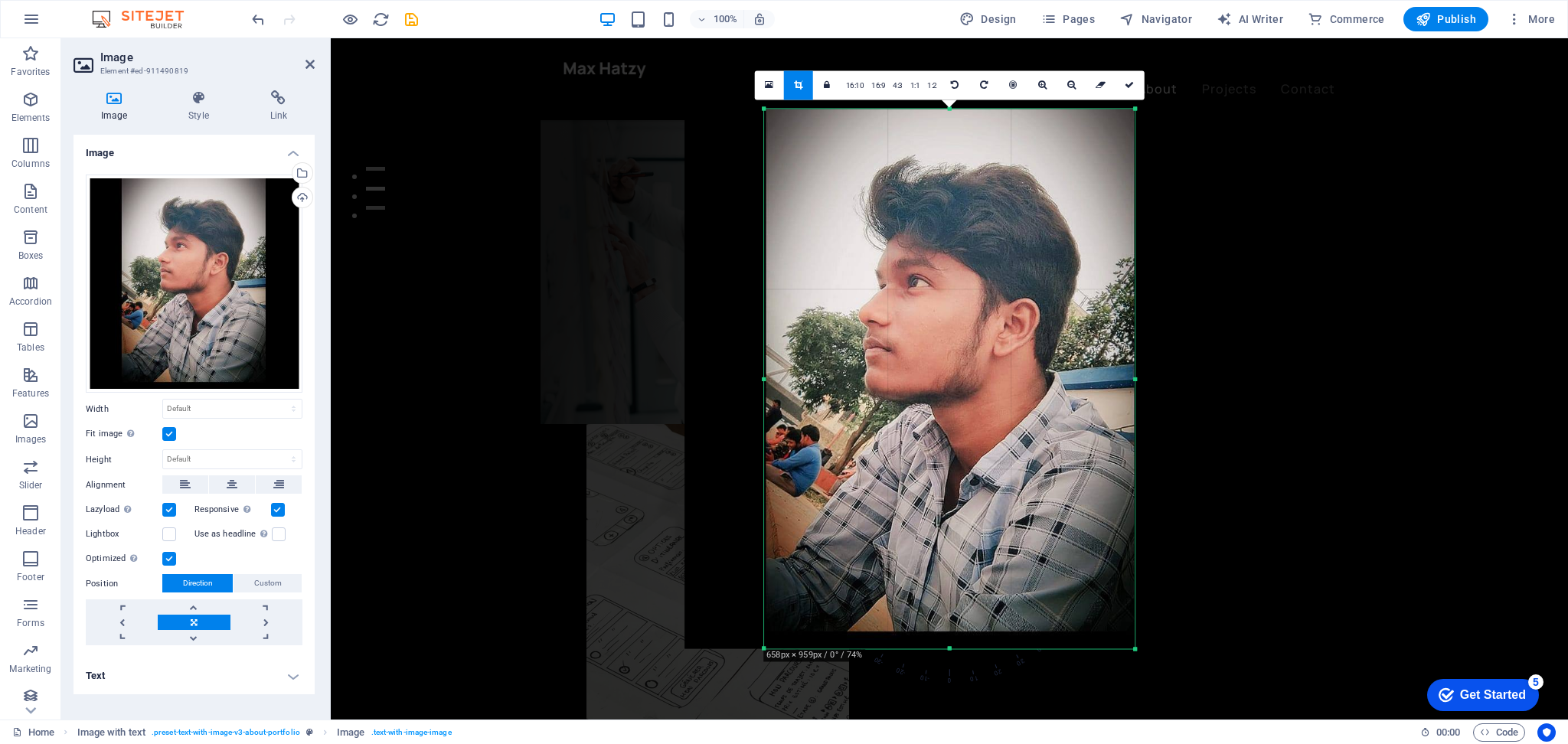
drag, startPoint x: 1182, startPoint y: 381, endPoint x: 1091, endPoint y: 403, distance: 93.6
click at [1091, 403] on div "180 170 160 150 140 130 120 110 100 90 80 70 60 50 40 30 20 10 0 -10 -20 -30 -4…" at bounding box center [949, 379] width 371 height 540
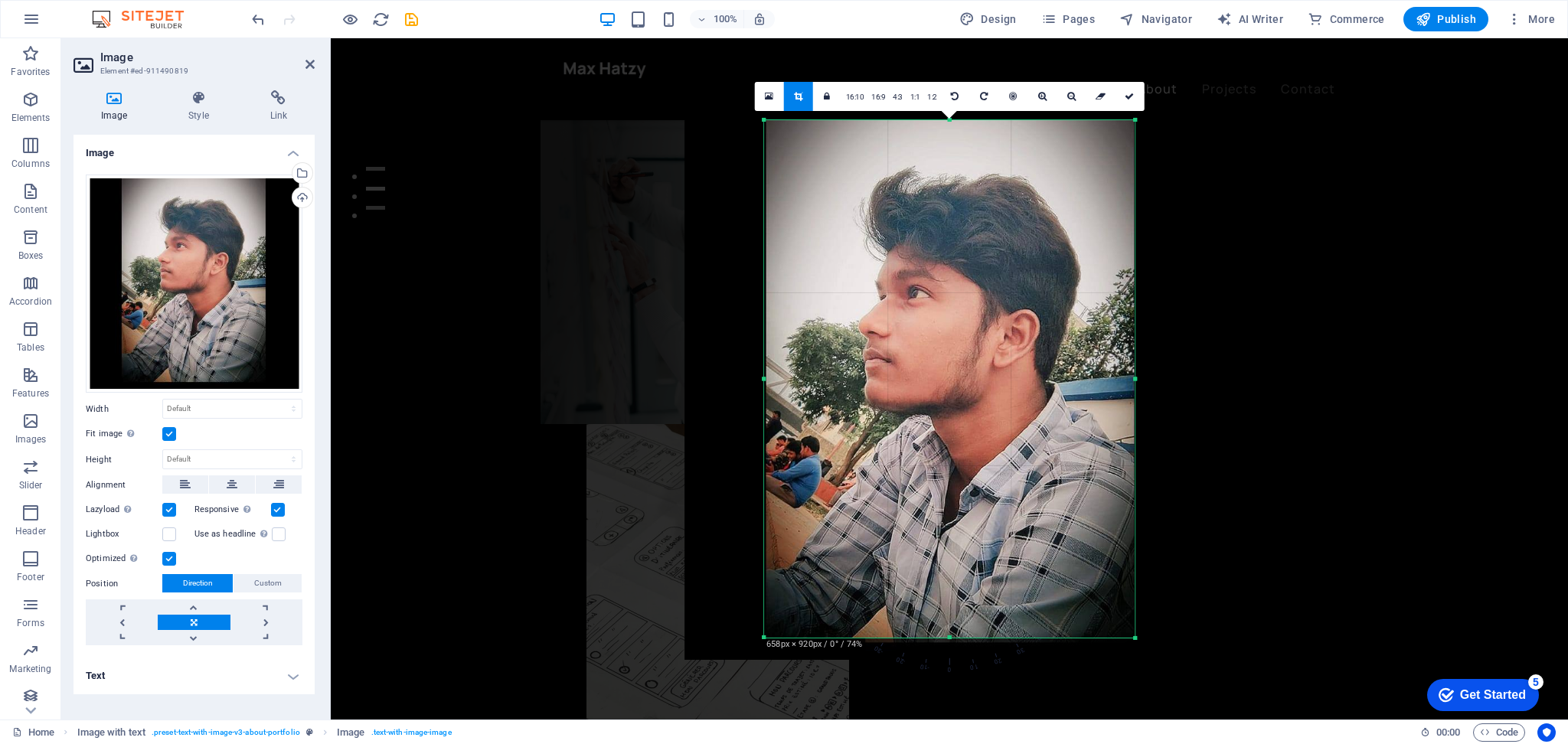
drag, startPoint x: 951, startPoint y: 648, endPoint x: 959, endPoint y: 626, distance: 23.4
click at [959, 558] on div "180 170 160 150 140 130 120 110 100 90 80 70 60 50 40 30 20 10 0 -10 -20 -30 -4…" at bounding box center [949, 379] width 371 height 518
click at [1131, 91] on icon at bounding box center [1129, 96] width 9 height 9
type input "483"
select select "px"
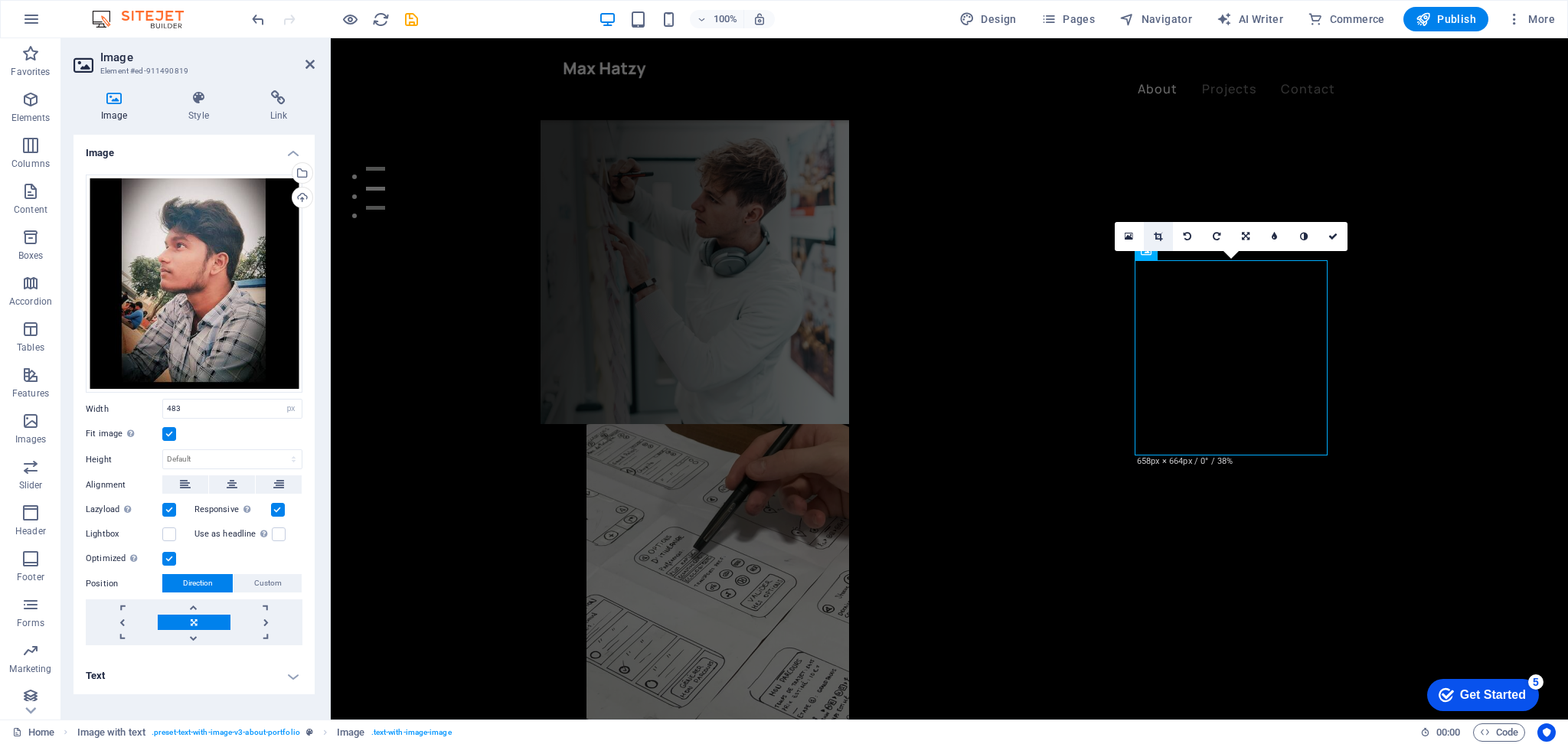
click at [1160, 235] on icon at bounding box center [1158, 237] width 8 height 9
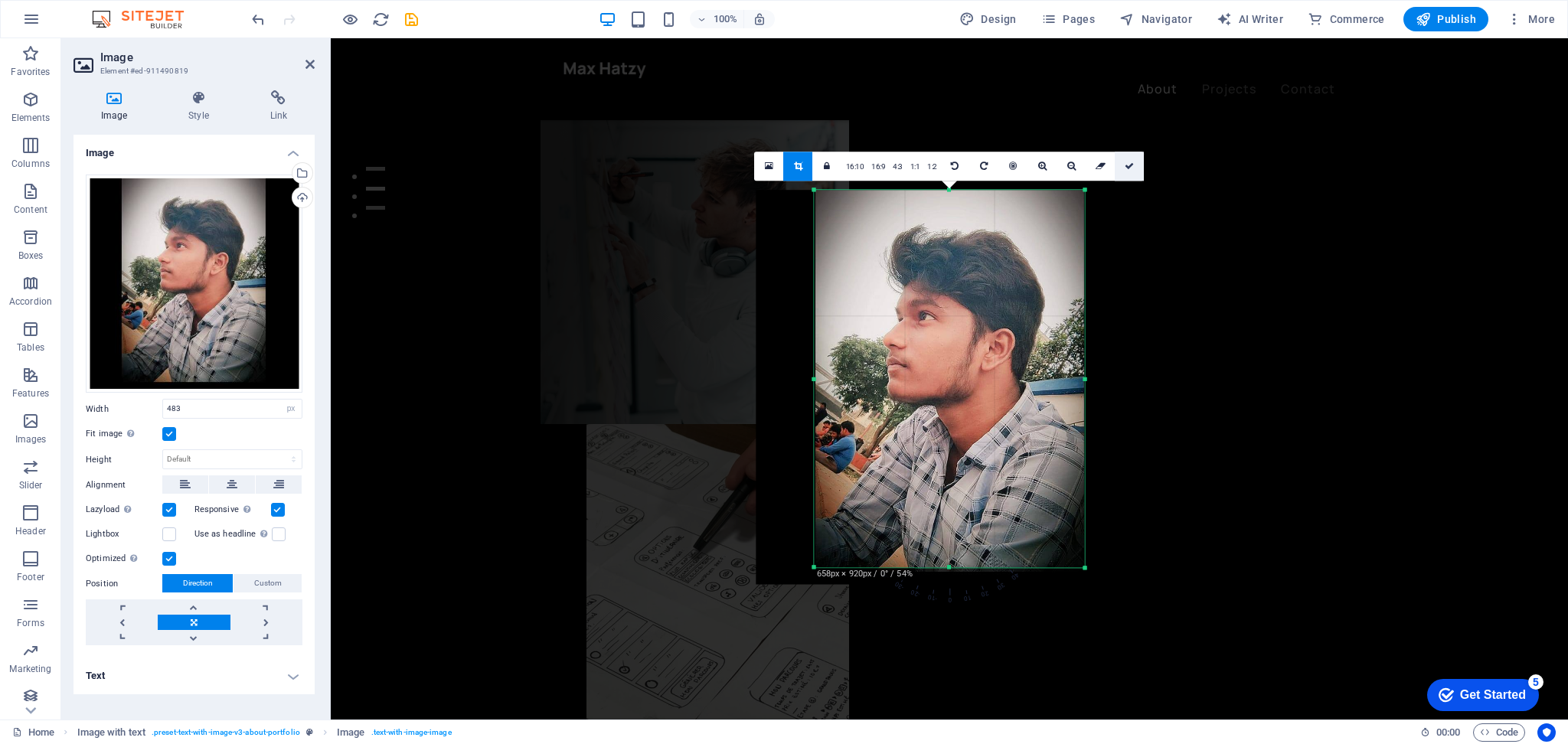
click at [1124, 170] on icon at bounding box center [1129, 166] width 9 height 9
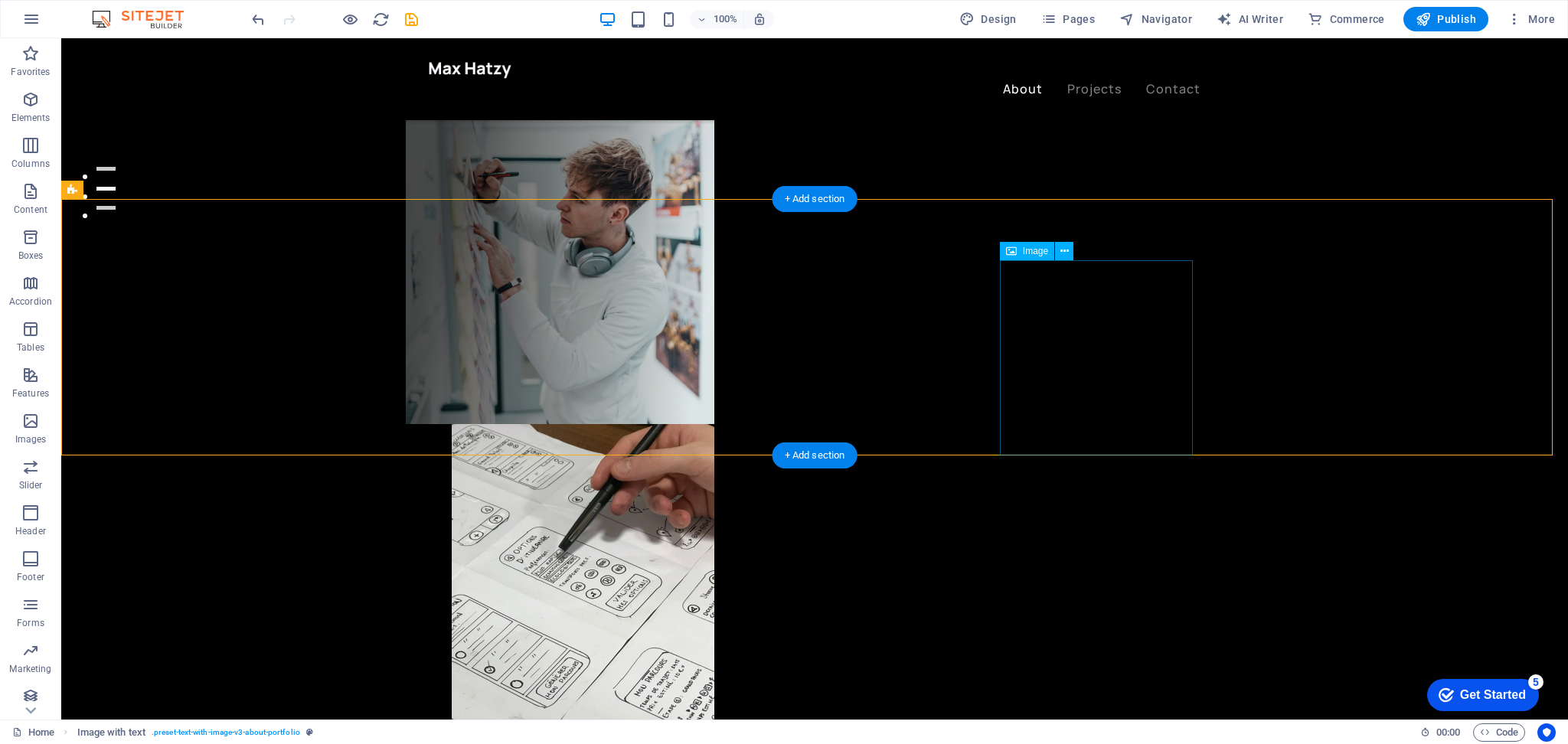
click at [1068, 249] on icon at bounding box center [1064, 250] width 8 height 16
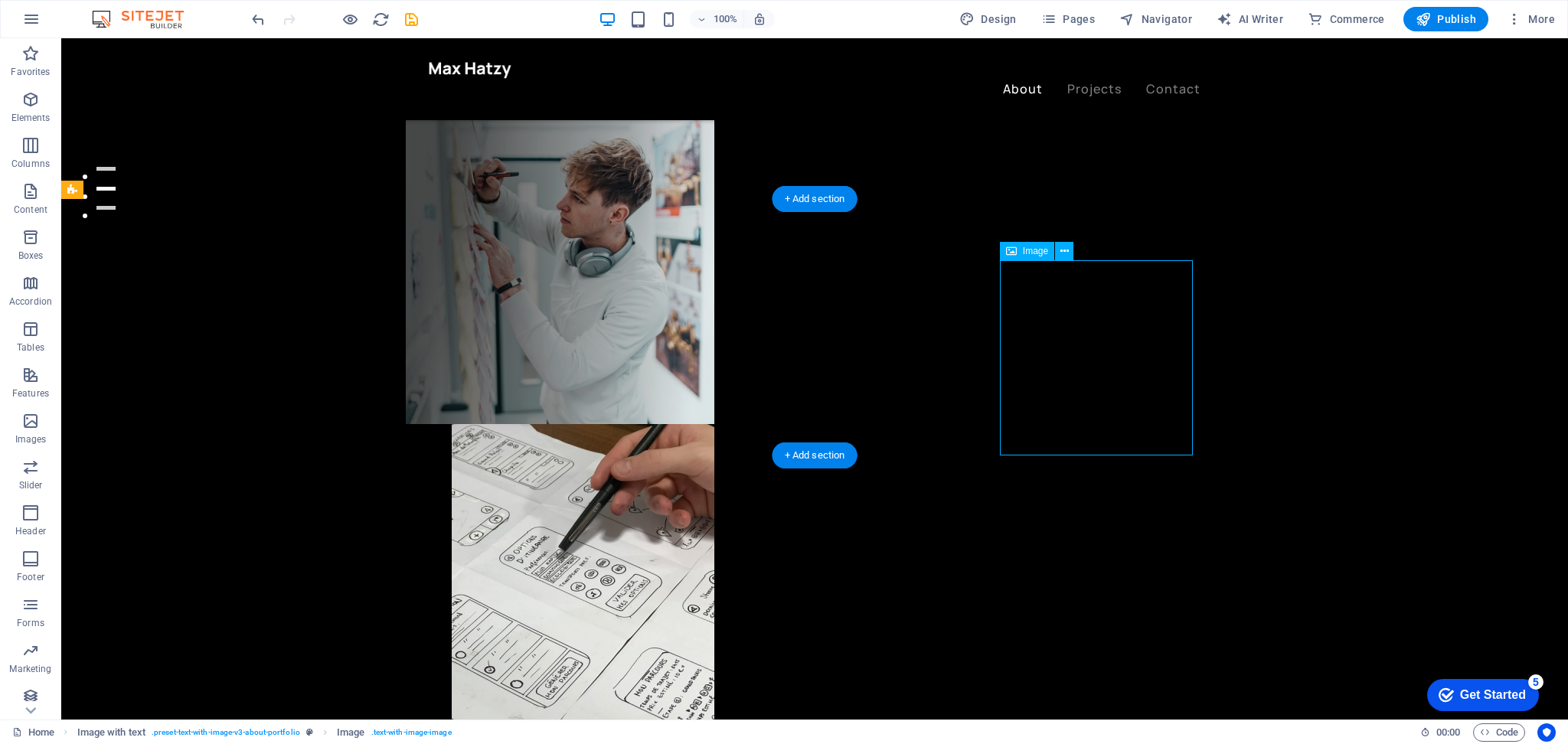
drag, startPoint x: 983, startPoint y: 362, endPoint x: 986, endPoint y: 317, distance: 45.1
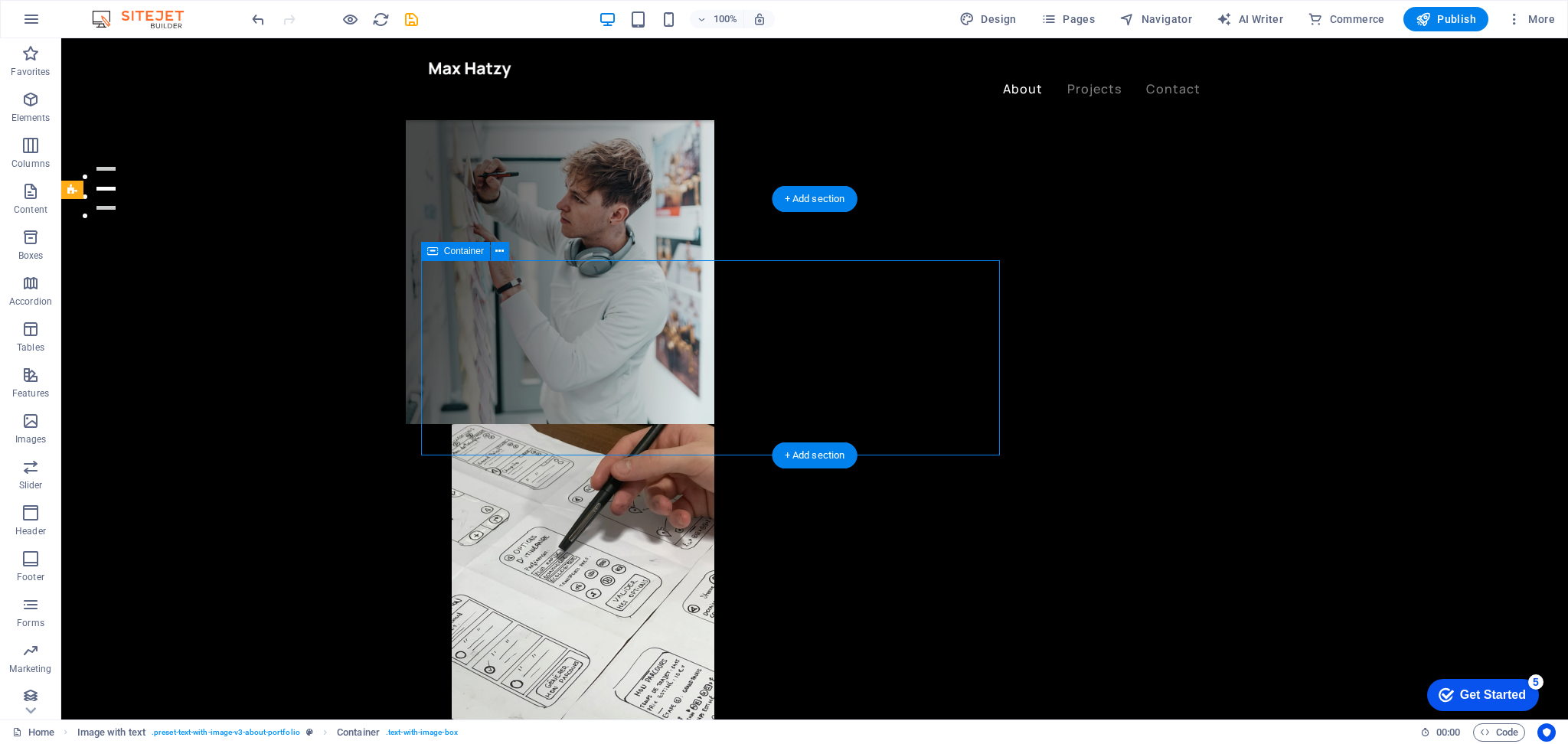
drag, startPoint x: 973, startPoint y: 345, endPoint x: 971, endPoint y: 323, distance: 22.1
drag, startPoint x: 946, startPoint y: 383, endPoint x: 951, endPoint y: 347, distance: 36.3
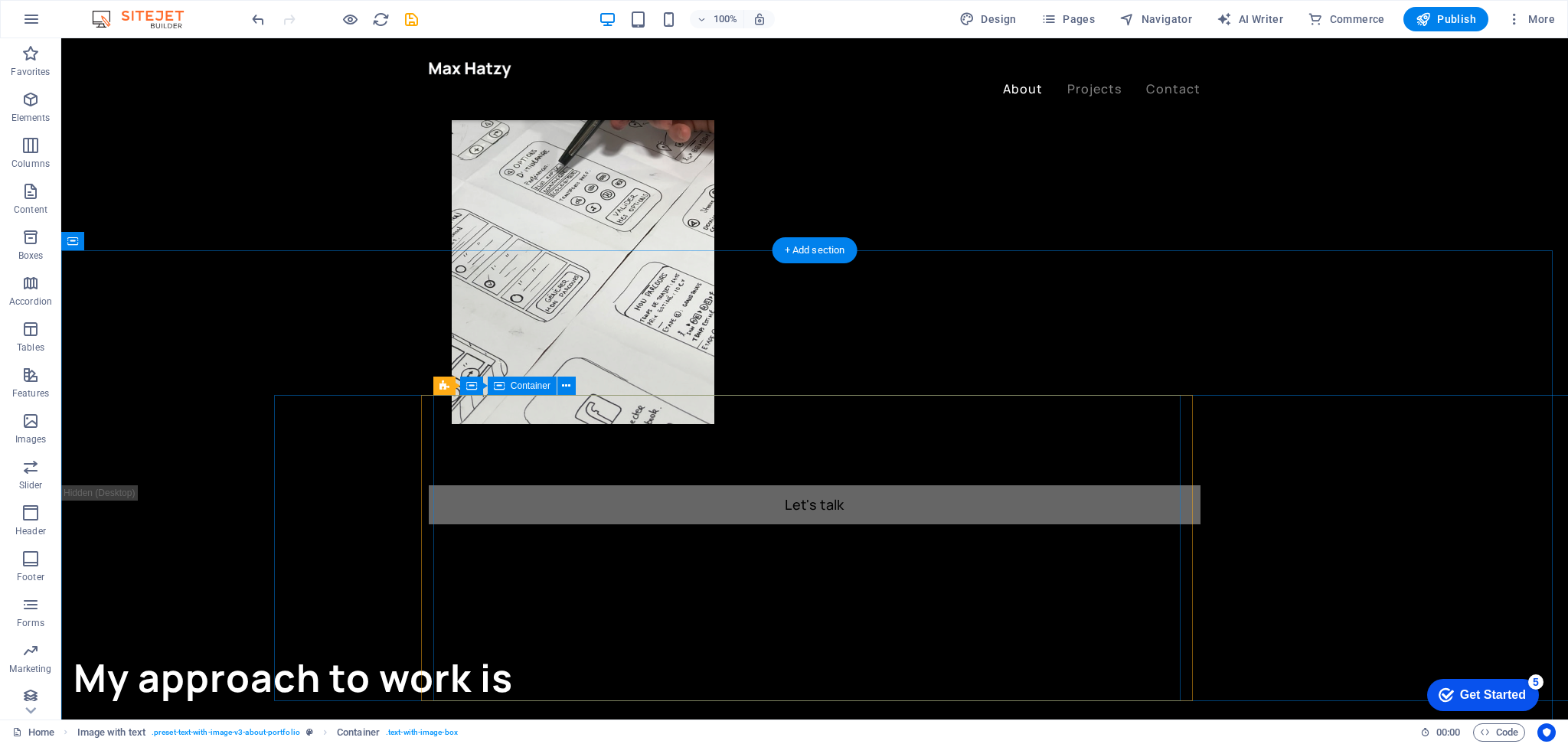
scroll to position [1020, 0]
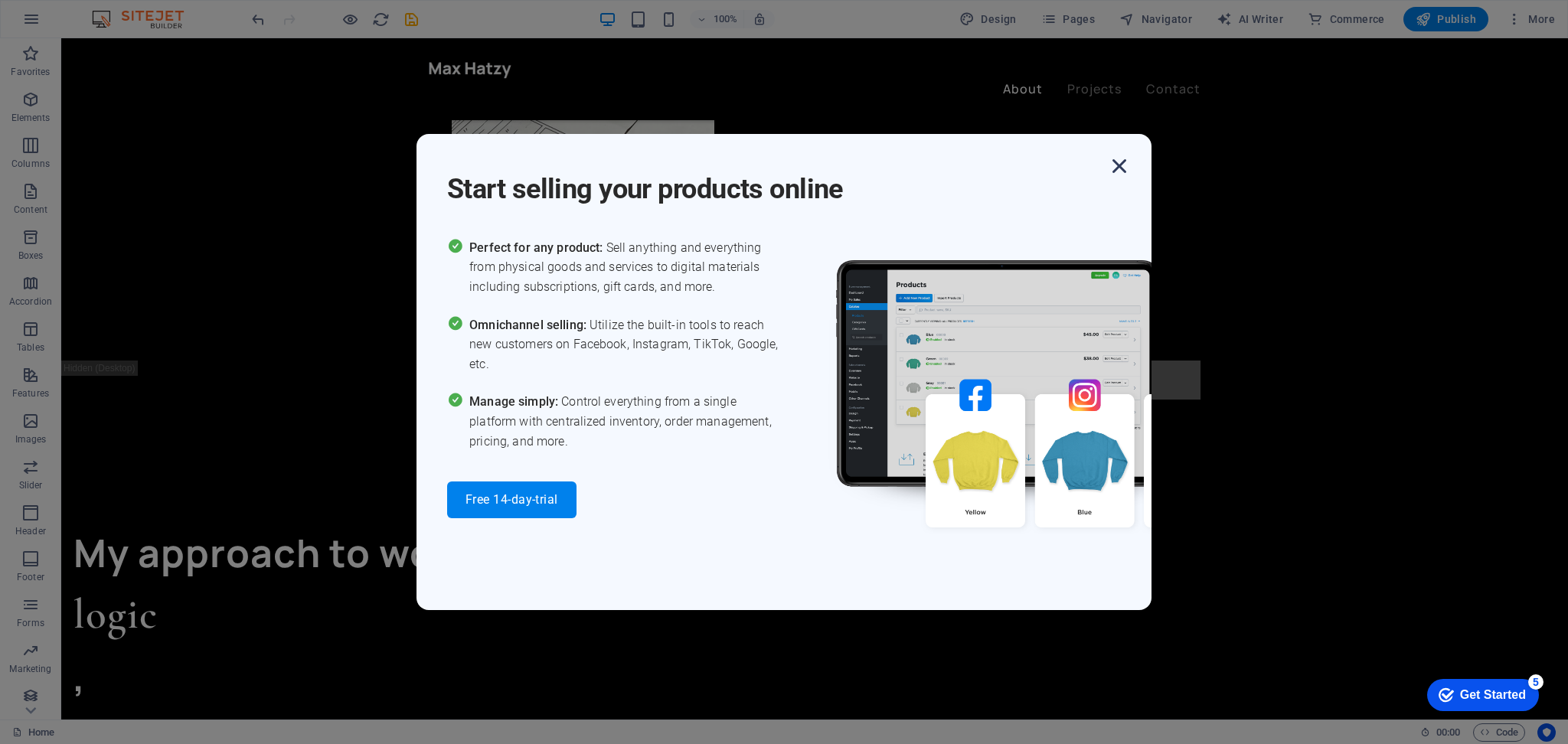
click at [1116, 161] on icon "button" at bounding box center [1120, 166] width 28 height 28
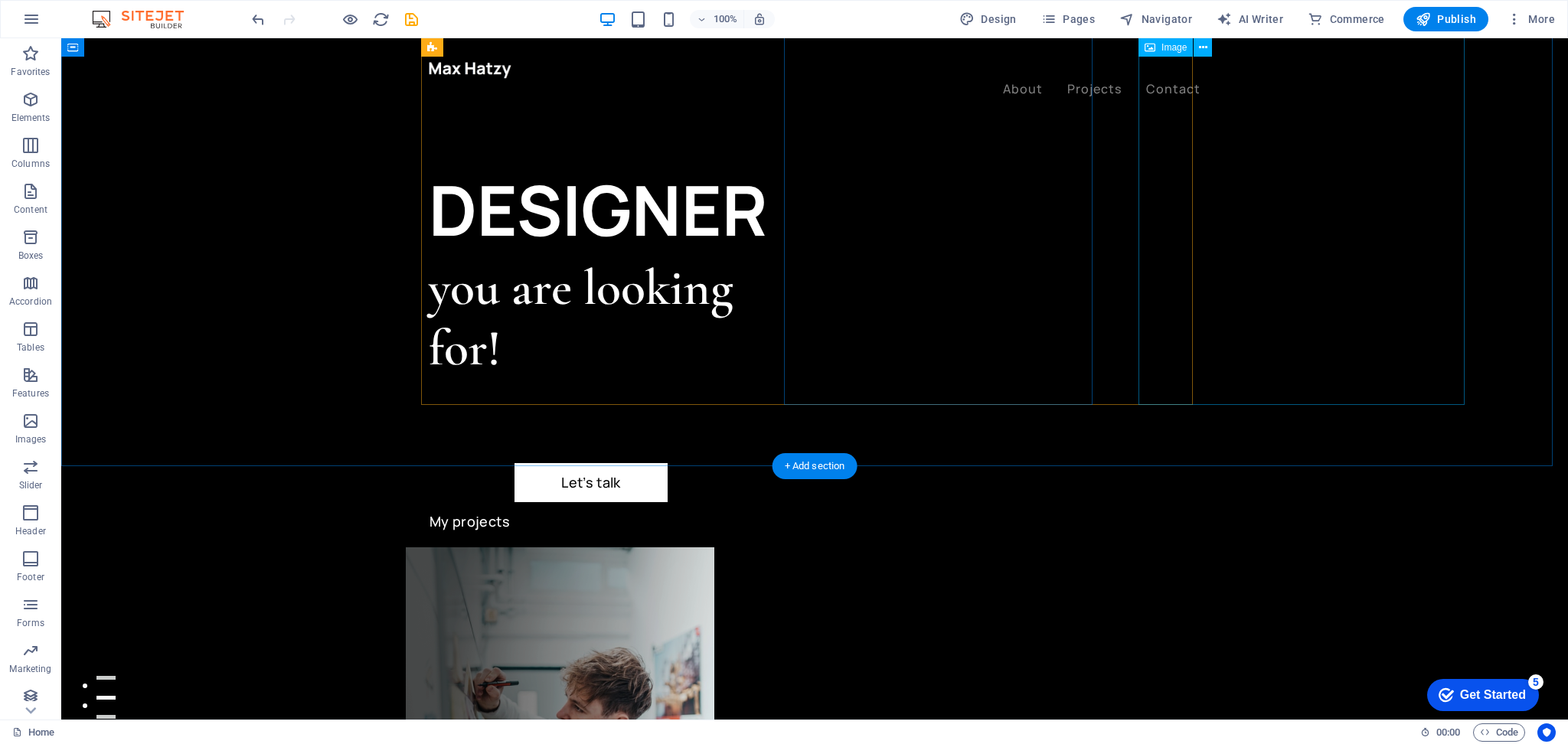
scroll to position [0, 0]
click at [1175, 19] on span "Publish" at bounding box center [1445, 18] width 60 height 16
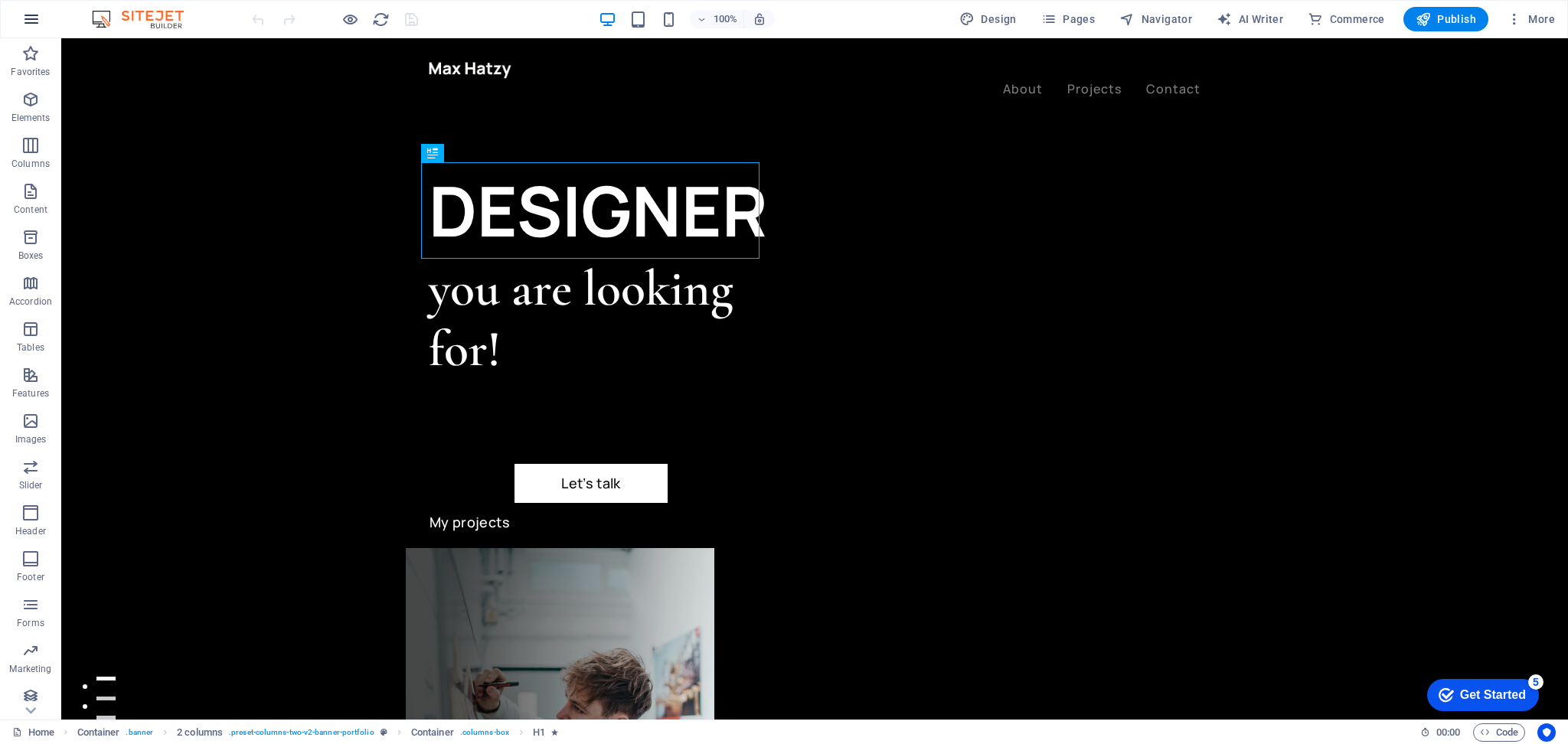
click at [41, 16] on button "button" at bounding box center [31, 19] width 37 height 37
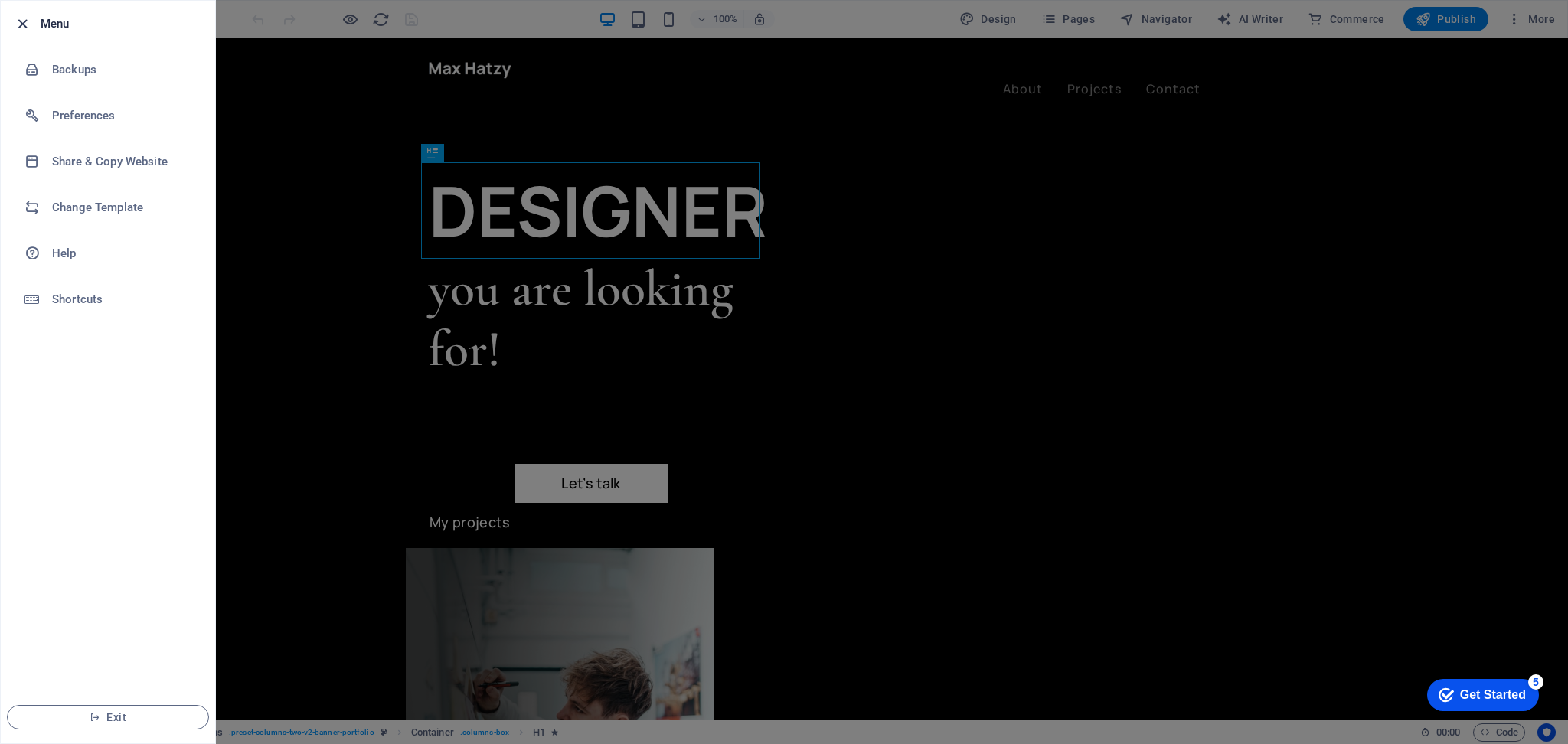
click at [29, 21] on icon "button" at bounding box center [22, 24] width 18 height 18
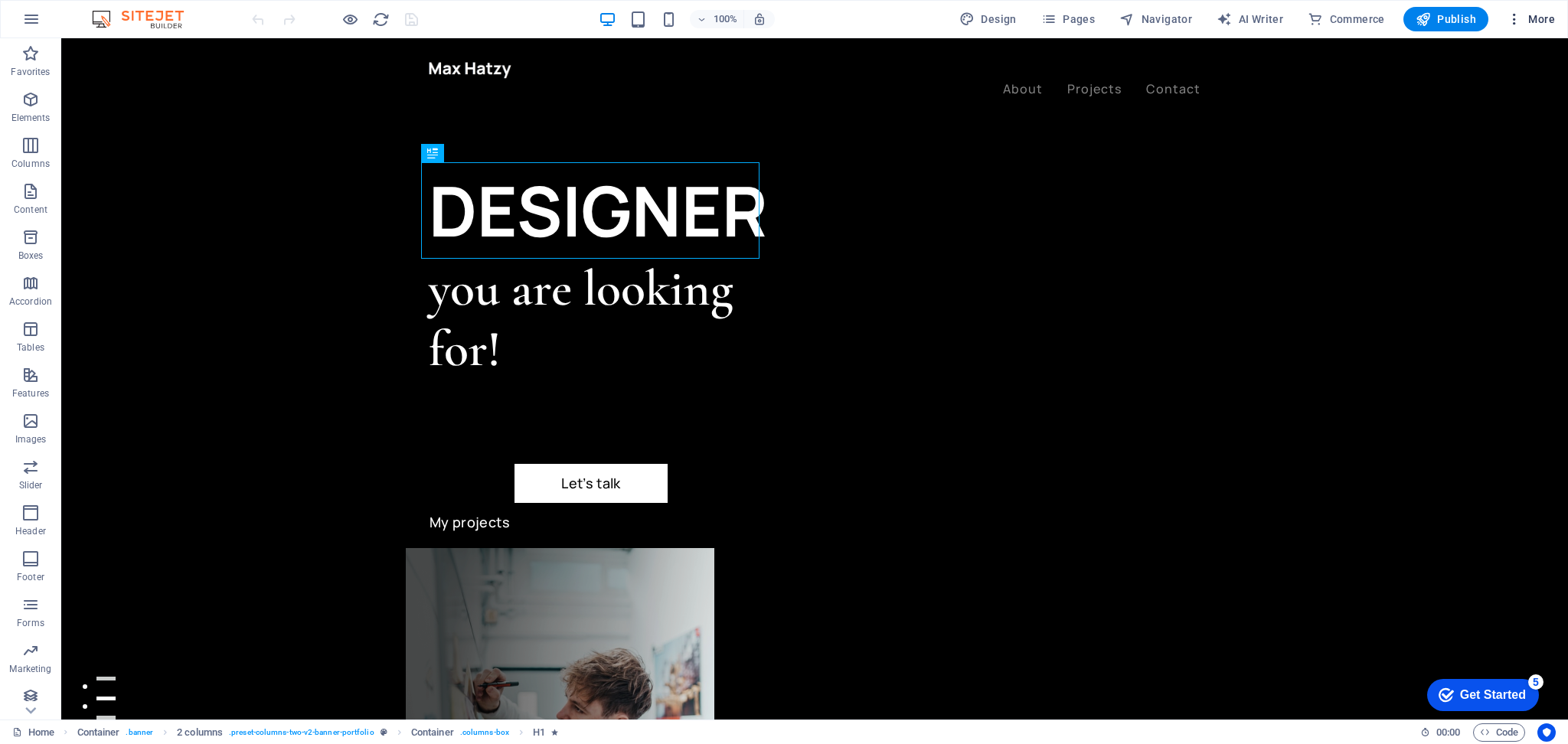
click at [1516, 17] on icon "button" at bounding box center [1514, 18] width 16 height 16
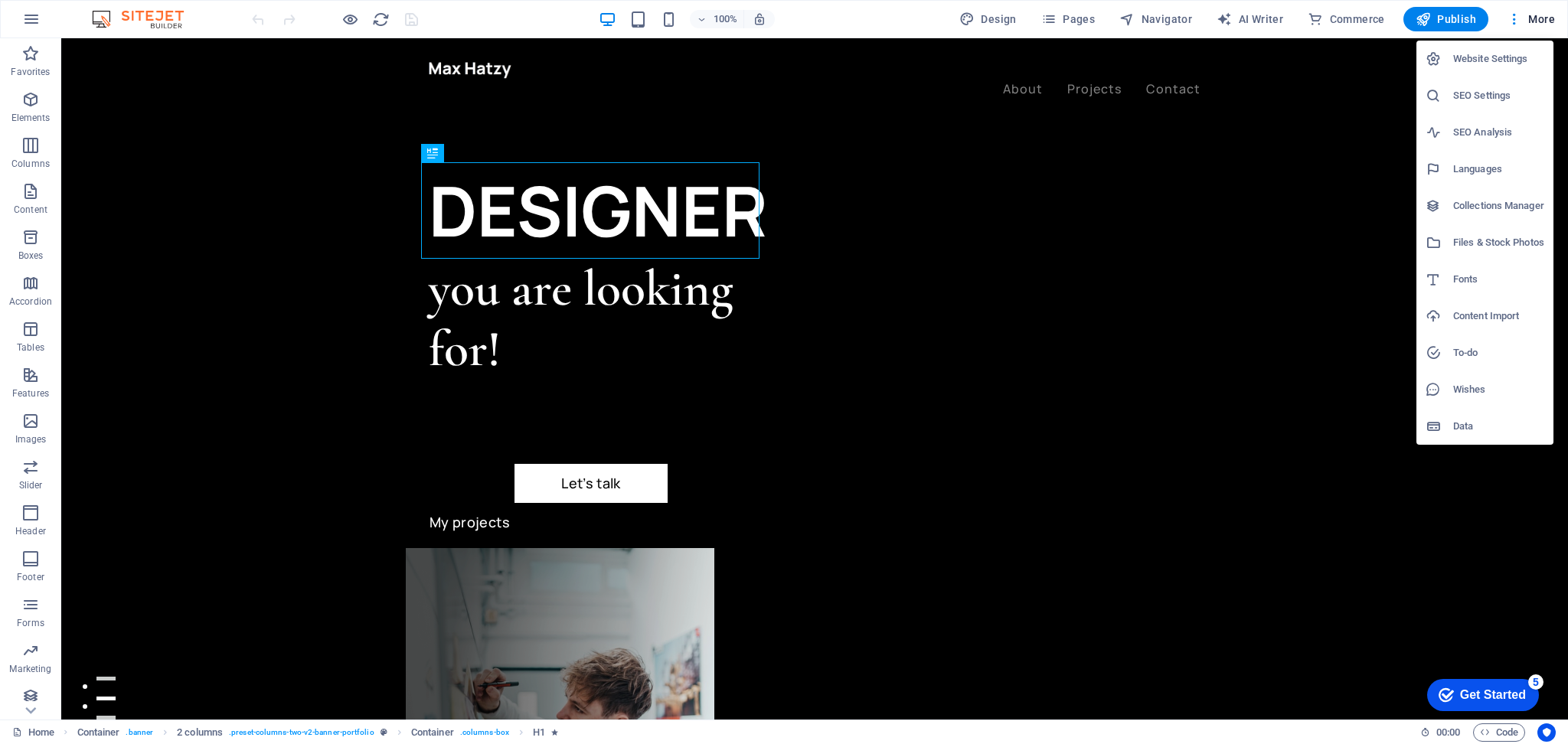
click at [903, 14] on div at bounding box center [784, 372] width 1568 height 744
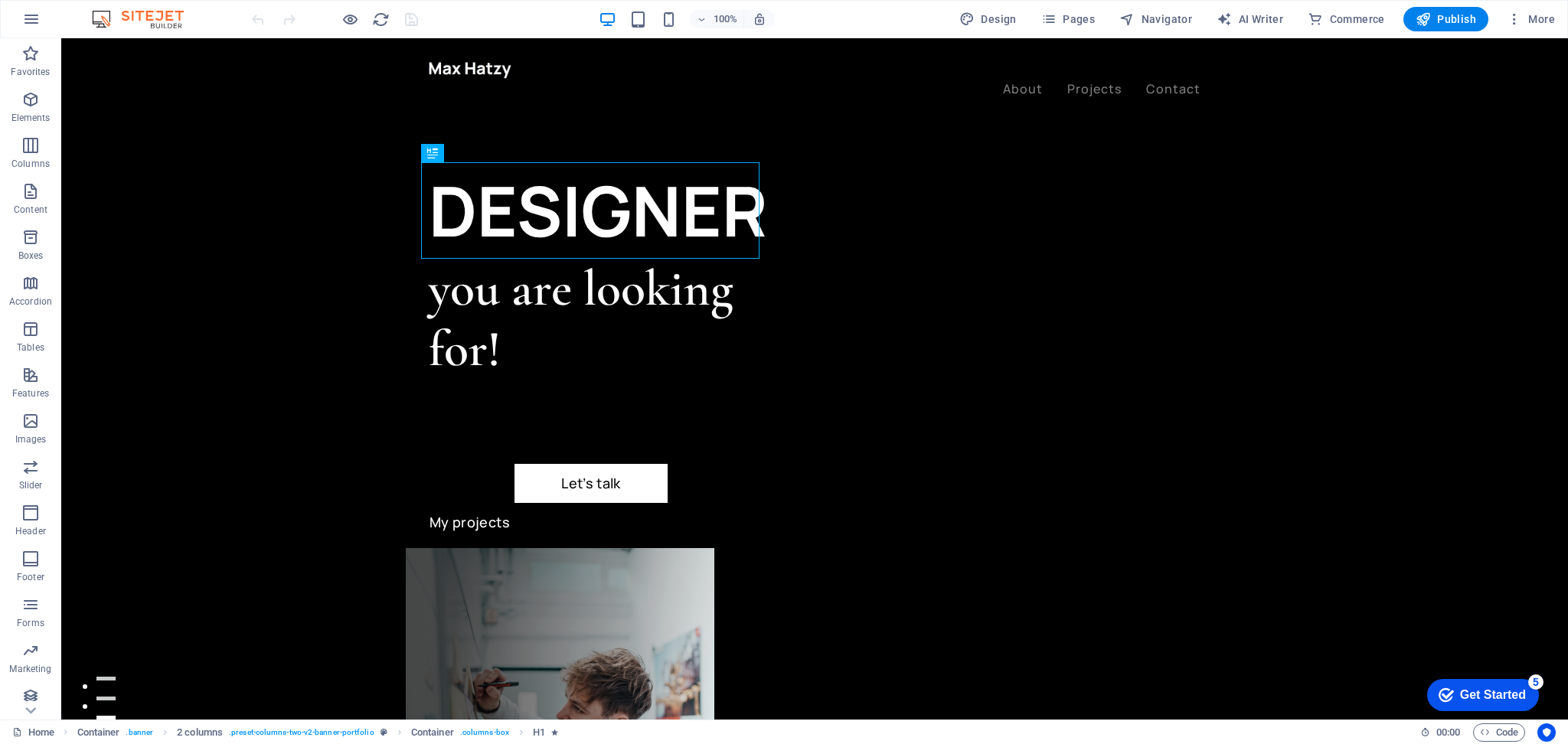
click at [115, 16] on img at bounding box center [145, 19] width 115 height 18
